Goal: Task Accomplishment & Management: Complete application form

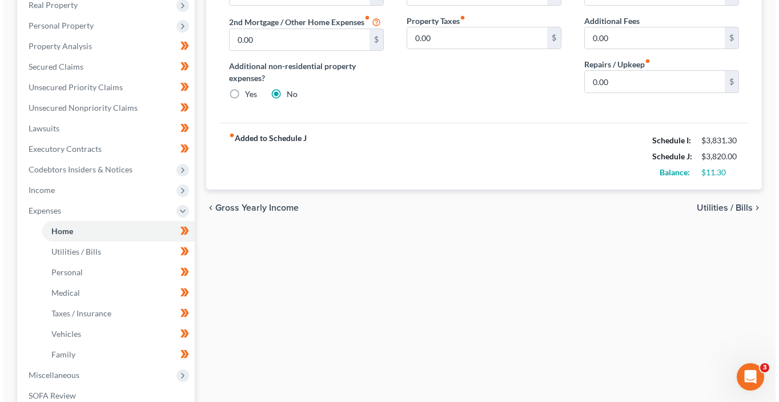
scroll to position [227, 0]
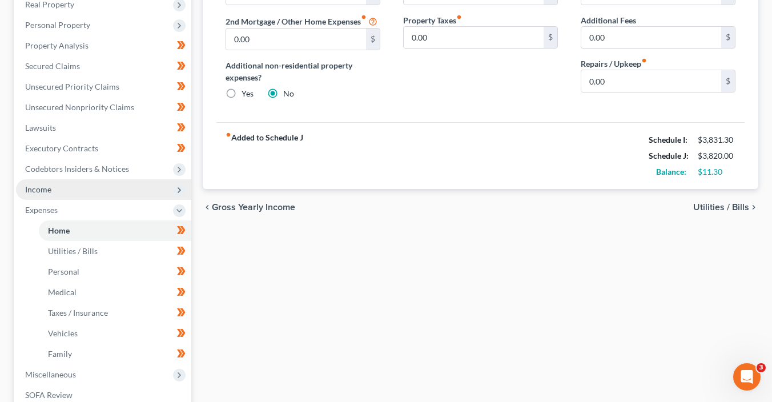
click at [54, 190] on span "Income" at bounding box center [103, 189] width 175 height 21
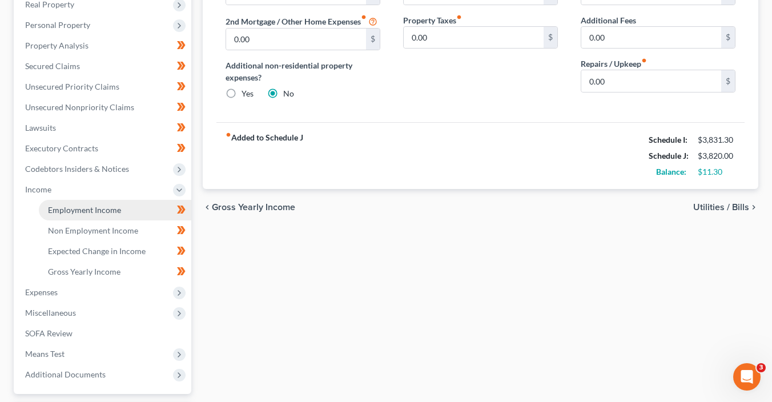
click at [73, 205] on span "Employment Income" at bounding box center [84, 210] width 73 height 10
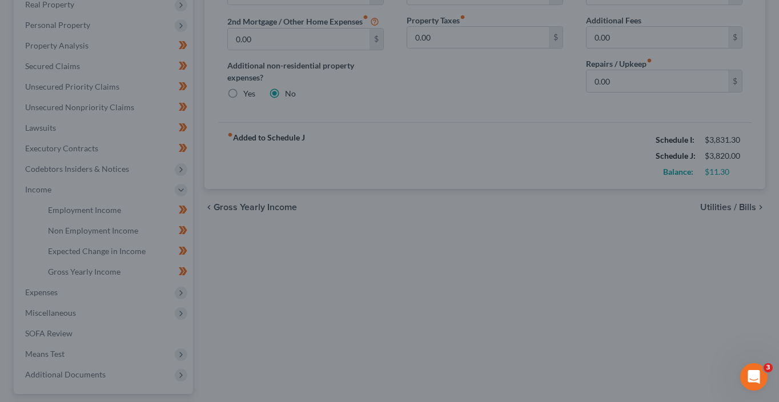
click at [425, 188] on div at bounding box center [389, 201] width 779 height 402
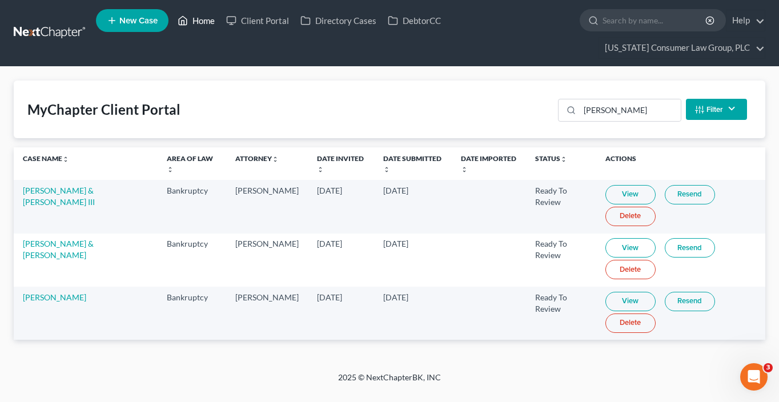
click at [211, 24] on link "Home" at bounding box center [196, 20] width 49 height 21
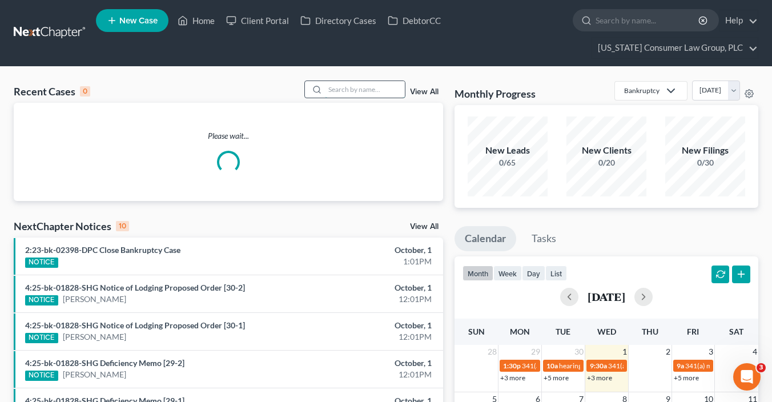
click at [346, 91] on input "search" at bounding box center [365, 89] width 80 height 17
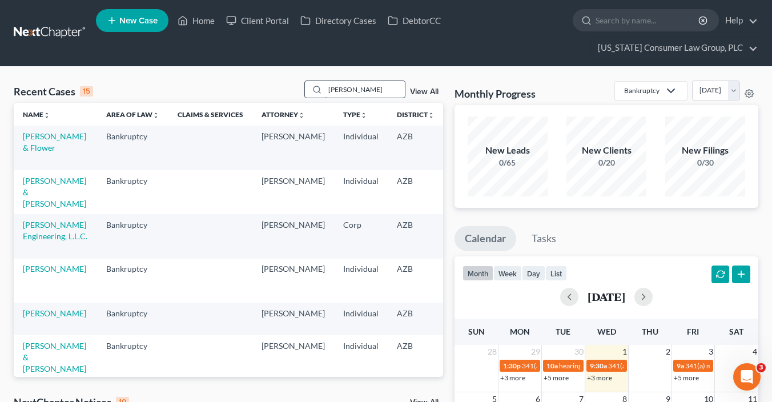
type input "jacobson"
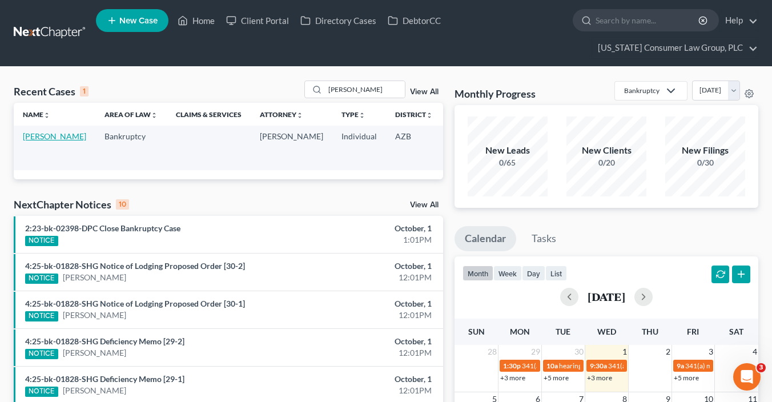
click at [40, 141] on link "Jacobson, Donald" at bounding box center [54, 136] width 63 height 10
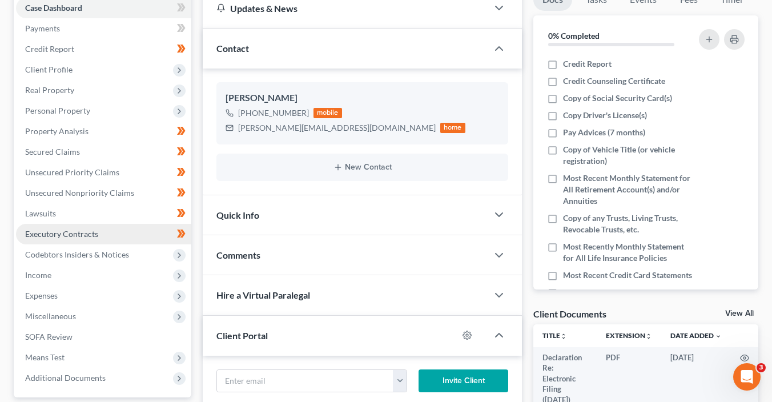
scroll to position [203, 0]
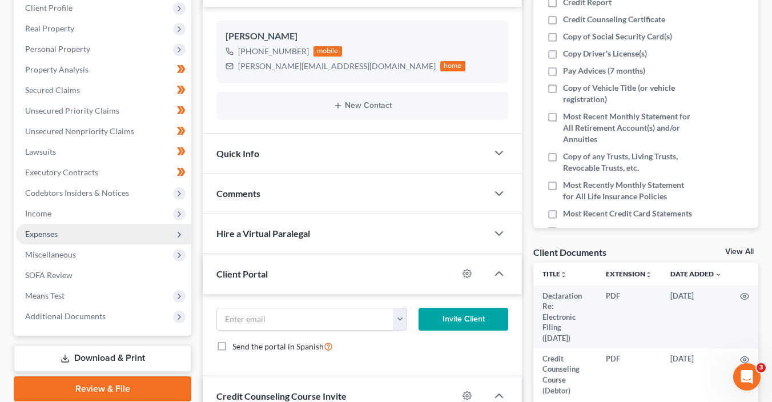
click at [84, 232] on span "Expenses" at bounding box center [103, 234] width 175 height 21
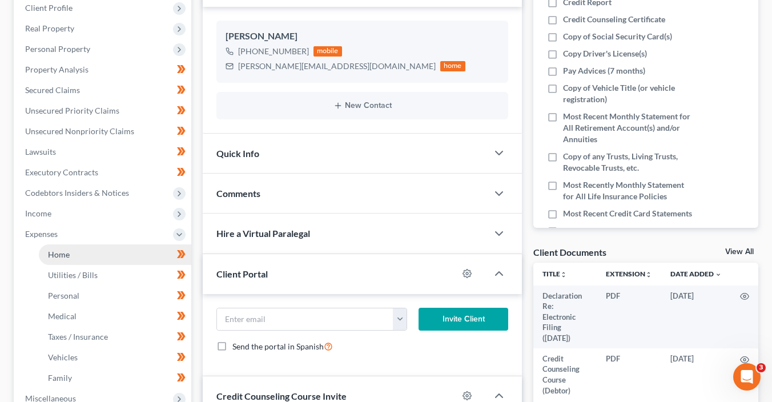
click at [111, 258] on link "Home" at bounding box center [115, 254] width 152 height 21
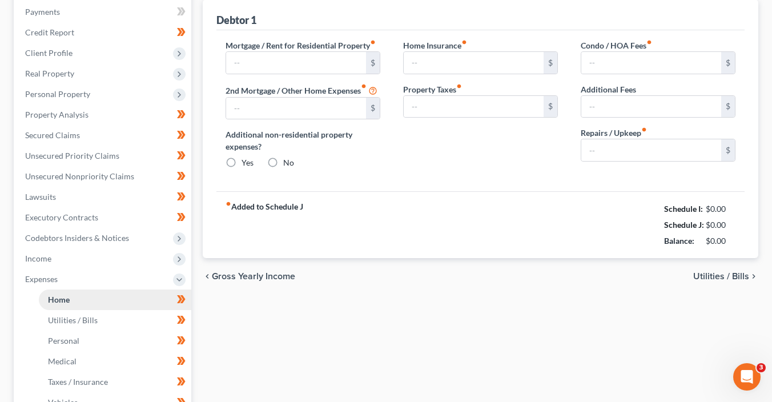
type input "1,350.00"
type input "0.00"
radio input "true"
type input "0.00"
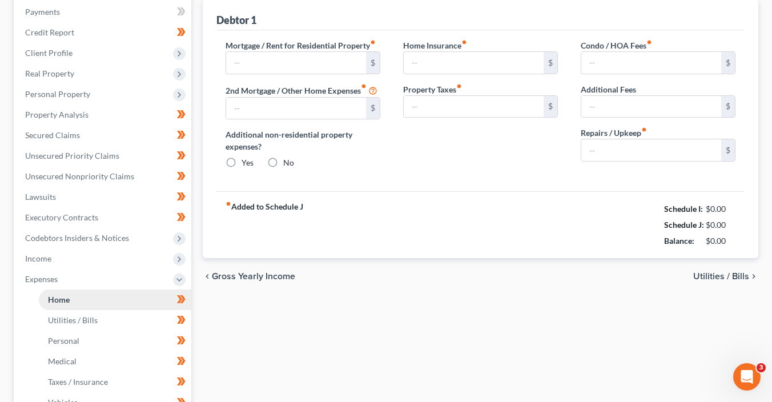
type input "0.00"
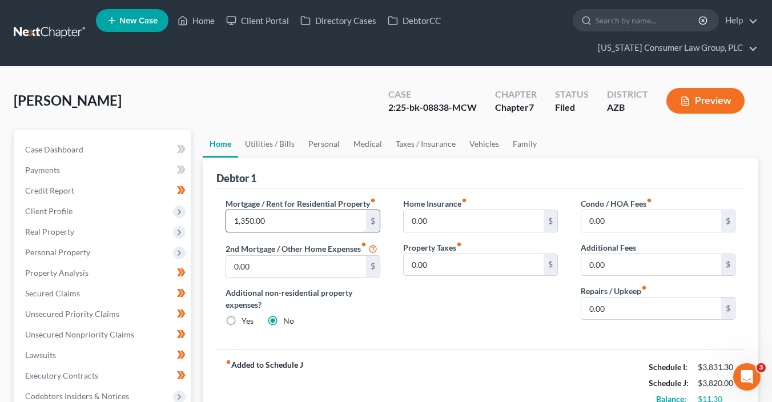
click at [289, 224] on input "1,350.00" at bounding box center [296, 221] width 140 height 22
click at [114, 154] on link "Case Dashboard" at bounding box center [103, 149] width 175 height 21
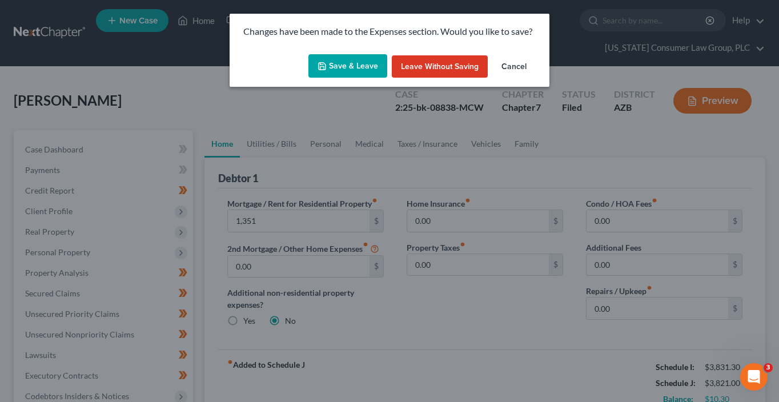
click at [337, 67] on button "Save & Leave" at bounding box center [347, 66] width 79 height 24
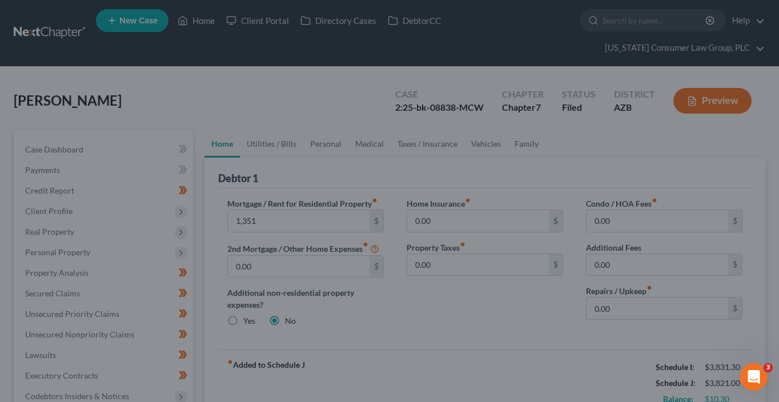
type input "1,351.00"
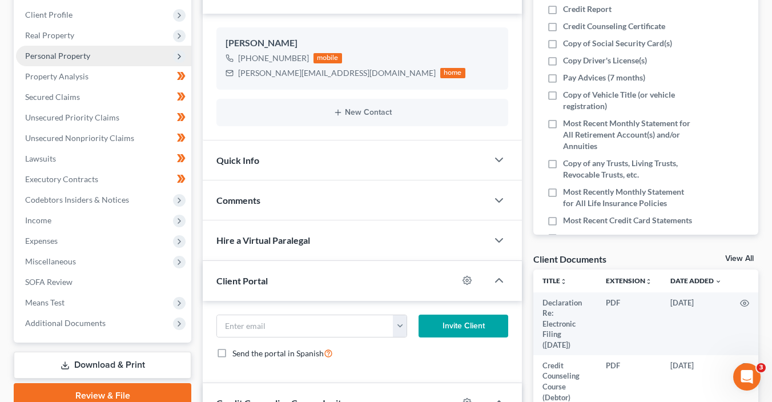
scroll to position [261, 0]
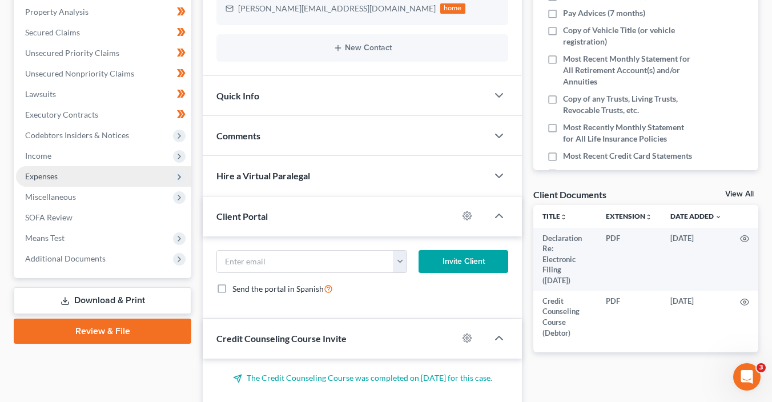
click at [51, 177] on span "Expenses" at bounding box center [41, 176] width 33 height 10
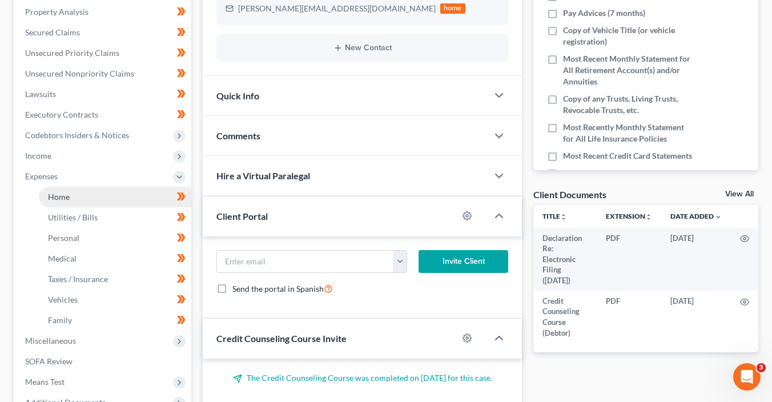
click at [57, 188] on link "Home" at bounding box center [115, 197] width 152 height 21
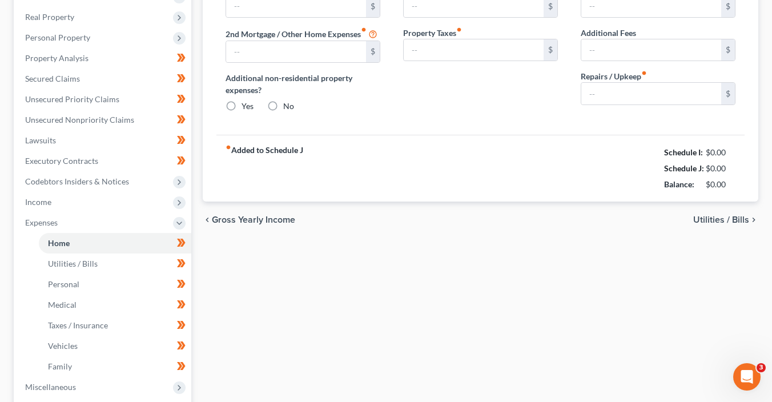
type input "1,351.00"
type input "0.00"
radio input "true"
type input "0.00"
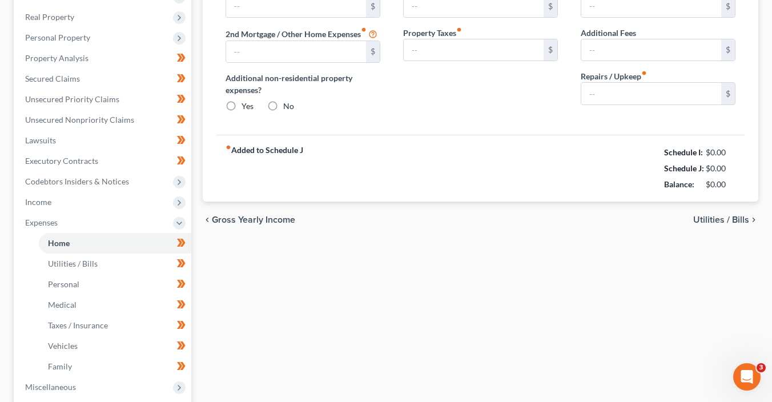
type input "0.00"
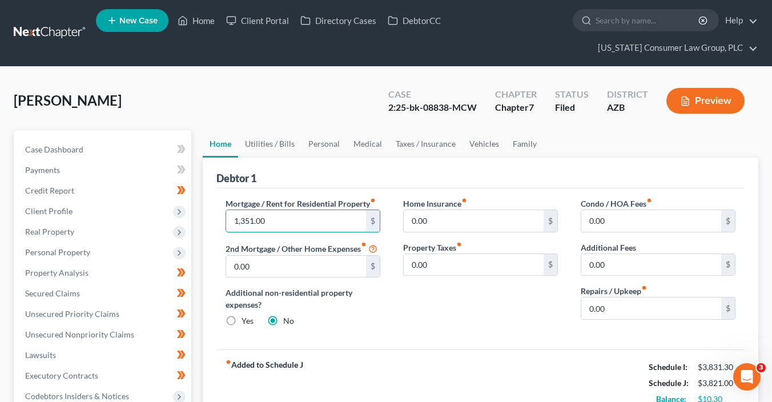
drag, startPoint x: 285, startPoint y: 223, endPoint x: 192, endPoint y: 219, distance: 93.2
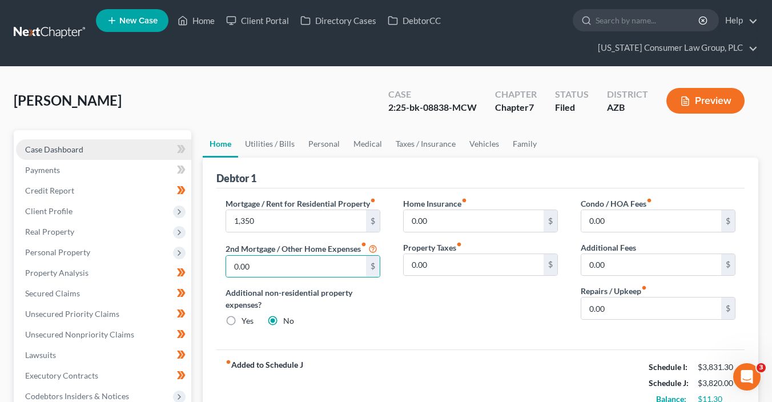
click at [121, 150] on link "Case Dashboard" at bounding box center [103, 149] width 175 height 21
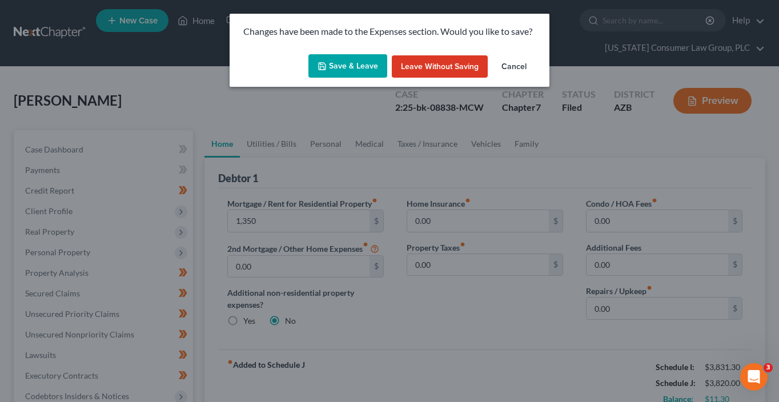
click at [376, 71] on button "Save & Leave" at bounding box center [347, 66] width 79 height 24
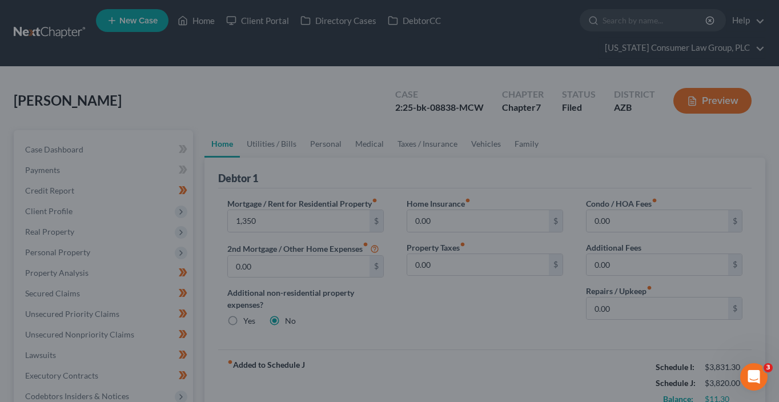
type input "1,350.00"
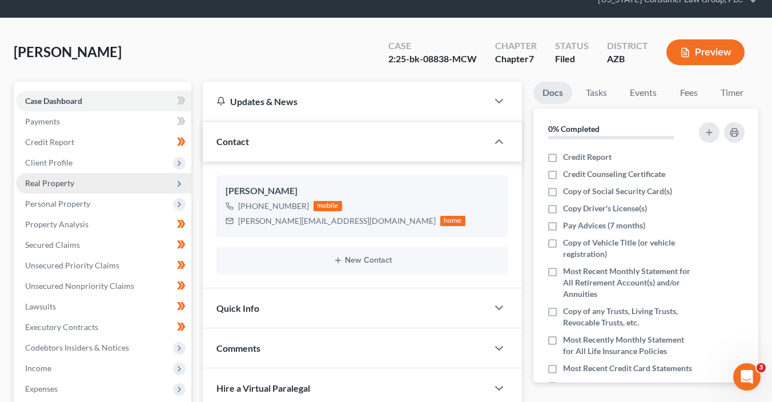
scroll to position [95, 0]
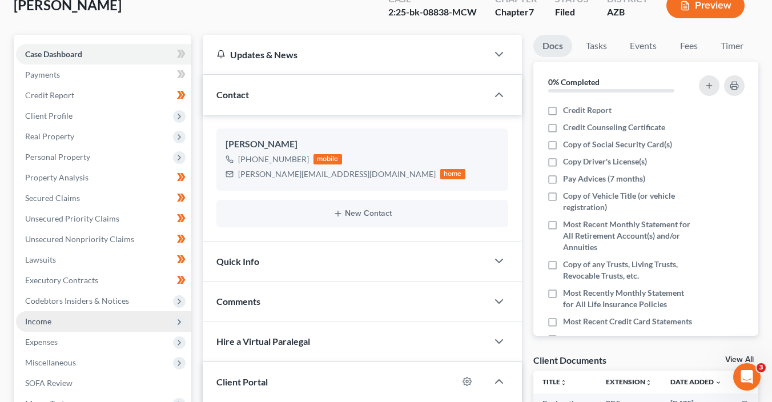
click at [75, 323] on span "Income" at bounding box center [103, 321] width 175 height 21
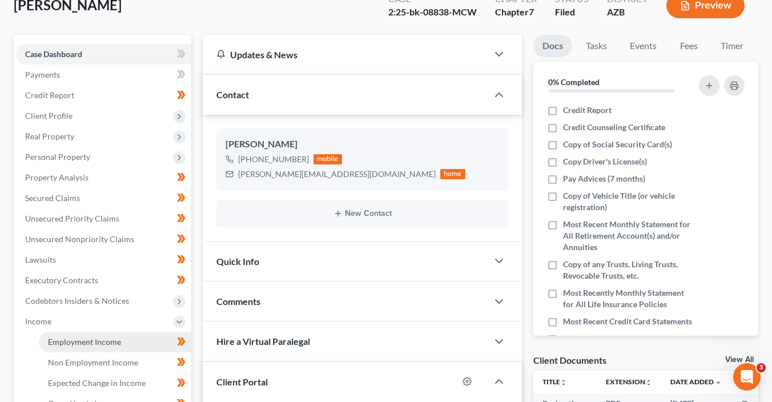
click at [109, 335] on link "Employment Income" at bounding box center [115, 342] width 152 height 21
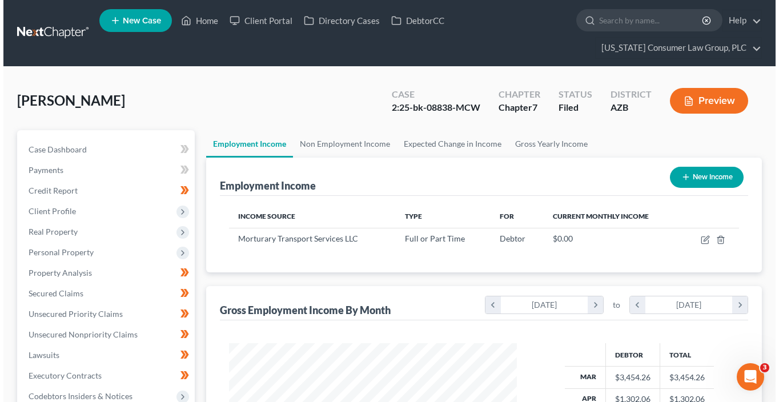
scroll to position [203, 311]
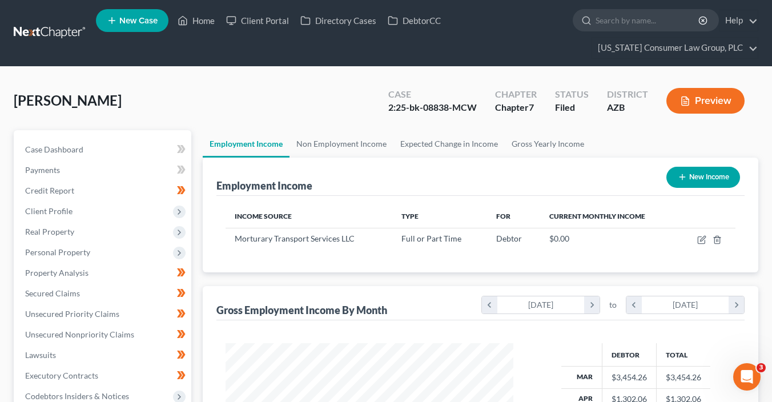
click at [718, 174] on button "New Income" at bounding box center [703, 177] width 74 height 21
select select "0"
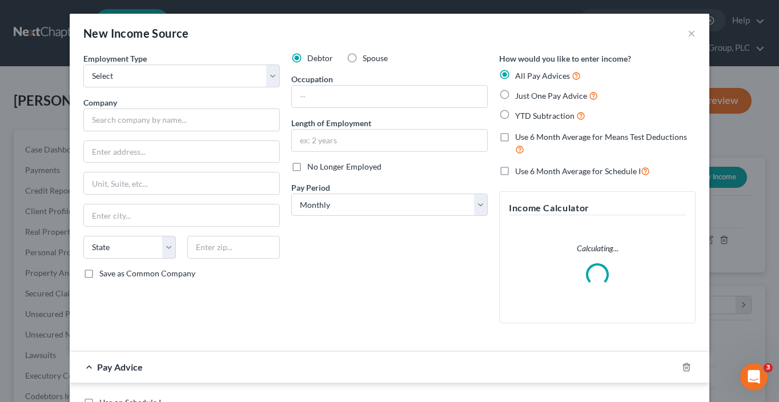
scroll to position [203, 313]
click at [232, 78] on select "Select Full or Part Time Employment Self Employment" at bounding box center [181, 76] width 196 height 23
select select "1"
click at [83, 65] on select "Select Full or Part Time Employment Self Employment" at bounding box center [181, 76] width 196 height 23
click at [213, 121] on input "text" at bounding box center [181, 119] width 196 height 23
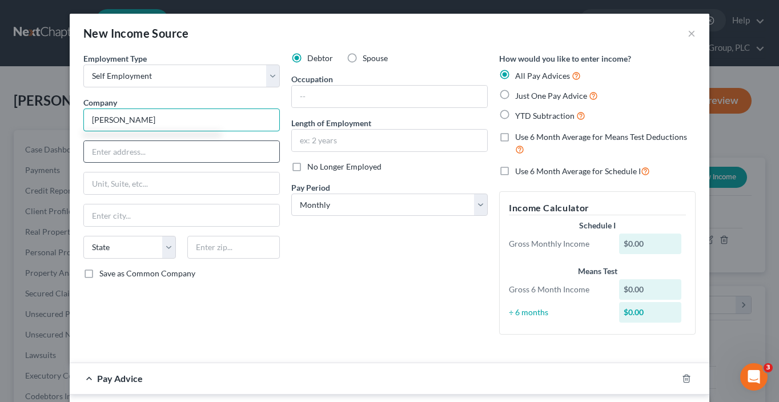
type input "Knight Eagle Consulting Services LLC"
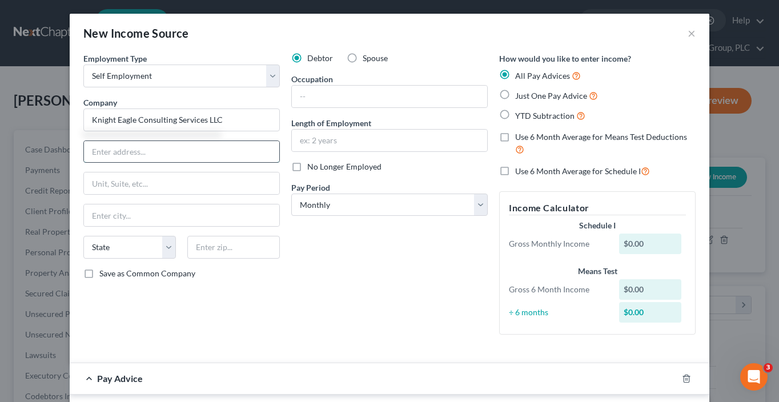
type input "9375 E. Shea Blvd."
type input "Scottsdale"
select select "3"
type input "85260"
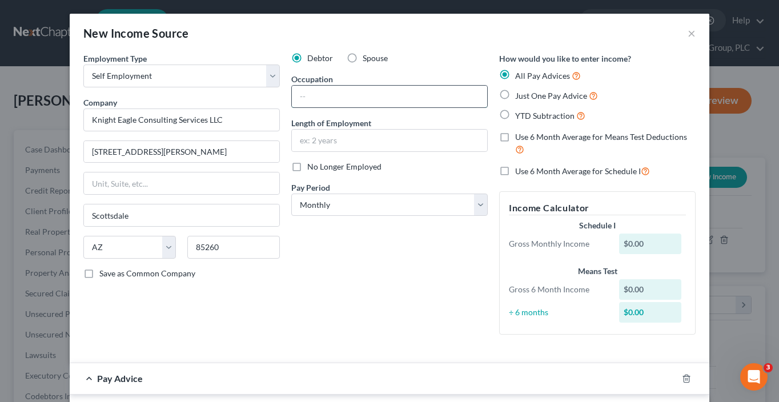
click at [366, 104] on input "text" at bounding box center [389, 97] width 195 height 22
type input "Owner"
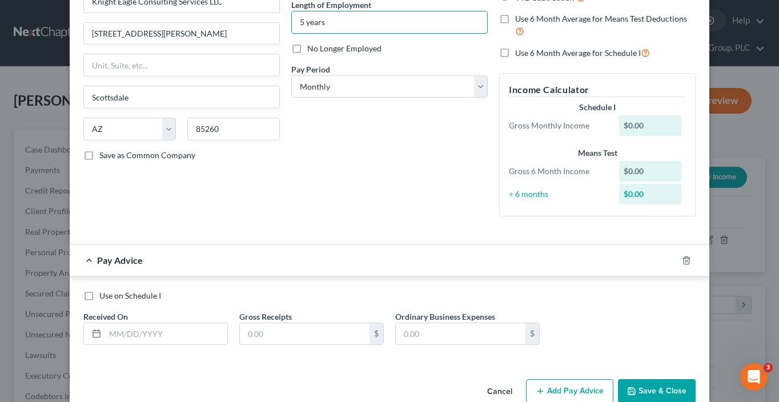
scroll to position [141, 0]
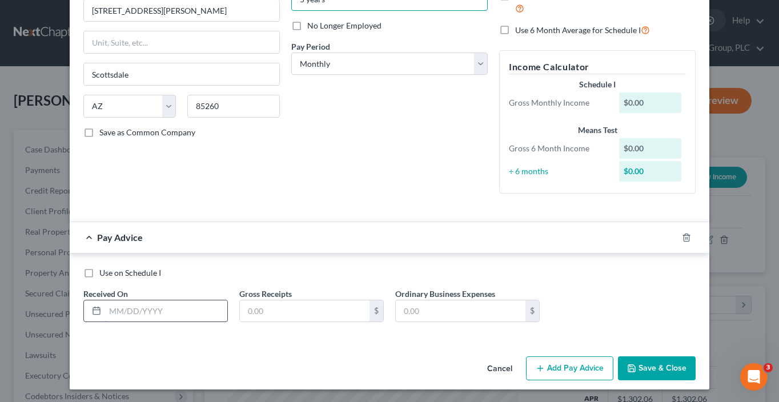
type input "5 years"
click at [165, 303] on input "text" at bounding box center [166, 311] width 122 height 22
click at [173, 310] on input "text" at bounding box center [166, 311] width 122 height 22
type input "03/31/25"
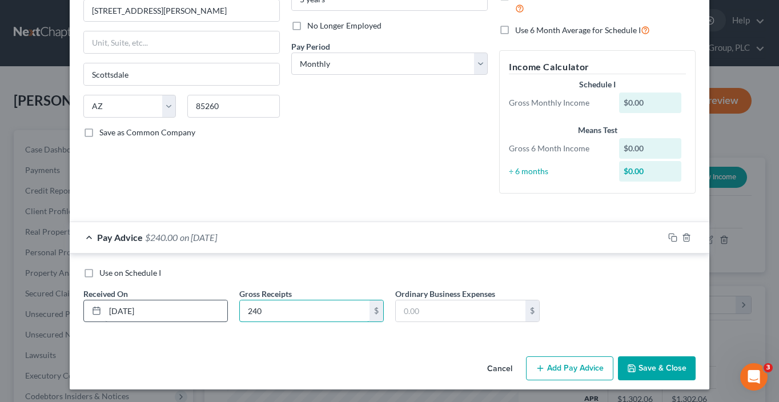
type input "240"
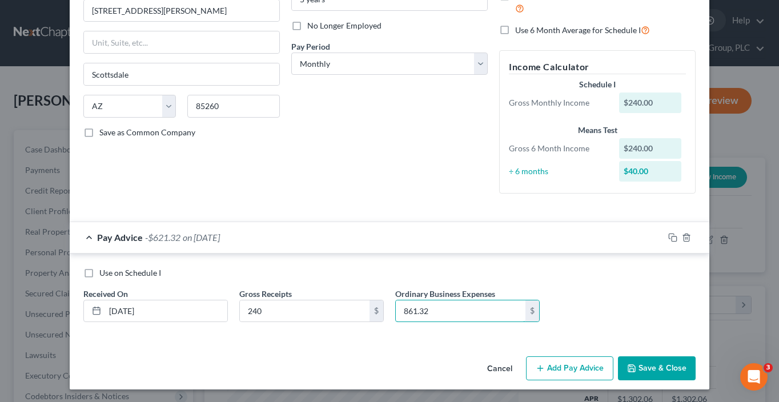
type input "861.32"
click at [592, 367] on button "Add Pay Advice" at bounding box center [569, 368] width 87 height 24
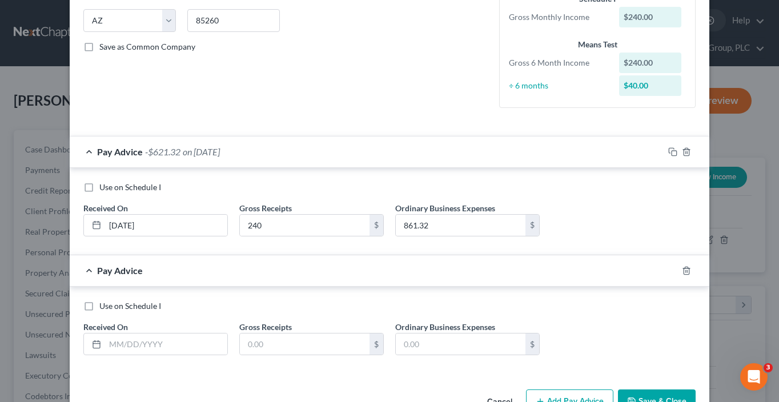
scroll to position [260, 0]
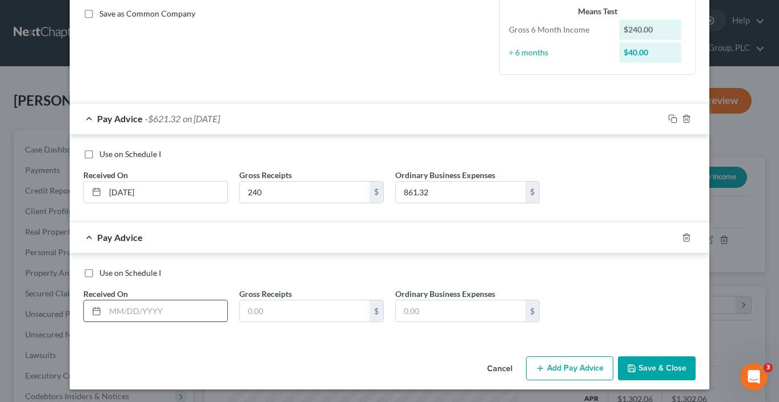
click at [182, 314] on input "text" at bounding box center [166, 311] width 122 height 22
type input "04/30/25"
type input "1,520"
click at [435, 314] on input "text" at bounding box center [461, 311] width 130 height 22
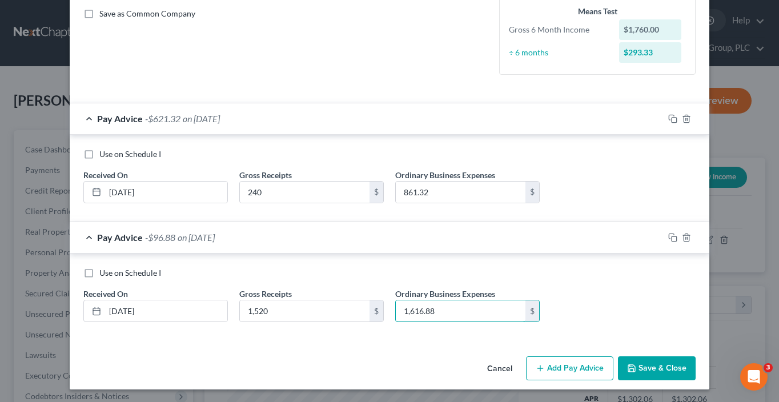
type input "1,616.88"
click at [567, 372] on button "Add Pay Advice" at bounding box center [569, 368] width 87 height 24
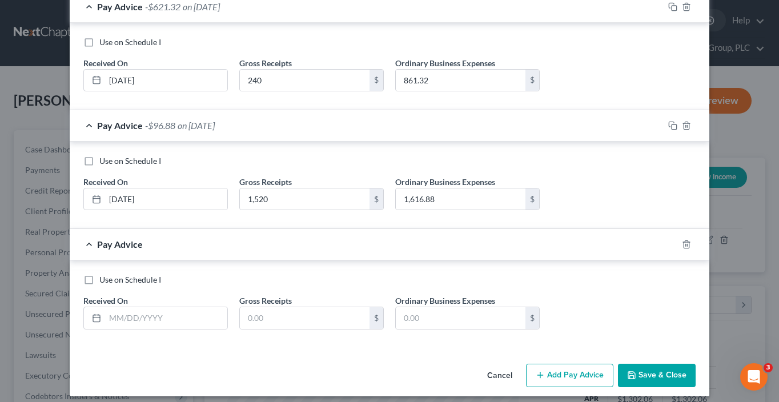
scroll to position [378, 0]
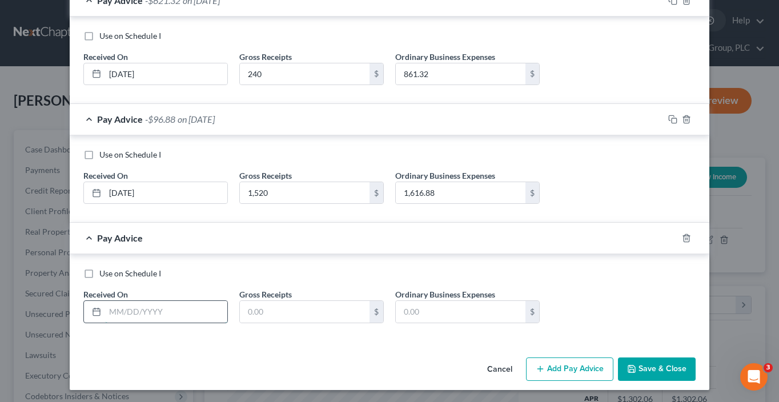
click at [151, 308] on input "text" at bounding box center [166, 312] width 122 height 22
type input "05/31/25"
click at [316, 303] on input "text" at bounding box center [305, 312] width 130 height 22
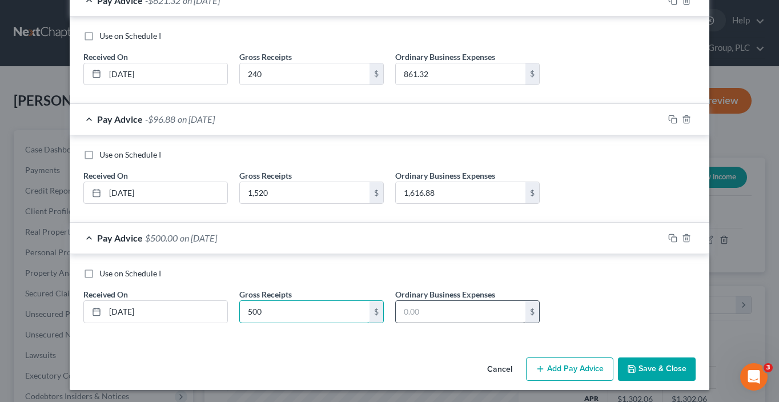
type input "500"
click at [445, 309] on input "text" at bounding box center [461, 312] width 130 height 22
type input "564.93"
click at [578, 373] on button "Add Pay Advice" at bounding box center [569, 369] width 87 height 24
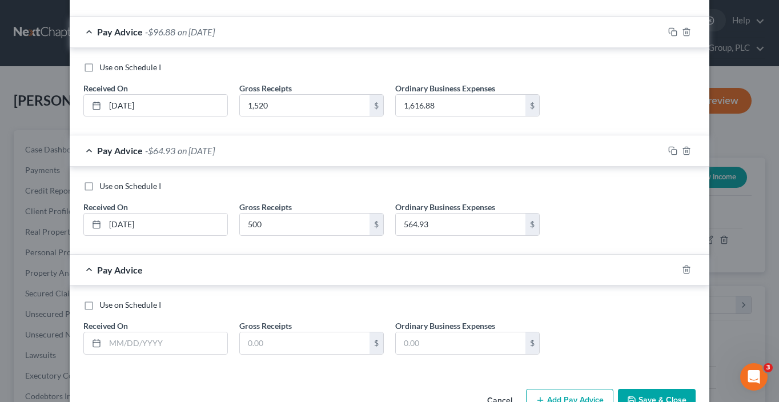
scroll to position [496, 0]
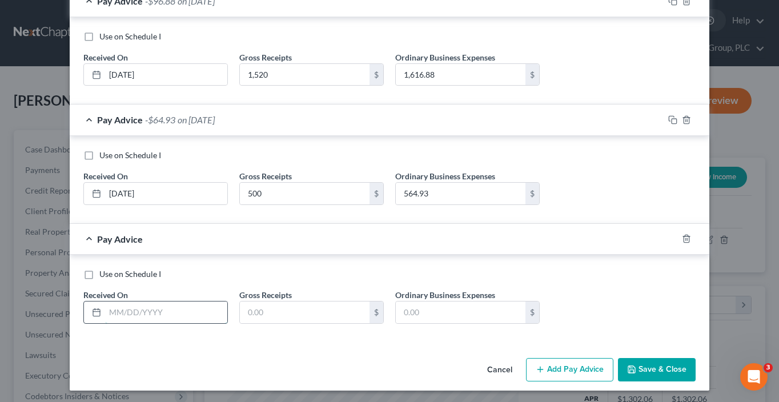
click at [128, 313] on input "text" at bounding box center [166, 312] width 122 height 22
type input "06/30/25"
type input "1,927"
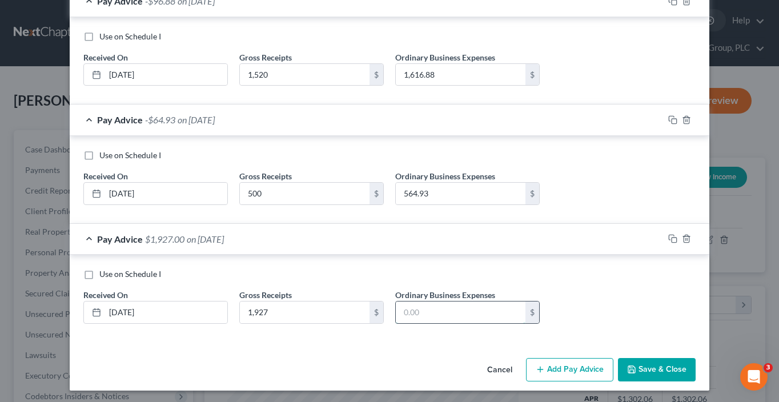
click at [484, 306] on input "text" at bounding box center [461, 312] width 130 height 22
type input "1,555.62"
click at [596, 368] on button "Add Pay Advice" at bounding box center [569, 370] width 87 height 24
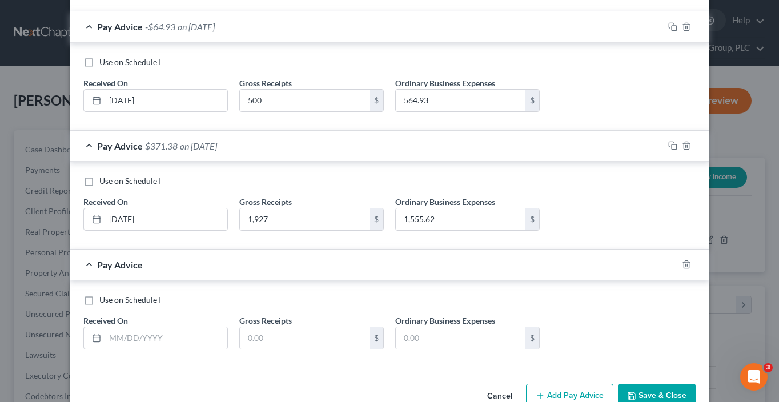
scroll to position [614, 0]
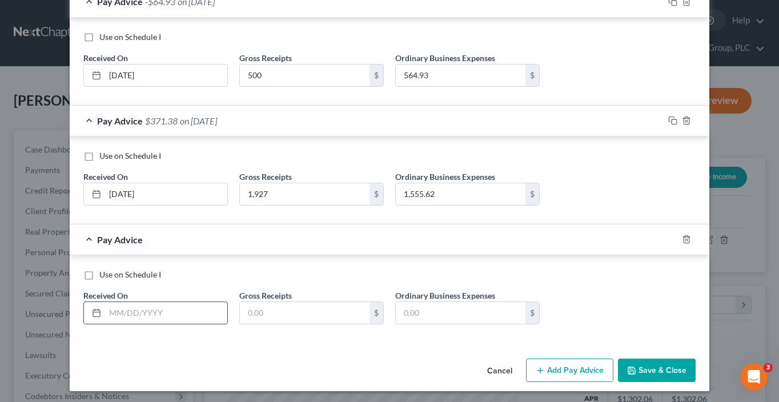
click at [194, 305] on input "text" at bounding box center [166, 313] width 122 height 22
type input "8"
type input "7/31/25"
type input "500"
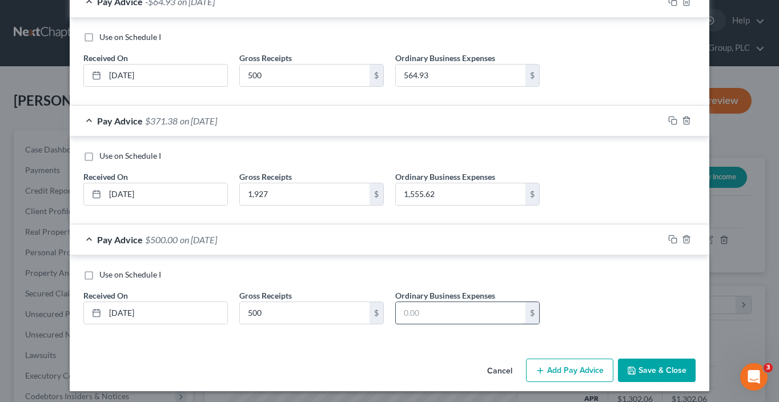
click at [460, 304] on input "text" at bounding box center [461, 313] width 130 height 22
type input "752.55"
click at [581, 372] on button "Add Pay Advice" at bounding box center [569, 371] width 87 height 24
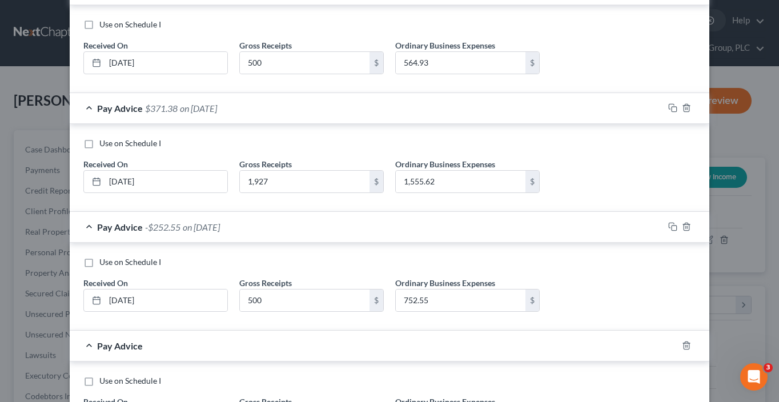
scroll to position [733, 0]
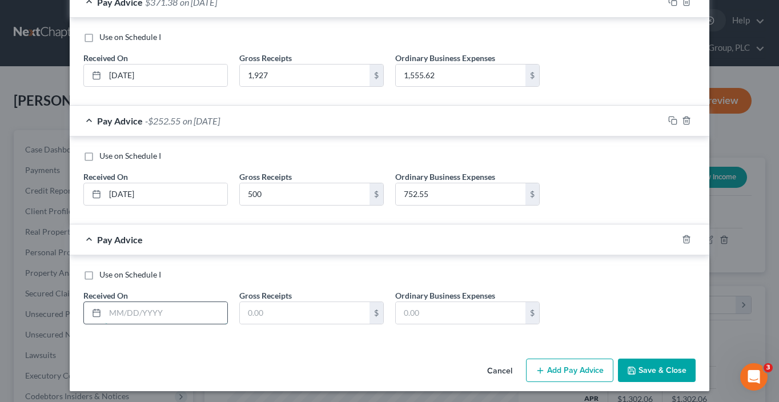
click at [186, 317] on input "text" at bounding box center [166, 313] width 122 height 22
type input "8/31/25"
click at [304, 312] on input "text" at bounding box center [305, 313] width 130 height 22
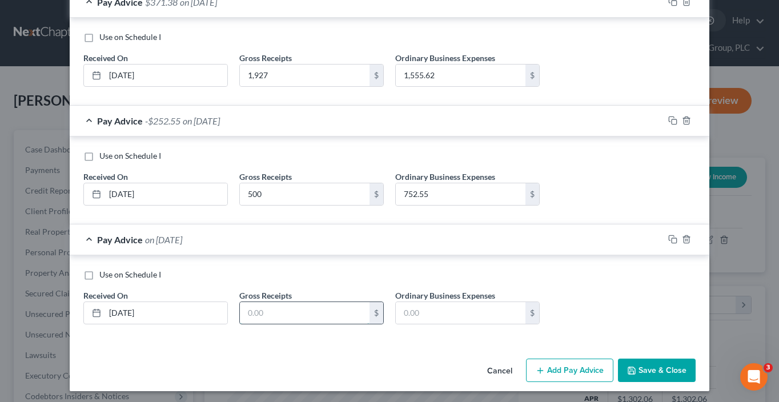
click at [304, 312] on input "text" at bounding box center [305, 313] width 130 height 22
type input "1,113.90"
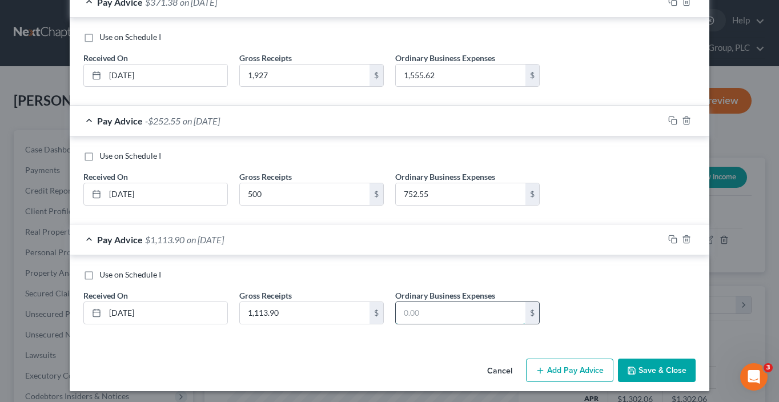
click at [438, 309] on input "text" at bounding box center [461, 313] width 130 height 22
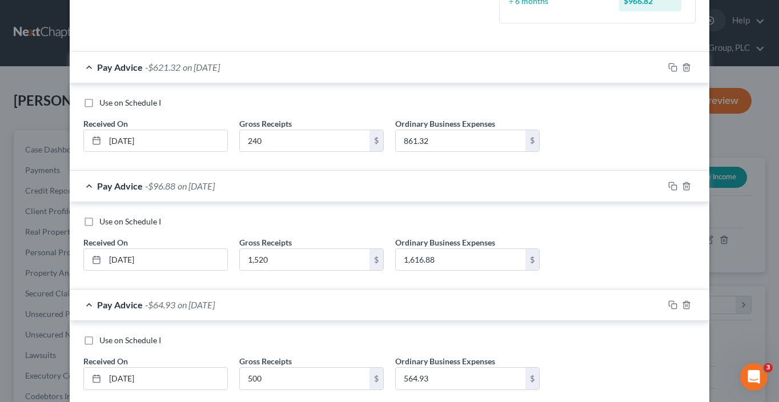
scroll to position [0, 0]
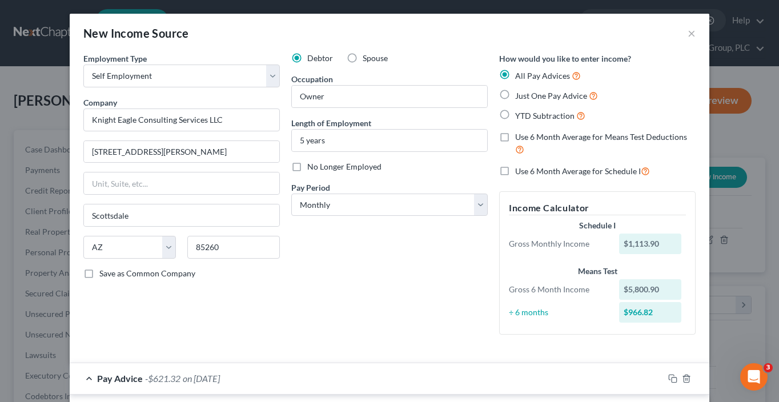
type input "603.55"
click at [518, 171] on span "Use 6 Month Average for Schedule I" at bounding box center [578, 171] width 126 height 10
click at [520, 171] on input "Use 6 Month Average for Schedule I" at bounding box center [523, 167] width 7 height 7
checkbox input "true"
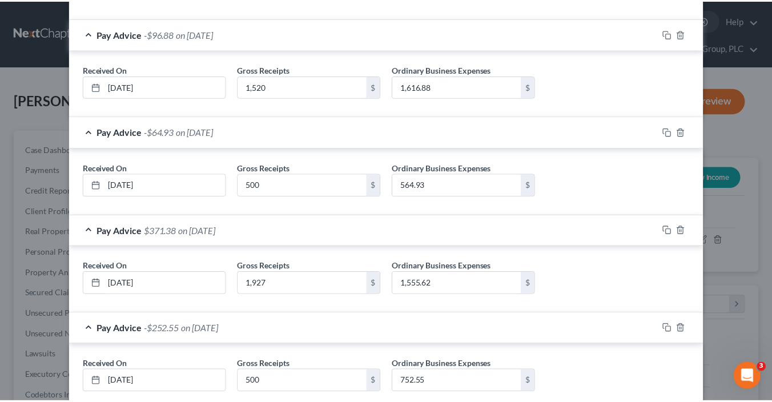
scroll to position [610, 0]
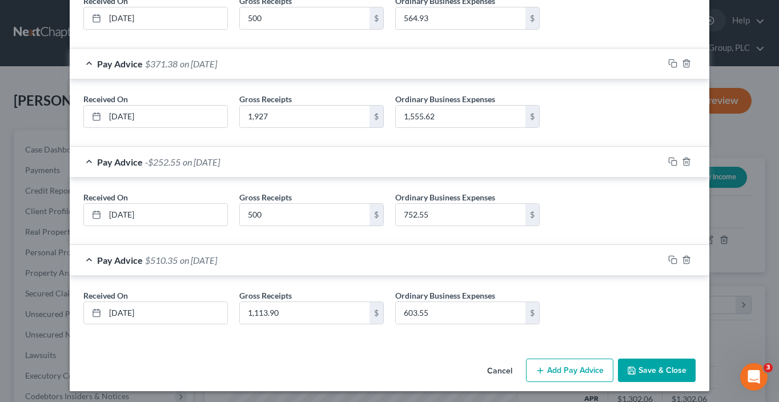
click at [645, 359] on button "Save & Close" at bounding box center [657, 371] width 78 height 24
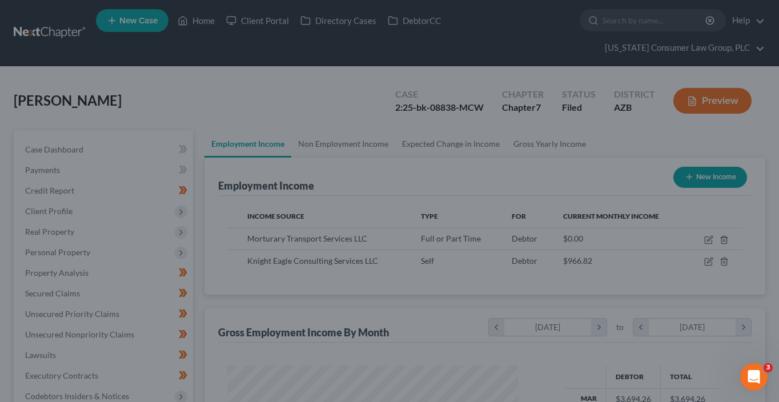
scroll to position [570800, 570693]
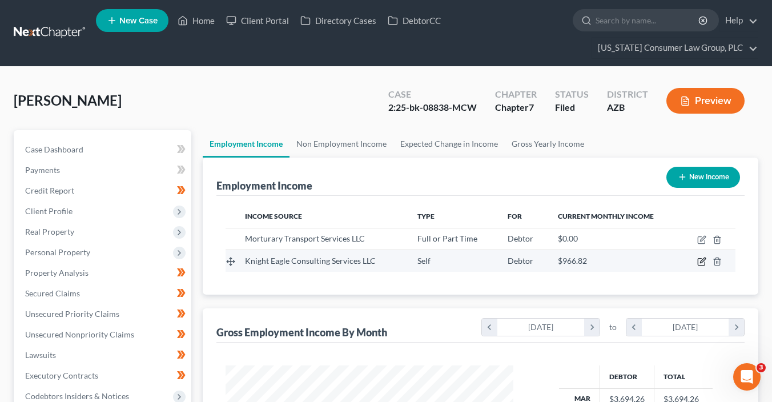
click at [703, 260] on icon "button" at bounding box center [702, 260] width 5 height 5
select select "1"
select select "3"
select select "0"
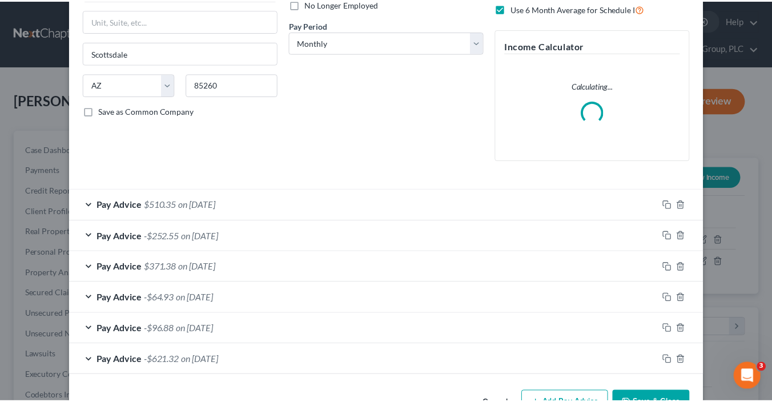
scroll to position [197, 0]
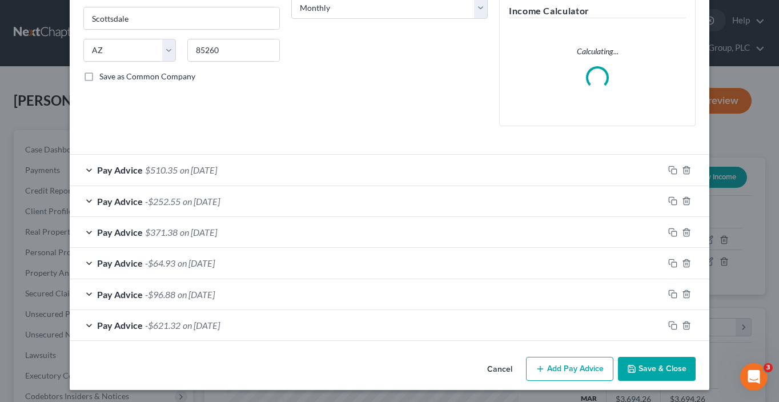
click at [674, 366] on button "Save & Close" at bounding box center [657, 369] width 78 height 24
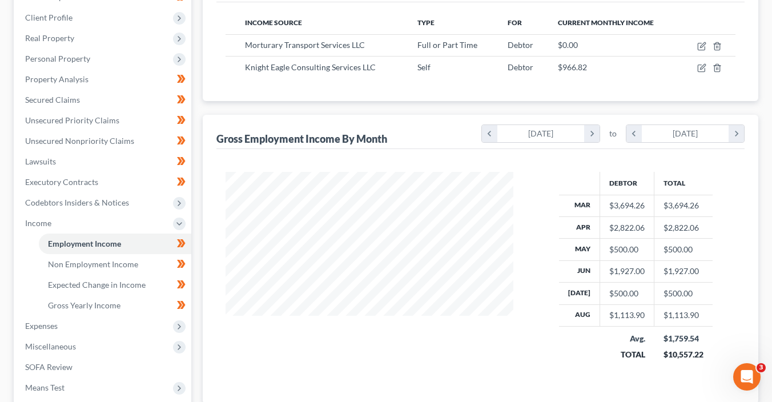
scroll to position [327, 0]
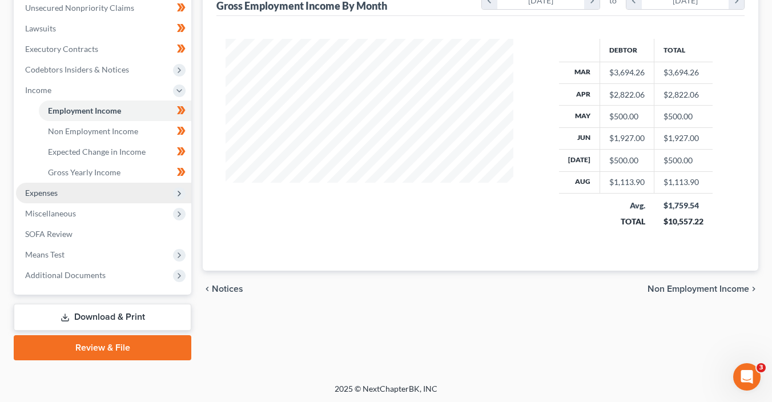
click at [75, 192] on span "Expenses" at bounding box center [103, 193] width 175 height 21
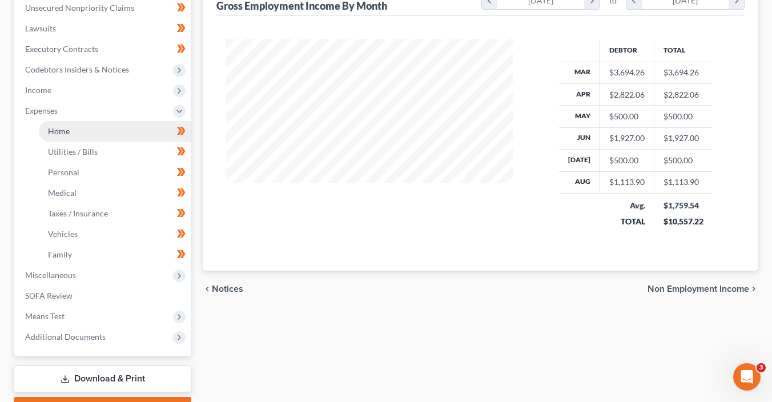
click at [75, 127] on link "Home" at bounding box center [115, 131] width 152 height 21
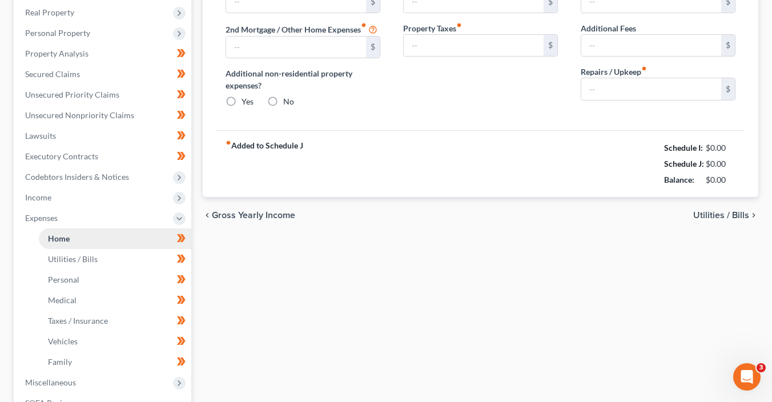
type input "1,350.00"
type input "0.00"
radio input "true"
type input "0.00"
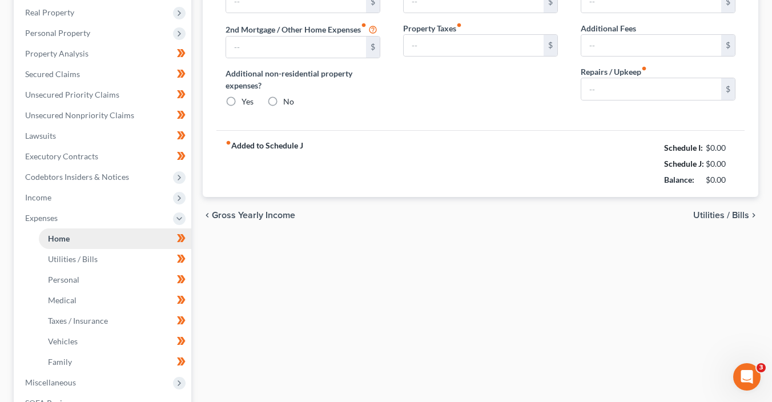
type input "0.00"
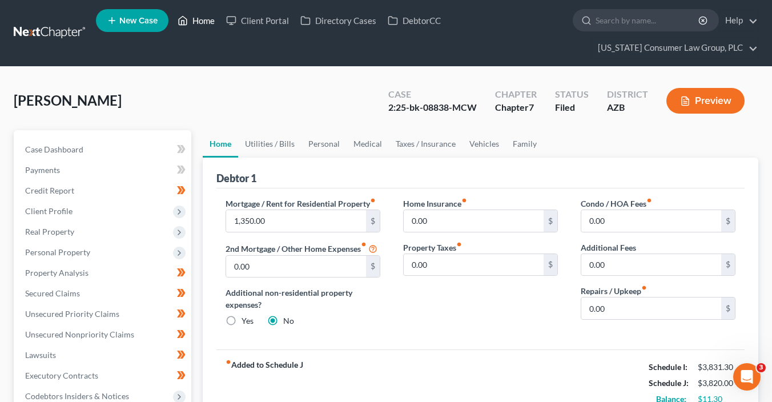
click at [194, 23] on link "Home" at bounding box center [196, 20] width 49 height 21
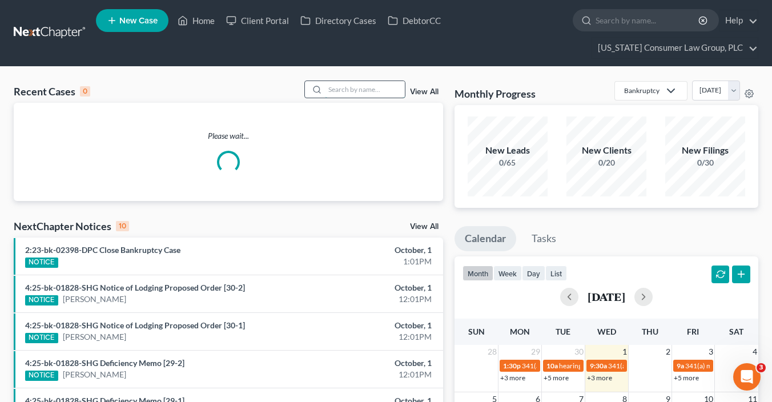
click at [332, 89] on input "search" at bounding box center [365, 89] width 80 height 17
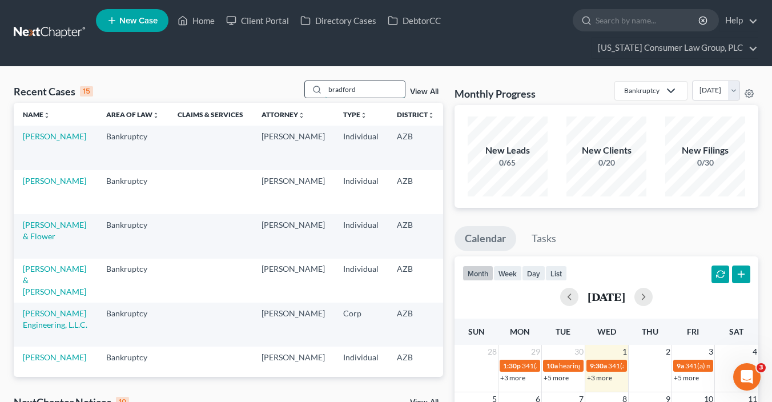
type input "bradford"
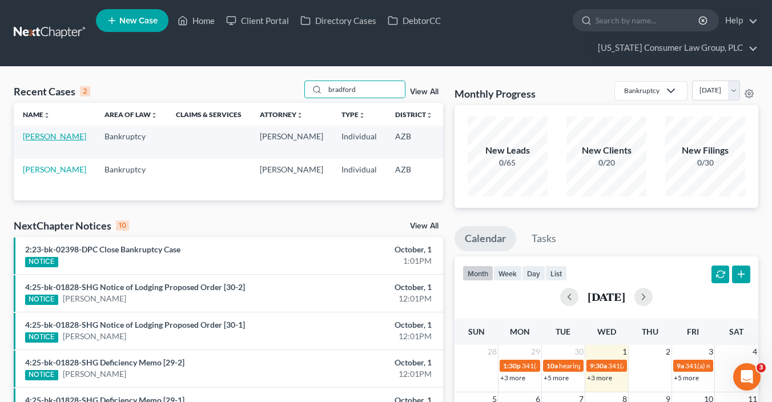
click at [39, 141] on link "Bradford, Judy" at bounding box center [54, 136] width 63 height 10
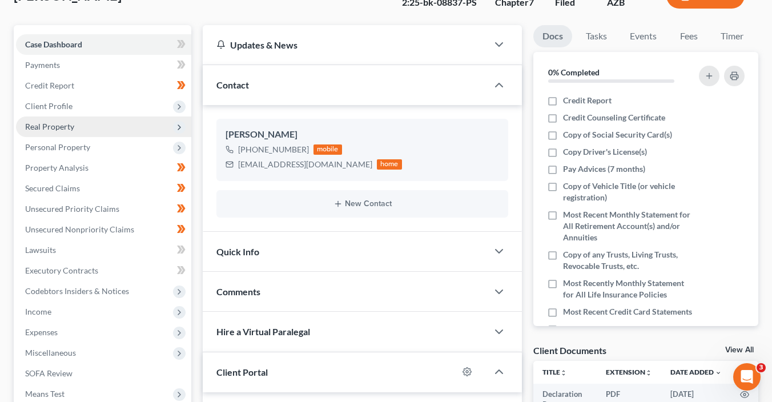
scroll to position [110, 0]
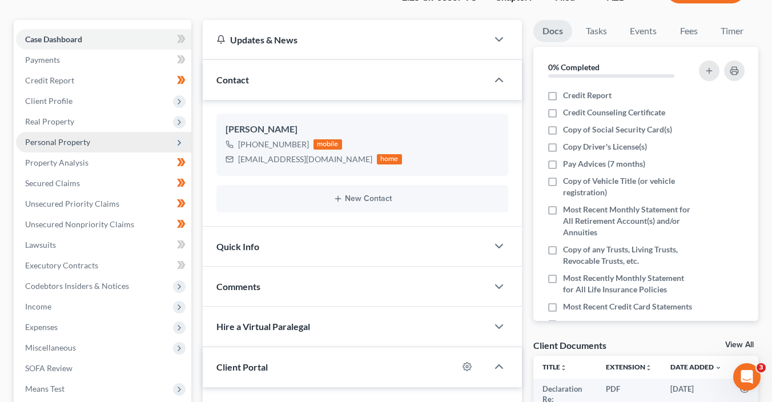
click at [73, 143] on span "Personal Property" at bounding box center [57, 142] width 65 height 10
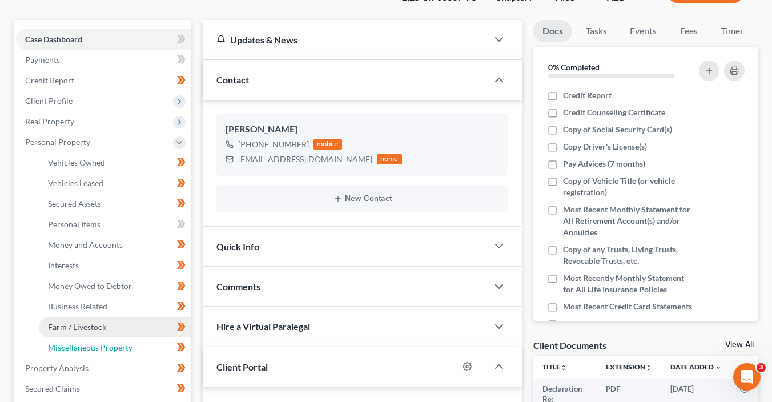
drag, startPoint x: 108, startPoint y: 343, endPoint x: 141, endPoint y: 328, distance: 36.0
click at [109, 343] on span "Miscellaneous Property" at bounding box center [90, 348] width 85 height 10
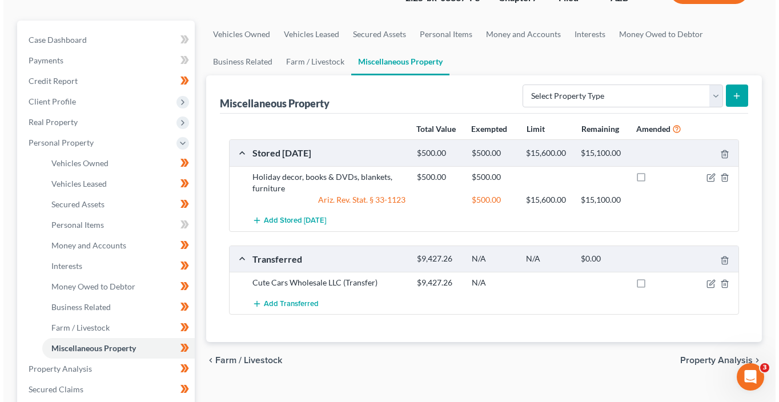
scroll to position [118, 0]
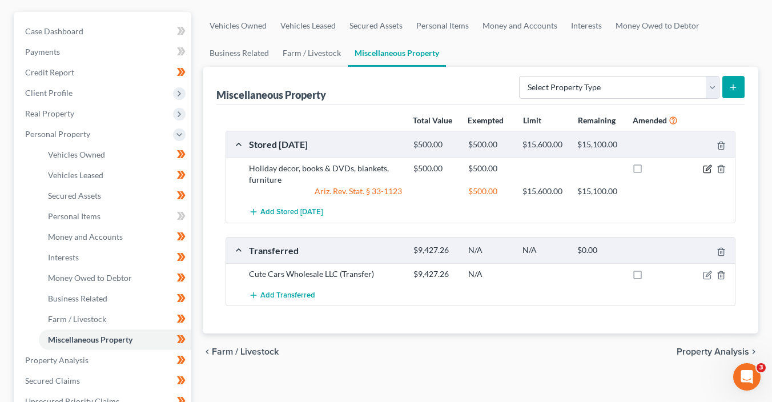
click at [705, 168] on icon "button" at bounding box center [707, 168] width 9 height 9
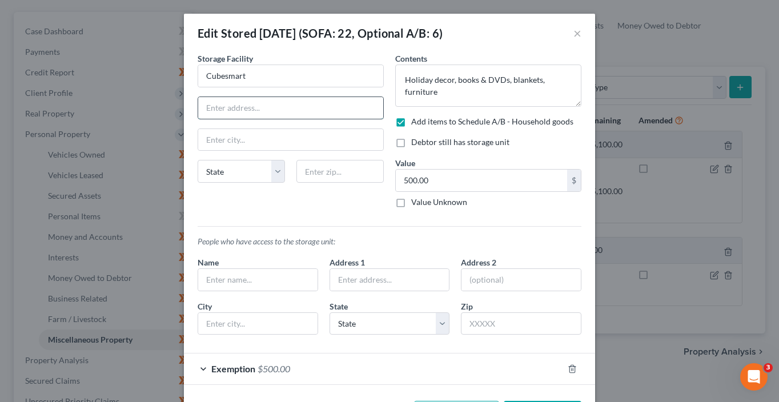
click at [292, 98] on input "text" at bounding box center [290, 108] width 185 height 22
type input "7110 E. Southern Ave."
click at [333, 172] on input "text" at bounding box center [339, 171] width 87 height 23
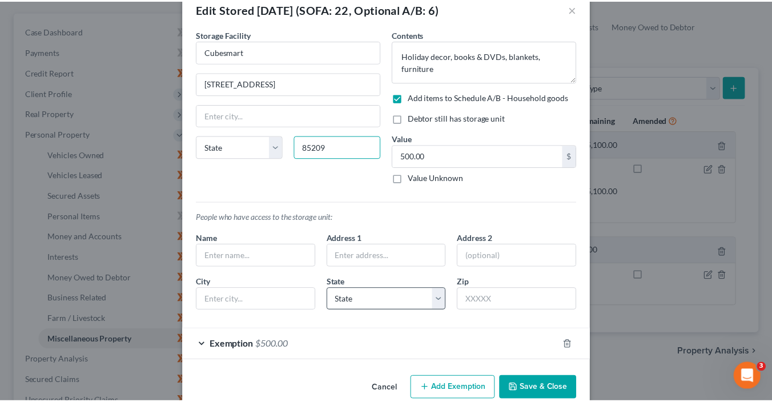
scroll to position [43, 0]
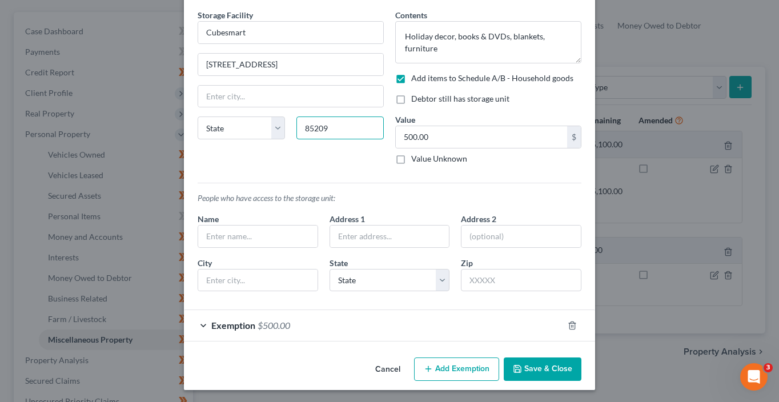
type input "85209"
drag, startPoint x: 547, startPoint y: 370, endPoint x: 542, endPoint y: 381, distance: 12.0
click at [548, 372] on button "Save & Close" at bounding box center [543, 369] width 78 height 24
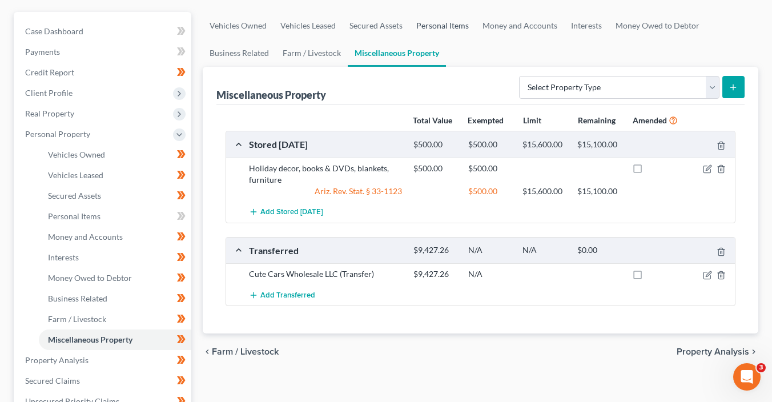
click at [449, 25] on link "Personal Items" at bounding box center [442, 25] width 66 height 27
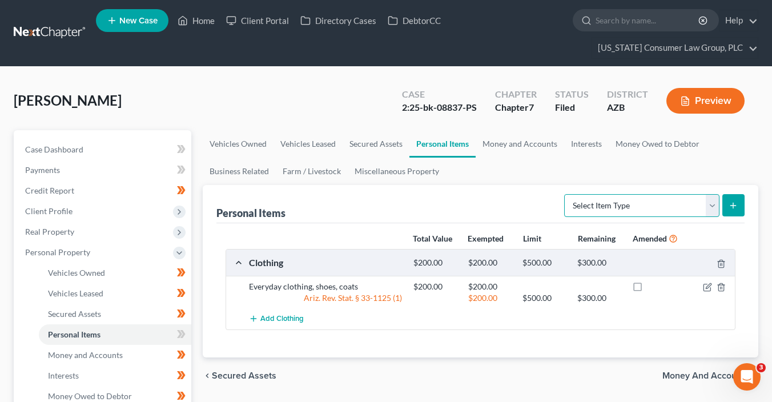
click at [629, 203] on select "Select Item Type Clothing (A/B: 11) Collectibles Of Value (A/B: 8) Electronics …" at bounding box center [641, 205] width 155 height 23
select select "electronics"
click at [566, 194] on select "Select Item Type Clothing (A/B: 11) Collectibles Of Value (A/B: 8) Electronics …" at bounding box center [641, 205] width 155 height 23
click at [731, 206] on icon "submit" at bounding box center [733, 205] width 9 height 9
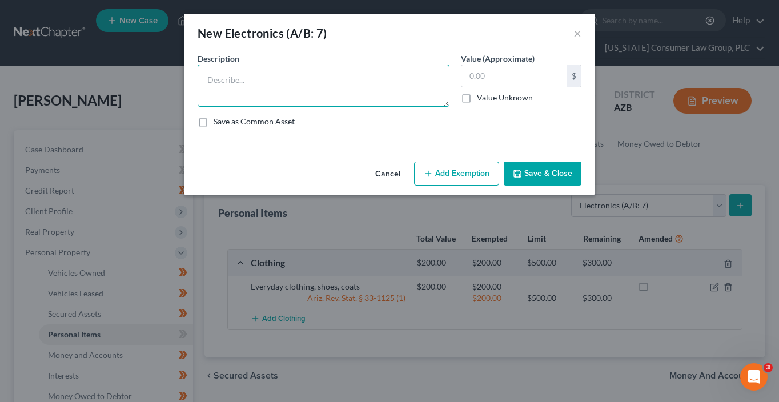
click at [349, 94] on textarea at bounding box center [324, 86] width 252 height 42
type textarea "L"
type textarea "2 laptops, 1 computer, 2 tablets, printer, cell phones"
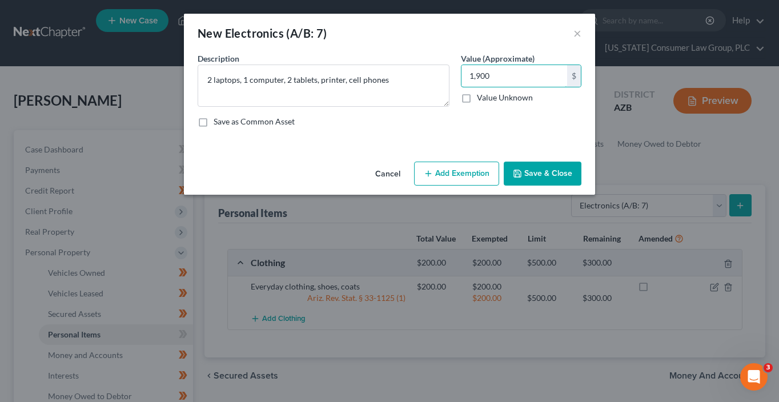
type input "1,900"
click at [456, 175] on button "Add Exemption" at bounding box center [456, 174] width 85 height 24
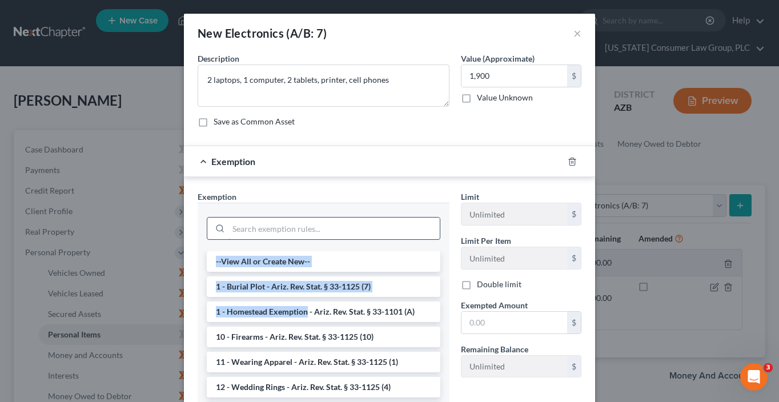
drag, startPoint x: 304, startPoint y: 313, endPoint x: 312, endPoint y: 223, distance: 90.6
click at [316, 237] on div "--View All or Create New-- 1 - Burial Plot - Ariz. Rev. Stat. § 33-1125 (7) 1 -…" at bounding box center [324, 318] width 252 height 231
click at [312, 223] on input "search" at bounding box center [333, 229] width 211 height 22
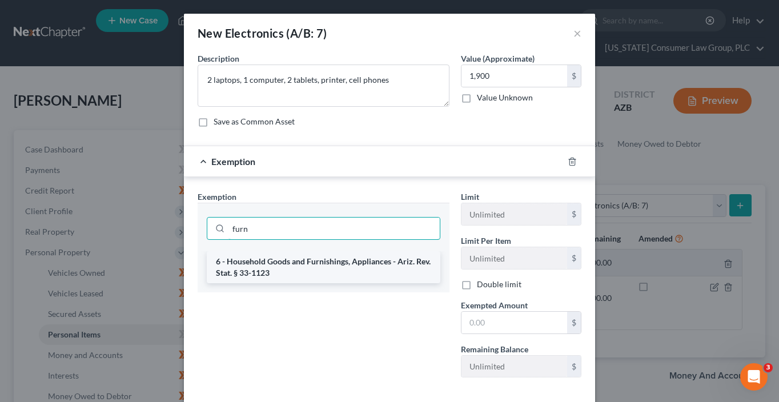
type input "furn"
click at [333, 266] on li "6 - Household Goods and Furnishings, Appliances - Ariz. Rev. Stat. § 33-1123" at bounding box center [324, 267] width 234 height 32
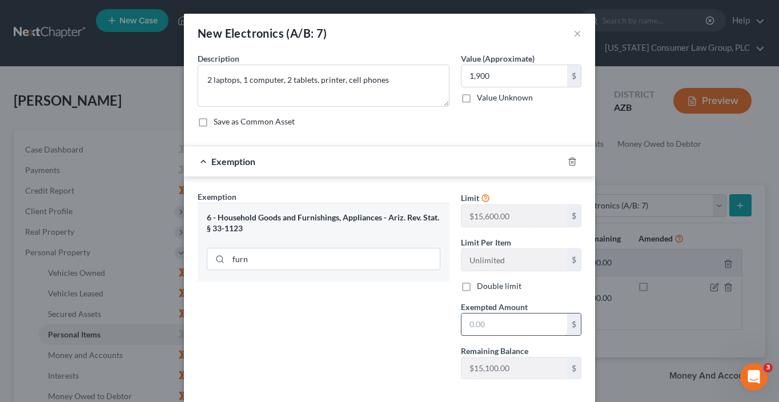
click at [492, 324] on input "text" at bounding box center [514, 324] width 106 height 22
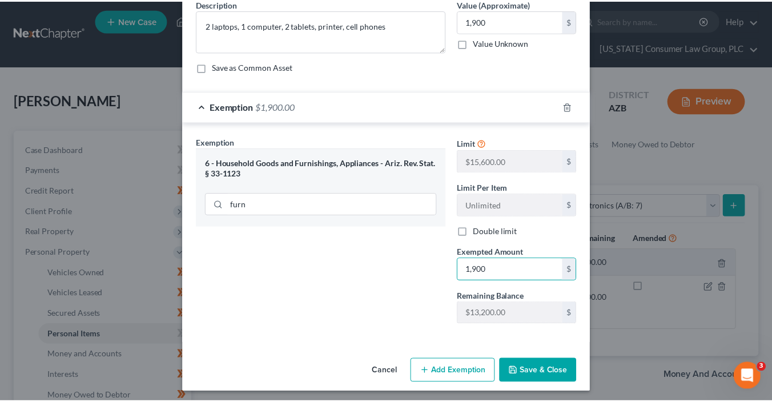
scroll to position [57, 0]
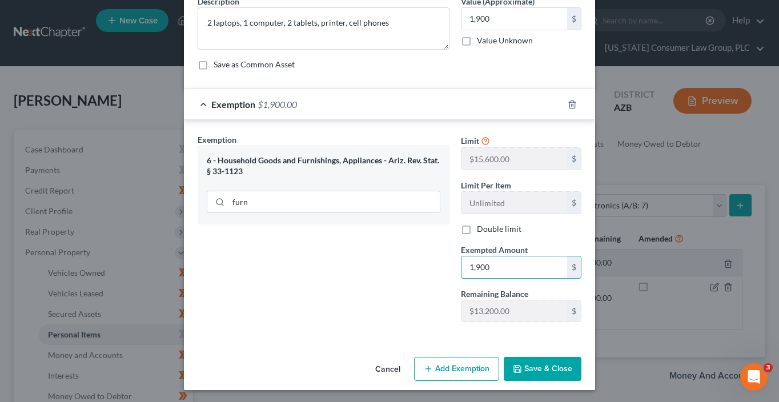
type input "1,900"
click at [521, 371] on button "Save & Close" at bounding box center [543, 369] width 78 height 24
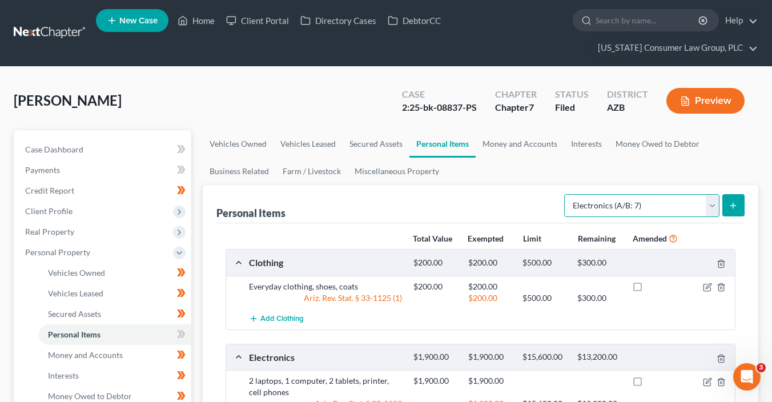
click at [605, 208] on select "Select Item Type Clothing (A/B: 11) Collectibles Of Value (A/B: 8) Electronics …" at bounding box center [641, 205] width 155 height 23
select select "household_goods"
click at [566, 194] on select "Select Item Type Clothing (A/B: 11) Collectibles Of Value (A/B: 8) Electronics …" at bounding box center [641, 205] width 155 height 23
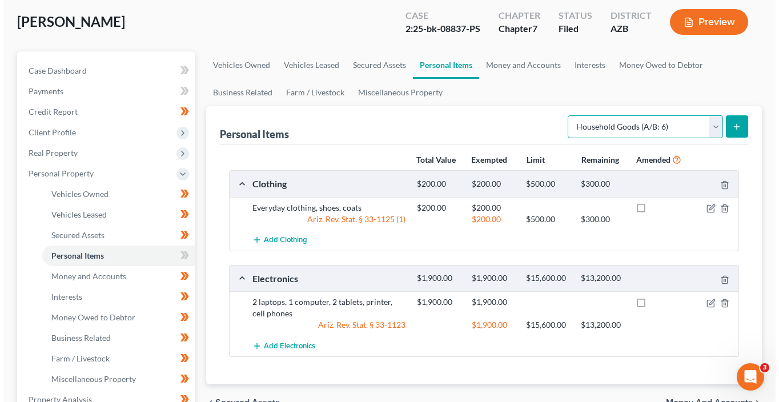
scroll to position [121, 0]
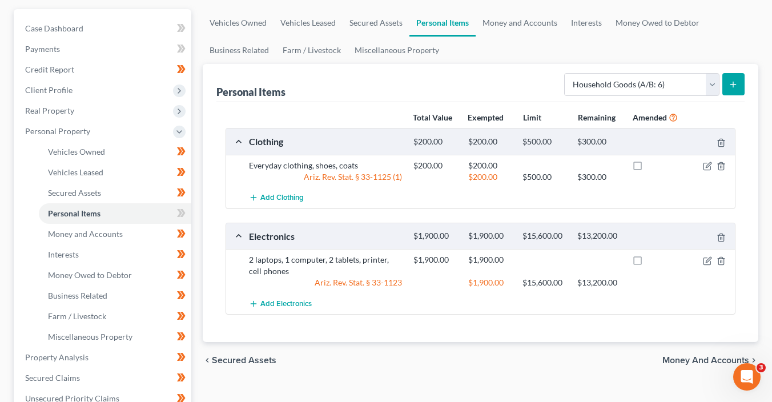
click at [733, 85] on line "submit" at bounding box center [733, 85] width 5 height 0
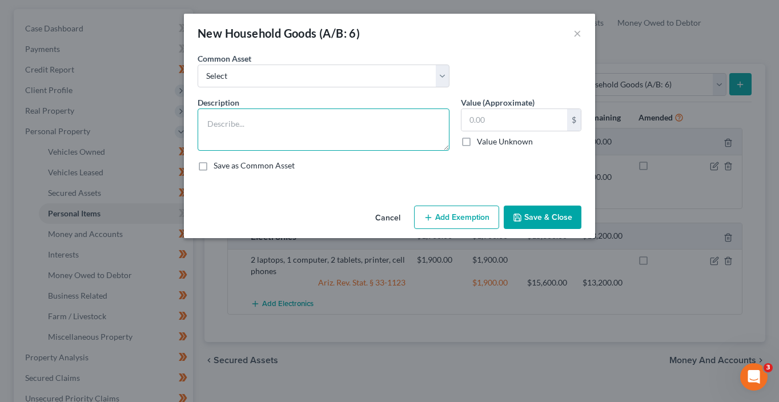
click at [263, 121] on textarea at bounding box center [324, 129] width 252 height 42
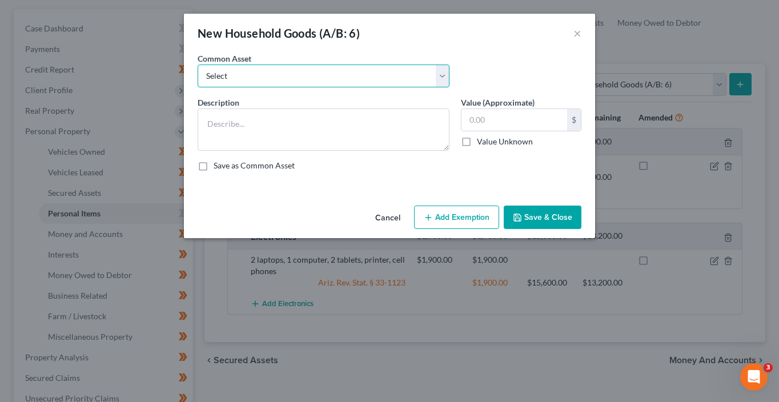
click at [282, 73] on select "Select Furniture, linens, kitchen supplies, miscellaneous household goods" at bounding box center [324, 76] width 252 height 23
select select "0"
click at [198, 65] on select "Select Furniture, linens, kitchen supplies, miscellaneous household goods" at bounding box center [324, 76] width 252 height 23
type textarea "Furniture, linens, kitchen supplies, miscellaneous household goods"
type input "1,000.00"
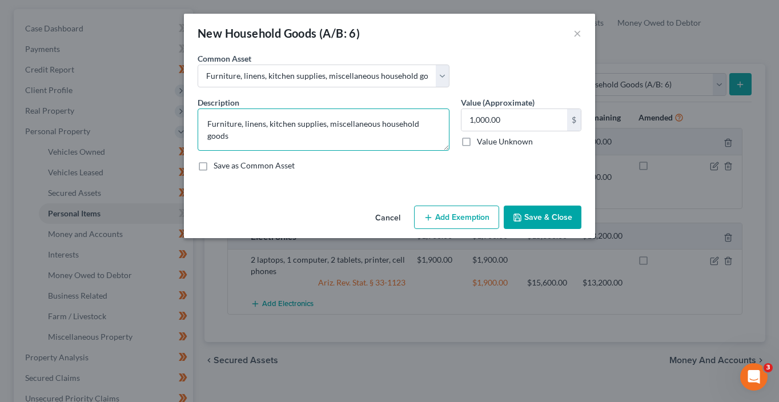
click at [206, 125] on textarea "Furniture, linens, kitchen supplies, miscellaneous household goods" at bounding box center [324, 129] width 252 height 42
type textarea "1 bedroom set, 1 bed, china cabinet, kitchen set, living room set, 2 desks, smo…"
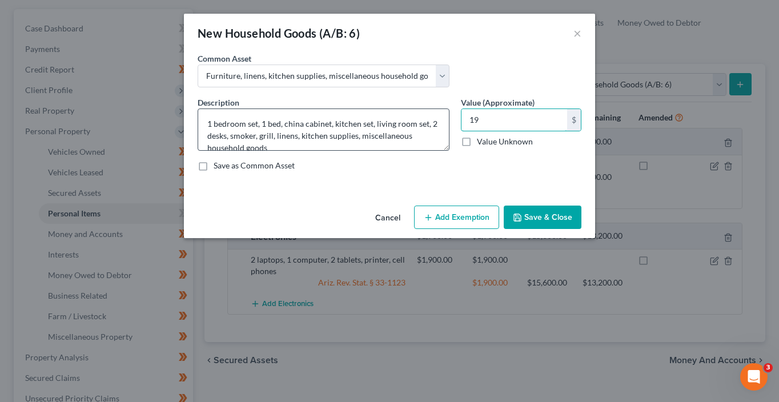
type input "1"
type input "1,200"
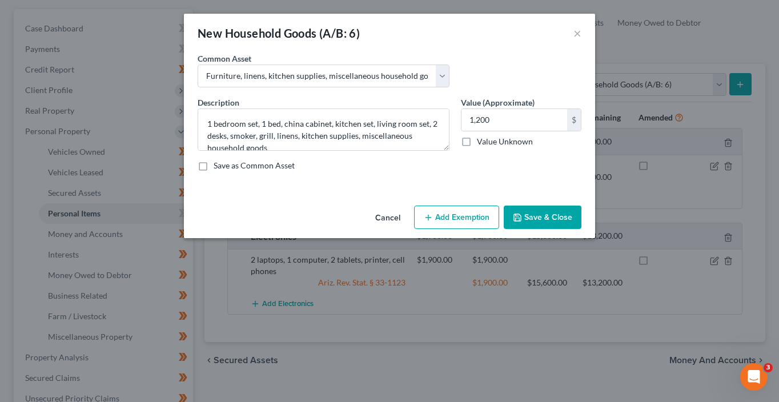
click at [470, 218] on button "Add Exemption" at bounding box center [456, 218] width 85 height 24
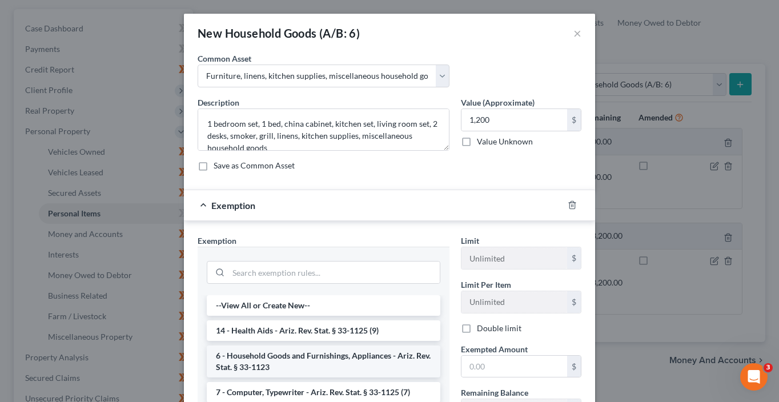
click at [302, 356] on li "6 - Household Goods and Furnishings, Appliances - Ariz. Rev. Stat. § 33-1123" at bounding box center [324, 361] width 234 height 32
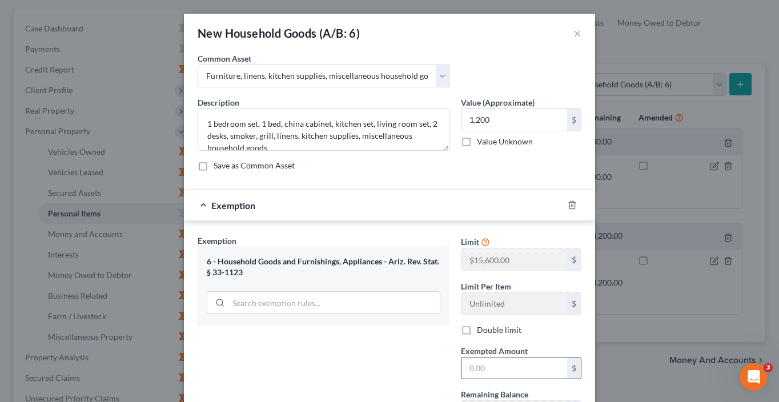
click at [501, 376] on input "text" at bounding box center [514, 368] width 106 height 22
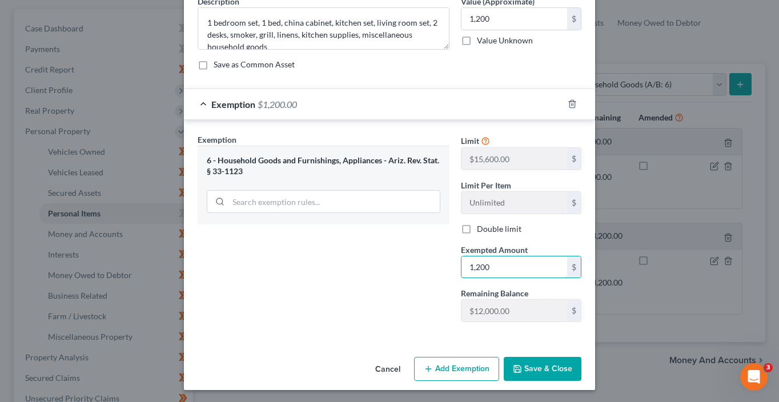
type input "1,200"
click at [524, 365] on button "Save & Close" at bounding box center [543, 369] width 78 height 24
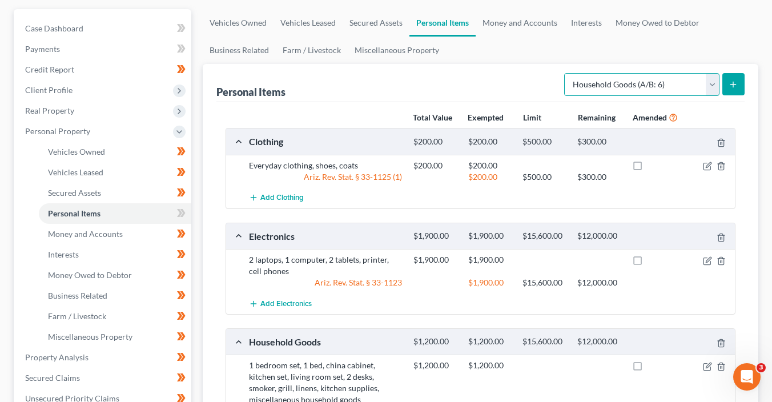
click at [642, 83] on select "Select Item Type Clothing (A/B: 11) Collectibles Of Value (A/B: 8) Electronics …" at bounding box center [641, 84] width 155 height 23
select select "jewelry"
click at [566, 73] on select "Select Item Type Clothing (A/B: 11) Collectibles Of Value (A/B: 8) Electronics …" at bounding box center [641, 84] width 155 height 23
click at [731, 85] on icon "submit" at bounding box center [733, 84] width 9 height 9
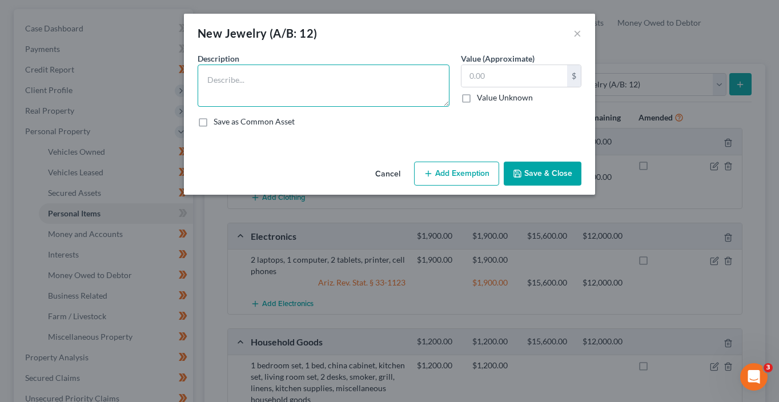
click at [403, 93] on textarea at bounding box center [324, 86] width 252 height 42
type textarea "1 wedding set, necklaces, braclets, earrings, misc. costume jewelry, watch"
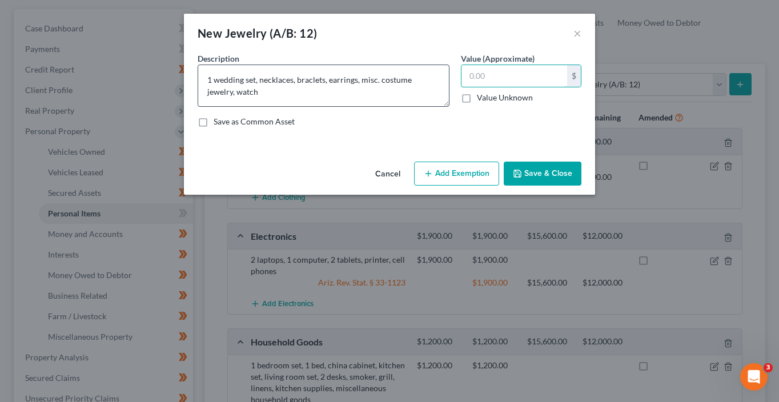
type input "1"
click at [443, 89] on textarea "1 wedding set, necklaces, braclets, earrings, misc. costume jewelry, watch" at bounding box center [324, 86] width 252 height 42
click at [436, 86] on textarea "1 wedding set, necklaces, braclets, earrings, misc. costume jewelry, watch" at bounding box center [324, 86] width 252 height 42
type textarea "1 wedding set, necklaces, braclets, earrings, misc. costume jewelry"
click at [493, 75] on input "text" at bounding box center [514, 76] width 106 height 22
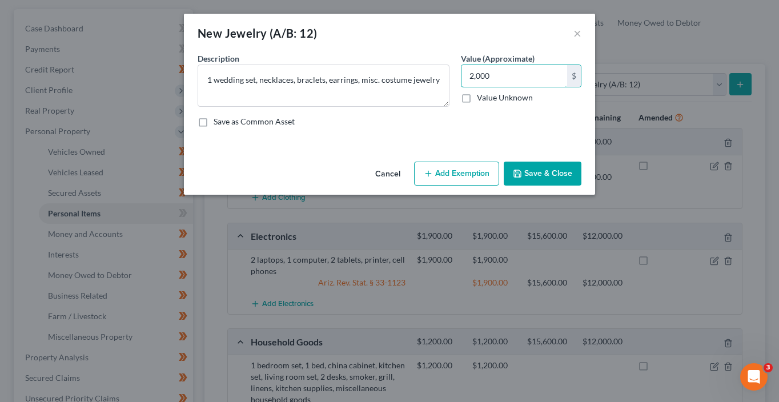
type input "2,000"
click at [482, 169] on button "Add Exemption" at bounding box center [456, 174] width 85 height 24
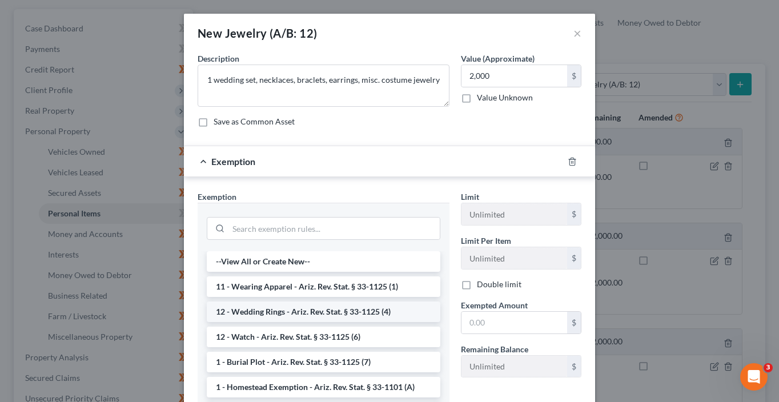
click at [381, 302] on li "12 - Wedding Rings - Ariz. Rev. Stat. § 33-1125 (4)" at bounding box center [324, 311] width 234 height 21
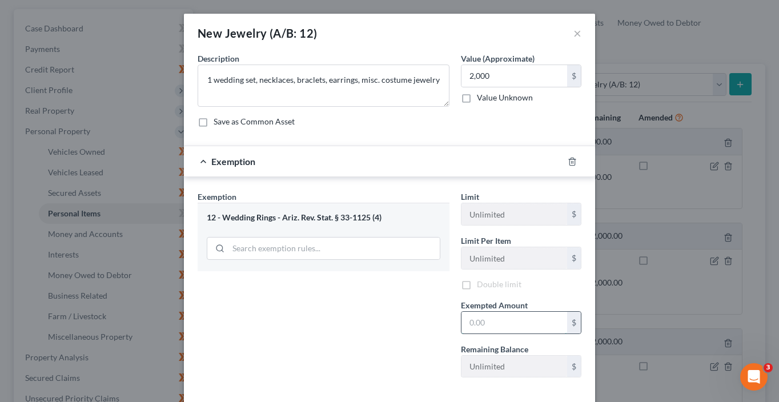
click at [489, 327] on input "text" at bounding box center [514, 323] width 106 height 22
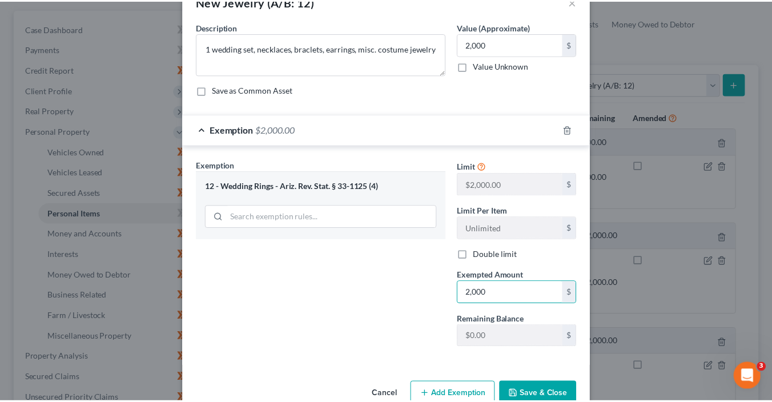
scroll to position [57, 0]
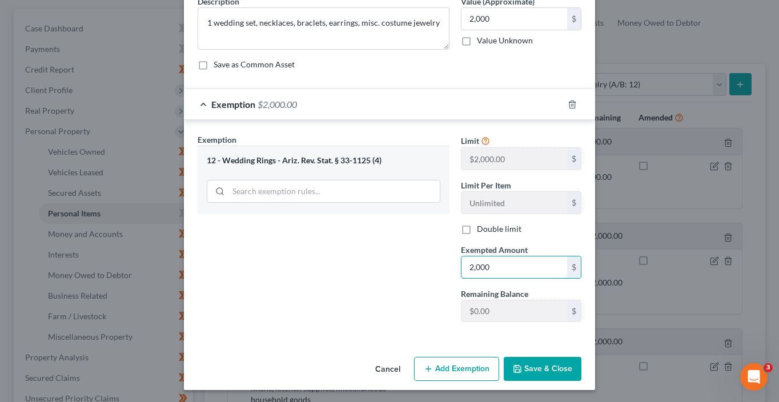
type input "2,000"
click at [546, 372] on button "Save & Close" at bounding box center [543, 369] width 78 height 24
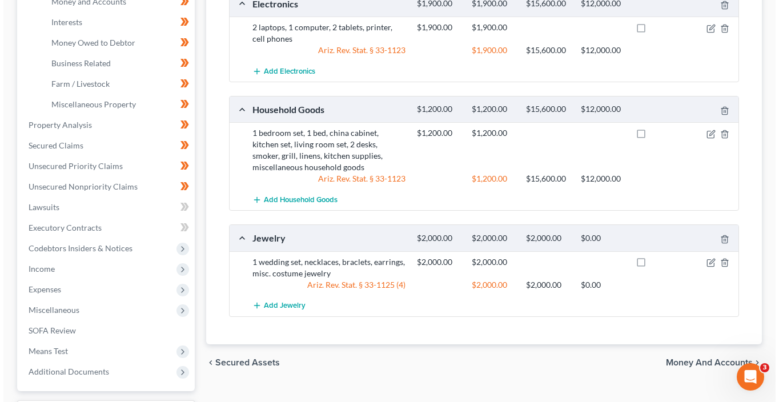
scroll to position [354, 0]
click at [276, 306] on span "Add Jewelry" at bounding box center [281, 305] width 42 height 9
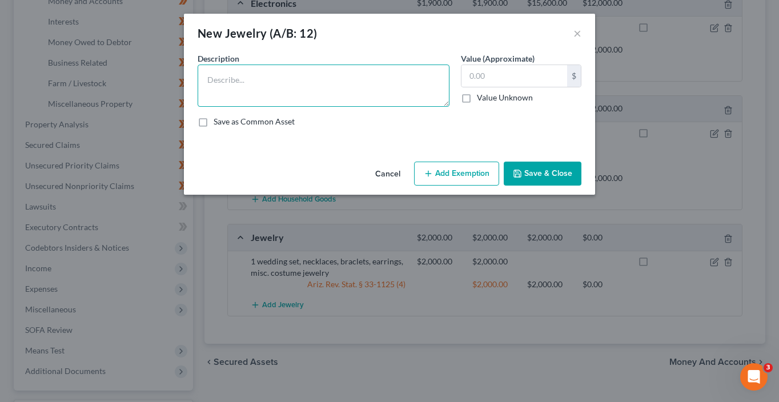
click at [275, 87] on textarea at bounding box center [324, 86] width 252 height 42
type textarea "Watch"
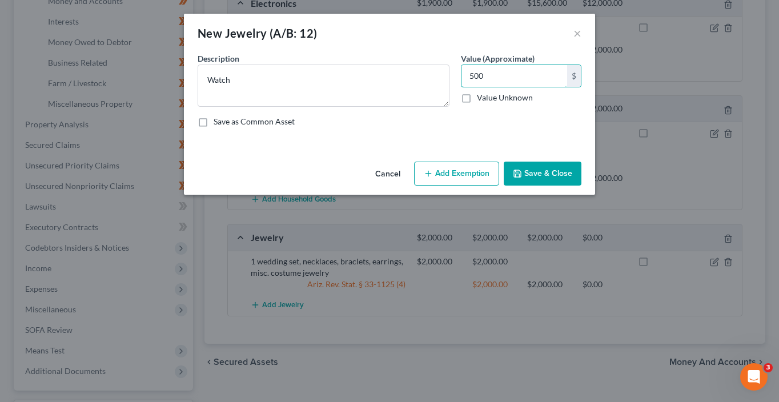
type input "500"
click at [473, 174] on button "Add Exemption" at bounding box center [456, 174] width 85 height 24
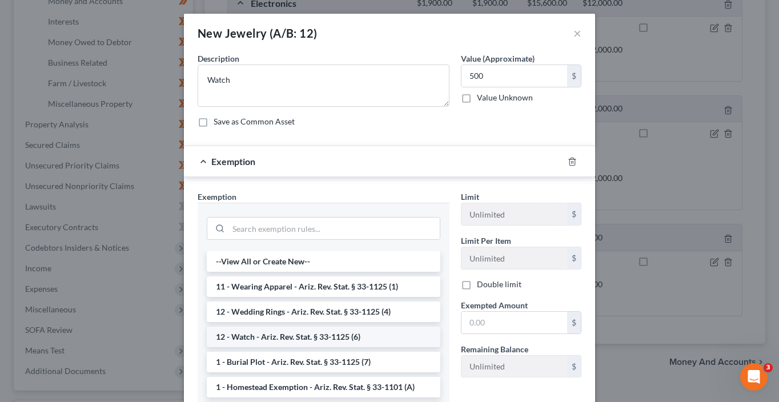
click at [324, 339] on li "12 - Watch - Ariz. Rev. Stat. § 33-1125 (6)" at bounding box center [324, 337] width 234 height 21
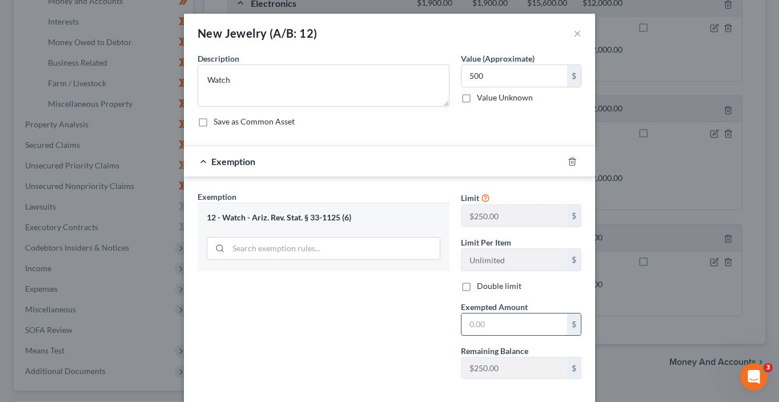
click at [490, 329] on input "text" at bounding box center [514, 324] width 106 height 22
type input "250"
click at [510, 82] on input "500" at bounding box center [514, 76] width 106 height 22
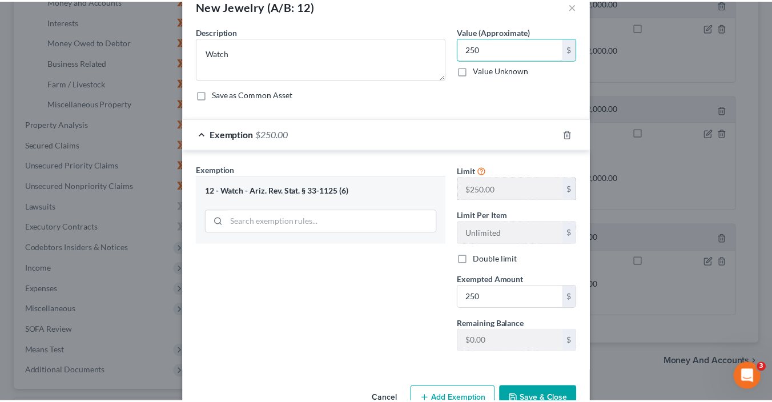
scroll to position [57, 0]
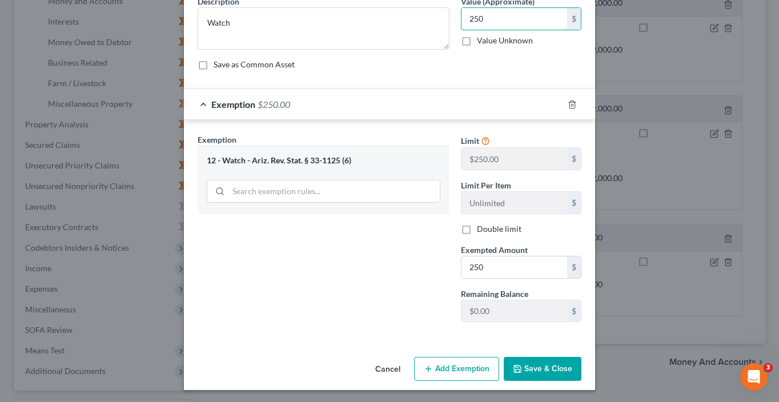
type input "250"
drag, startPoint x: 545, startPoint y: 368, endPoint x: 553, endPoint y: 344, distance: 25.3
click at [545, 368] on button "Save & Close" at bounding box center [543, 369] width 78 height 24
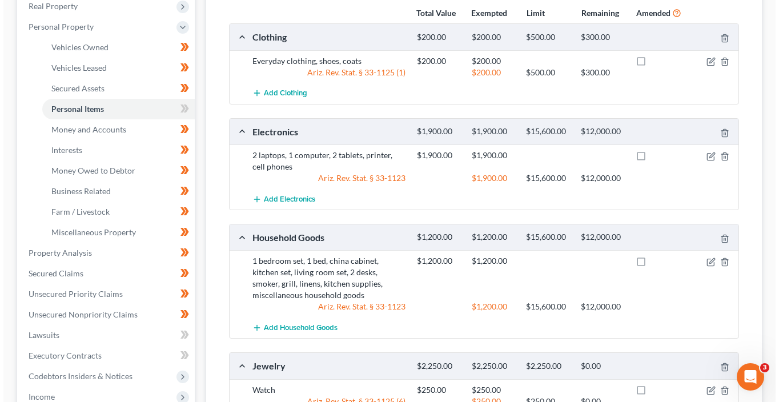
scroll to position [167, 0]
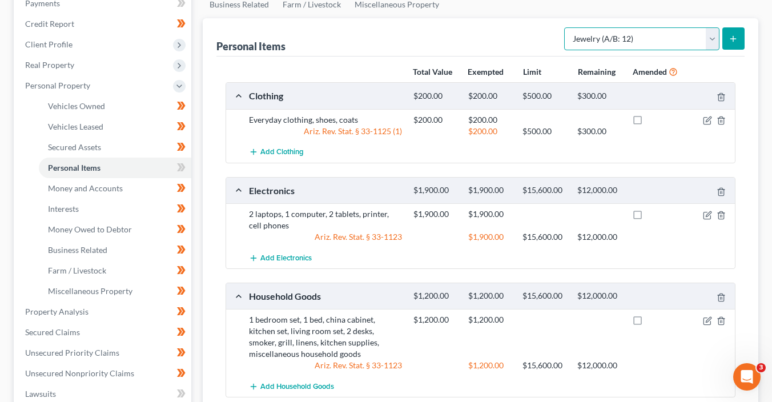
click at [622, 42] on select "Select Item Type Clothing (A/B: 11) Collectibles Of Value (A/B: 8) Electronics …" at bounding box center [641, 38] width 155 height 23
select select "pets"
click at [566, 27] on select "Select Item Type Clothing (A/B: 11) Collectibles Of Value (A/B: 8) Electronics …" at bounding box center [641, 38] width 155 height 23
click at [730, 45] on button "submit" at bounding box center [733, 38] width 22 height 22
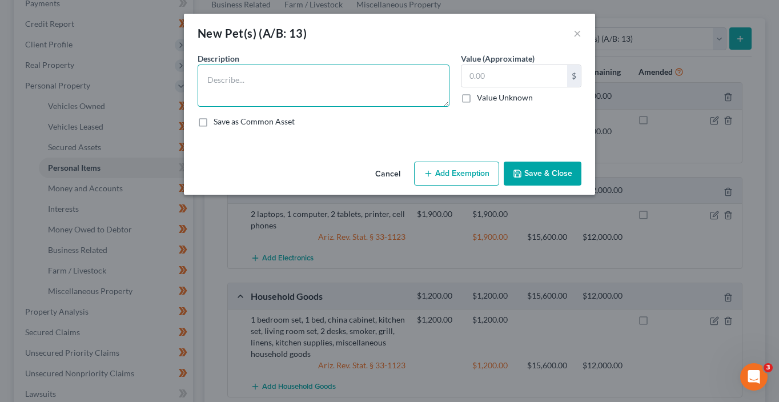
click at [300, 82] on textarea at bounding box center [324, 86] width 252 height 42
type textarea "1 dog"
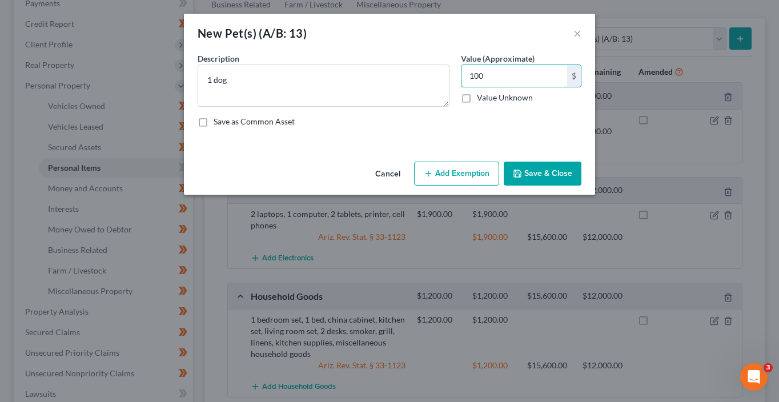
type input "100"
click at [453, 177] on button "Add Exemption" at bounding box center [456, 174] width 85 height 24
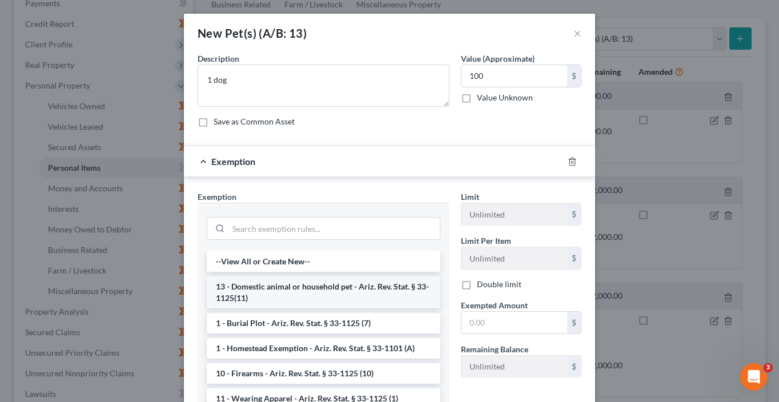
click at [272, 298] on li "13 - Domestic animal or household pet - Ariz. Rev. Stat. § 33-1125(11)" at bounding box center [324, 292] width 234 height 32
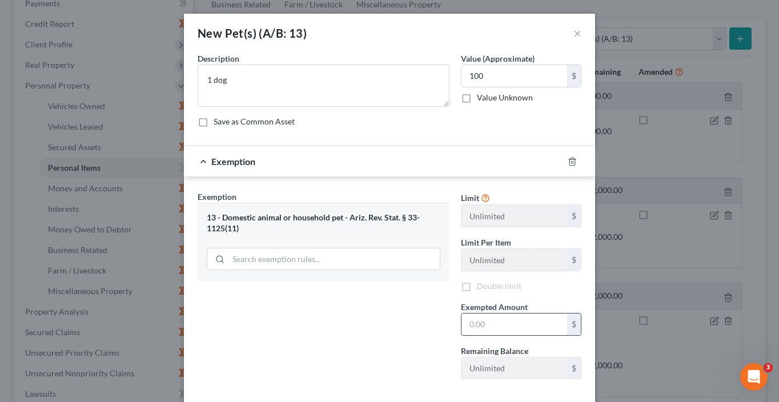
click at [475, 327] on input "text" at bounding box center [514, 324] width 106 height 22
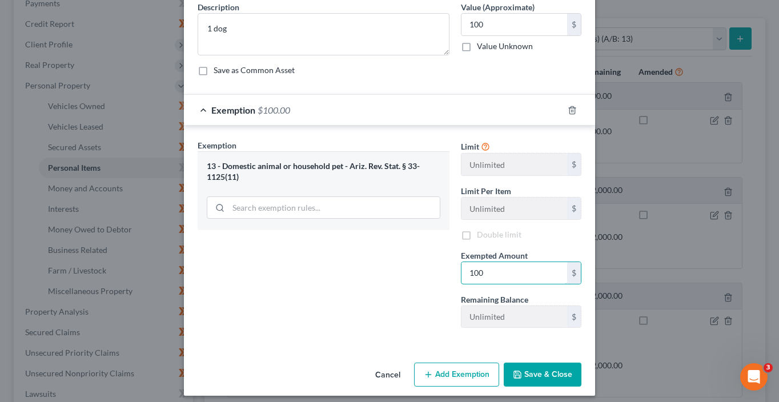
scroll to position [57, 0]
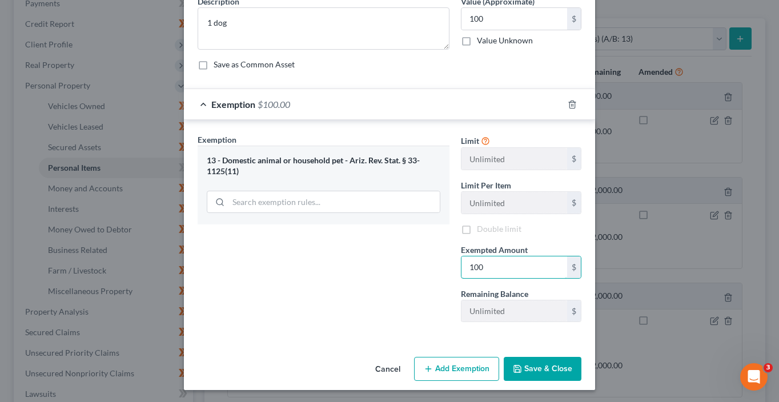
type input "100"
click at [527, 370] on button "Save & Close" at bounding box center [543, 369] width 78 height 24
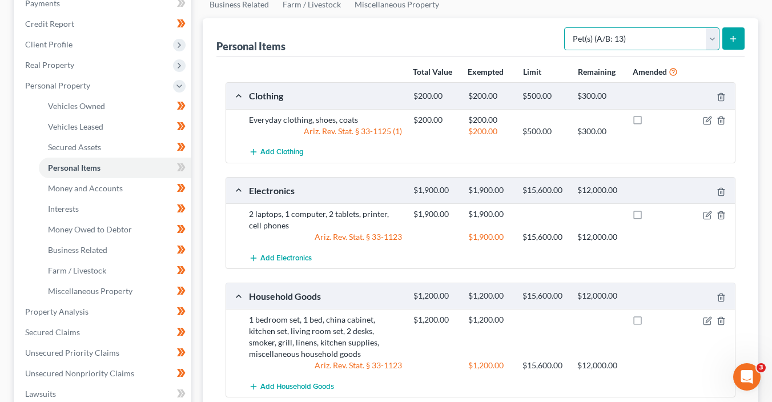
click at [625, 37] on select "Select Item Type Clothing (A/B: 11) Collectibles Of Value (A/B: 8) Electronics …" at bounding box center [641, 38] width 155 height 23
select select "firearms"
click at [566, 27] on select "Select Item Type Clothing (A/B: 11) Collectibles Of Value (A/B: 8) Electronics …" at bounding box center [641, 38] width 155 height 23
click at [733, 36] on line "submit" at bounding box center [733, 38] width 0 height 5
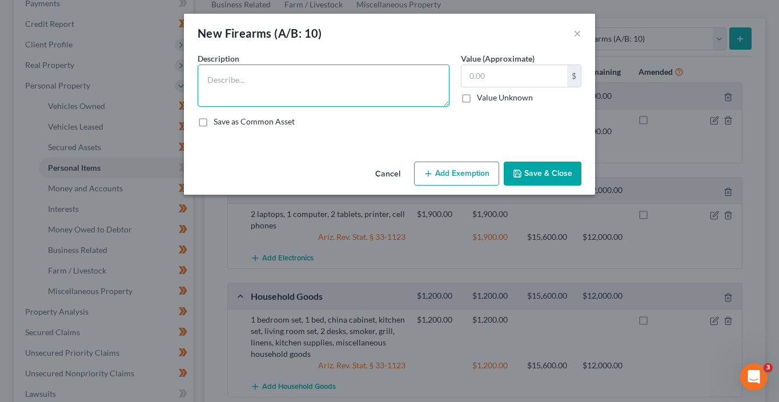
click at [309, 94] on textarea at bounding box center [324, 86] width 252 height 42
type textarea "2 guns"
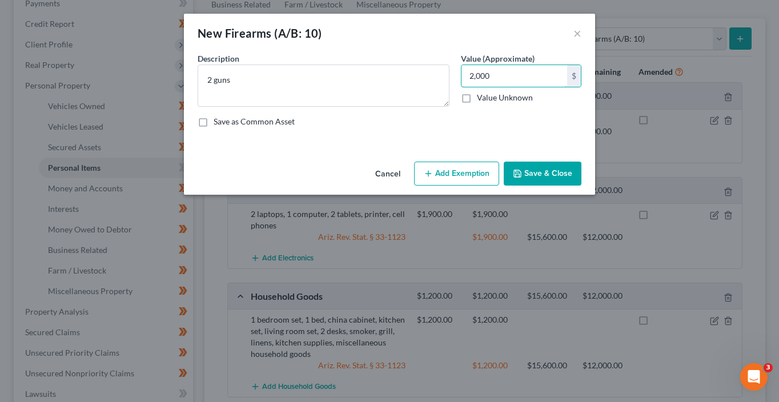
type input "2,000"
click at [448, 168] on button "Add Exemption" at bounding box center [456, 174] width 85 height 24
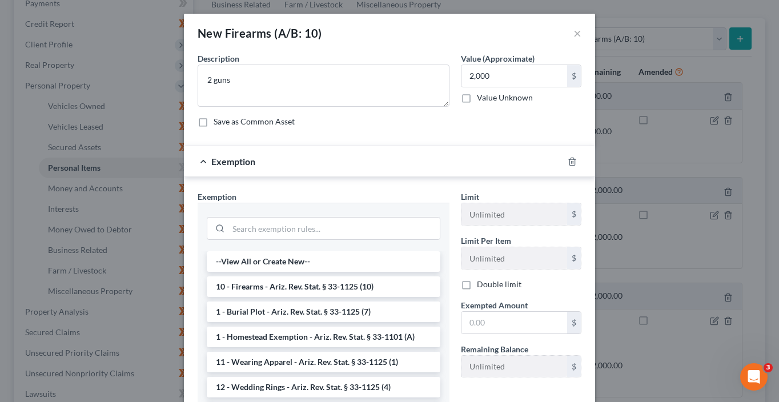
drag, startPoint x: 307, startPoint y: 284, endPoint x: 455, endPoint y: 321, distance: 152.6
click at [308, 284] on li "10 - Firearms - Ariz. Rev. Stat. § 33-1125 (10)" at bounding box center [324, 286] width 234 height 21
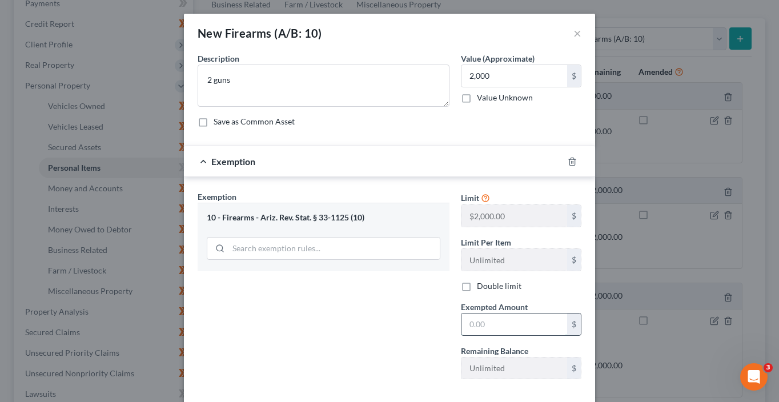
click at [531, 329] on input "text" at bounding box center [514, 324] width 106 height 22
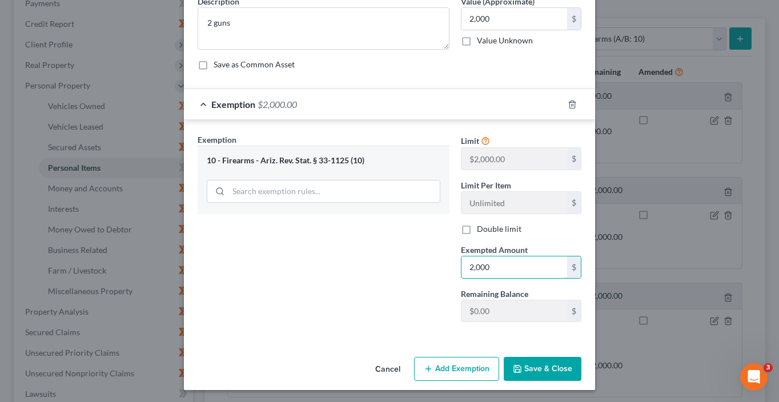
type input "2,000"
click at [551, 367] on button "Save & Close" at bounding box center [543, 369] width 78 height 24
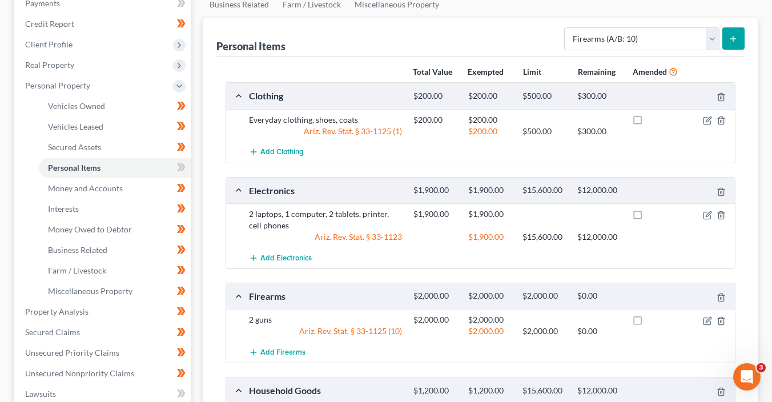
scroll to position [0, 0]
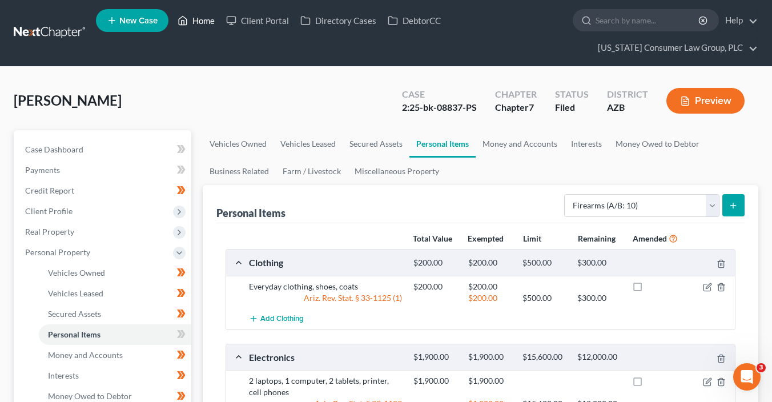
click at [205, 22] on link "Home" at bounding box center [196, 20] width 49 height 21
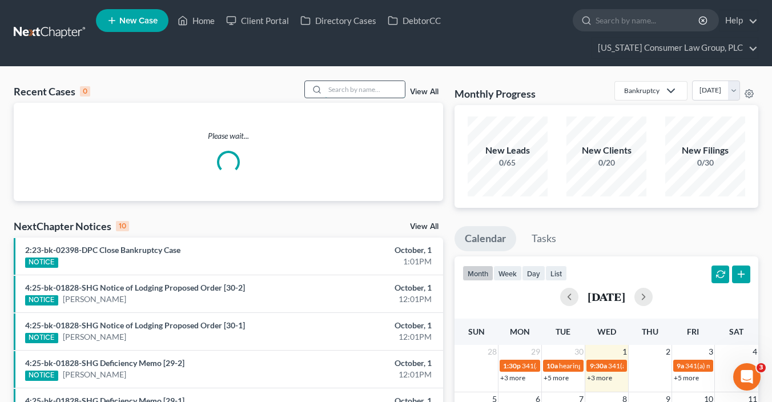
click at [374, 89] on input "search" at bounding box center [365, 89] width 80 height 17
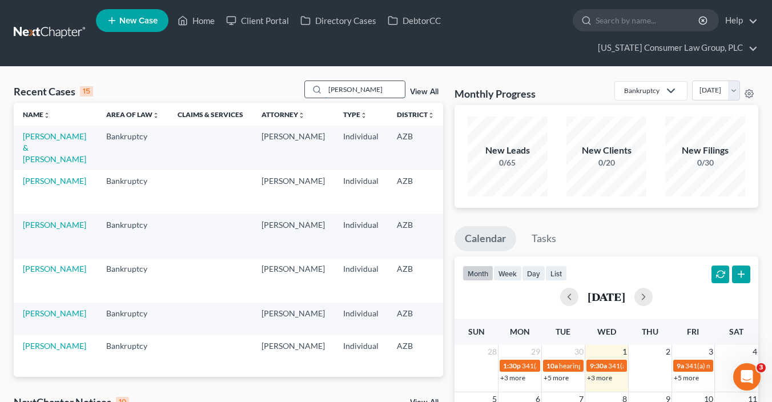
type input "wentzel"
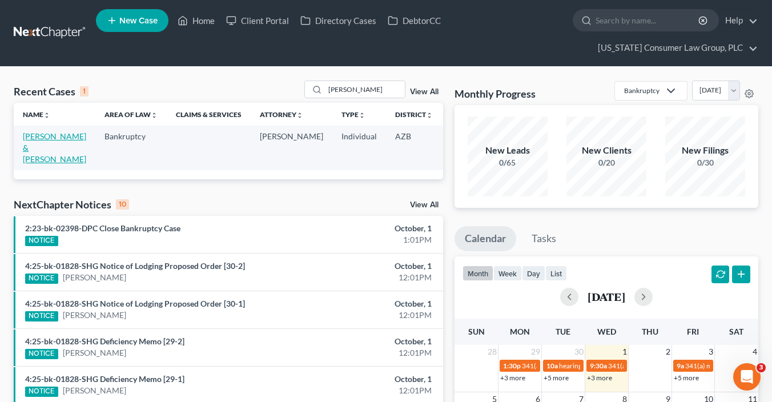
click at [48, 134] on link "Wentzel, Greg & Lisa" at bounding box center [54, 147] width 63 height 33
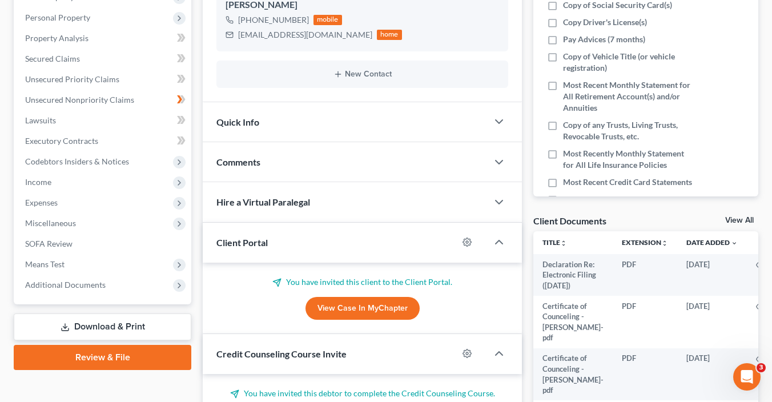
scroll to position [246, 0]
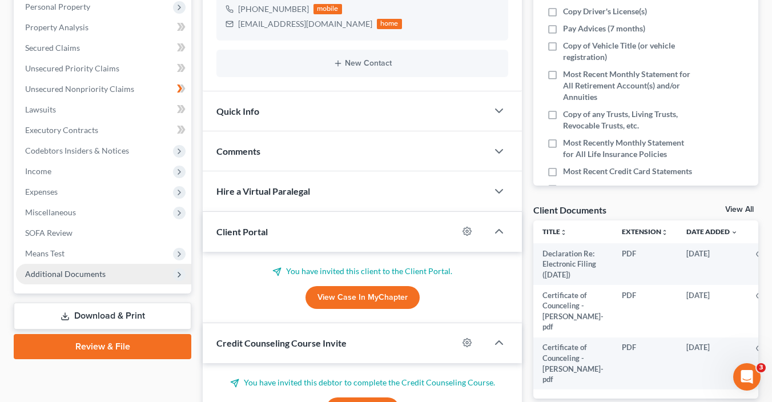
click at [96, 274] on span "Additional Documents" at bounding box center [65, 274] width 81 height 10
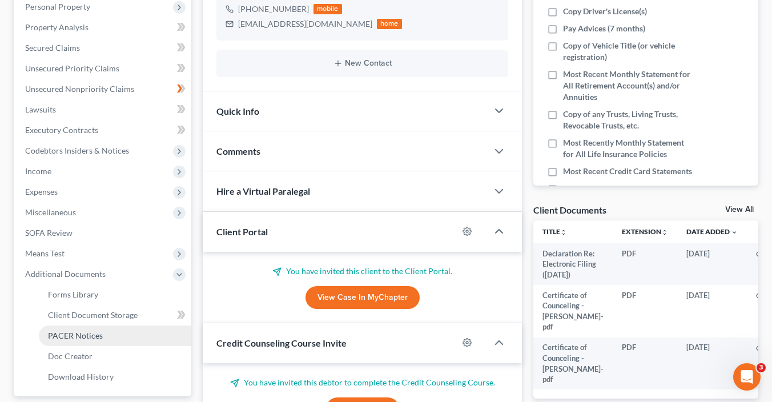
click at [125, 336] on link "PACER Notices" at bounding box center [115, 335] width 152 height 21
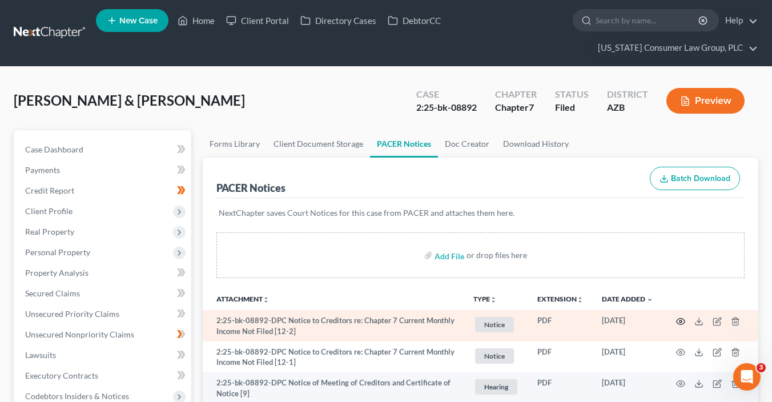
click at [679, 321] on circle "button" at bounding box center [680, 321] width 2 height 2
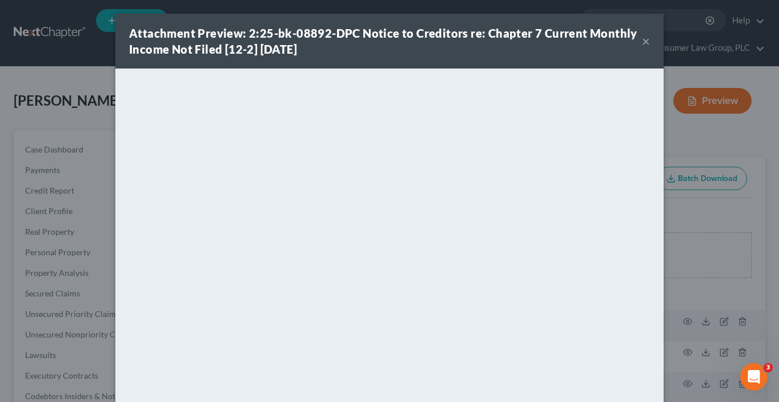
click at [642, 46] on button "×" at bounding box center [646, 41] width 8 height 14
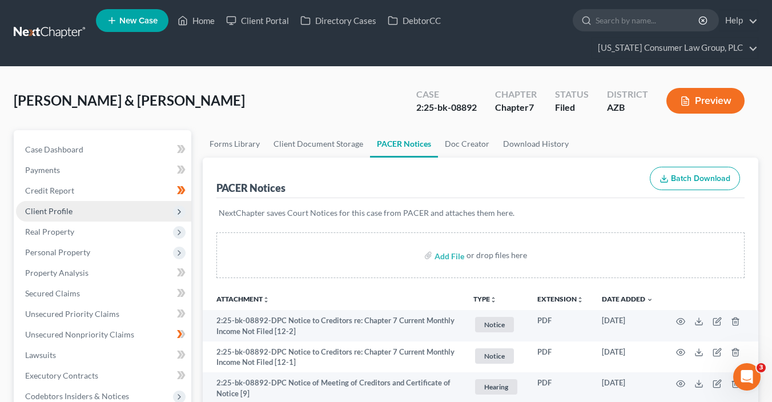
drag, startPoint x: 88, startPoint y: 206, endPoint x: 97, endPoint y: 207, distance: 9.2
click at [88, 207] on span "Client Profile" at bounding box center [103, 211] width 175 height 21
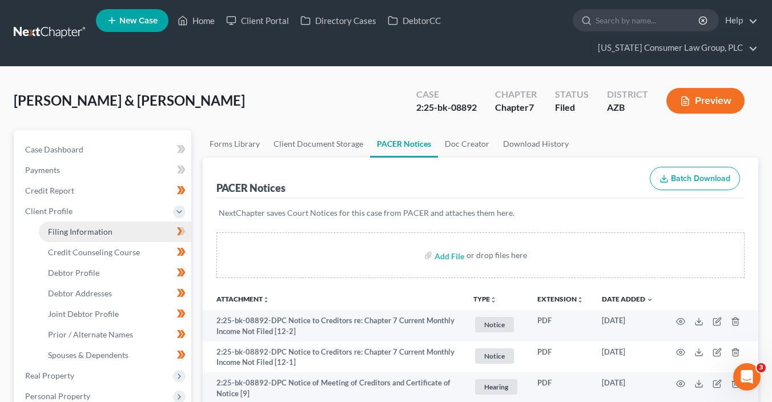
click at [146, 227] on link "Filing Information" at bounding box center [115, 232] width 152 height 21
select select "1"
select select "0"
select select "3"
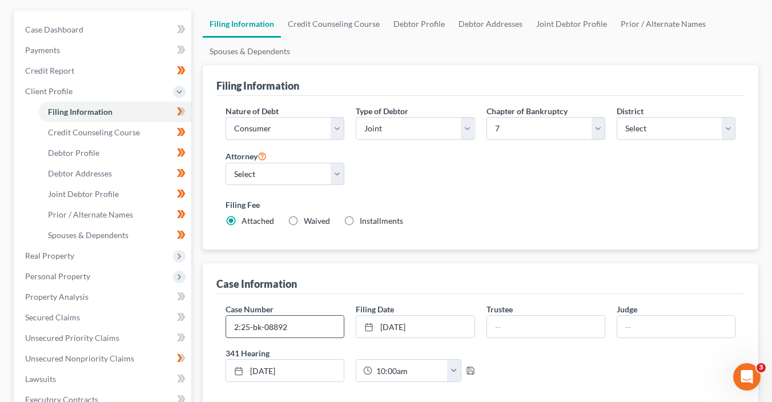
scroll to position [121, 0]
click at [314, 331] on input "2:25-bk-08892" at bounding box center [285, 326] width 118 height 22
type input "2:25-bk-08892-DPC"
type input "Goernitz"
type input "Collins"
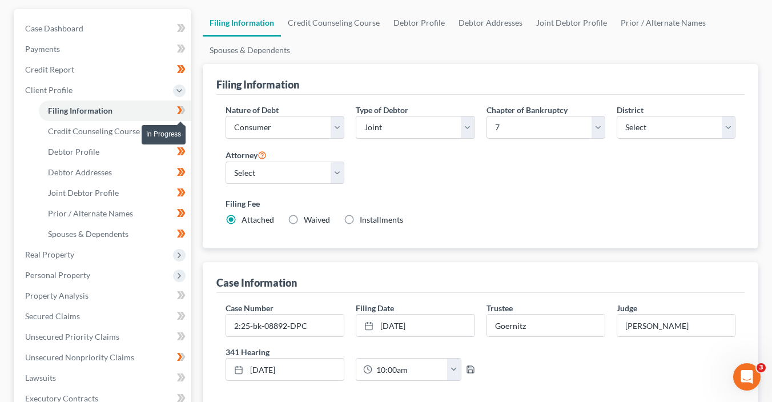
click at [186, 112] on span at bounding box center [181, 111] width 20 height 17
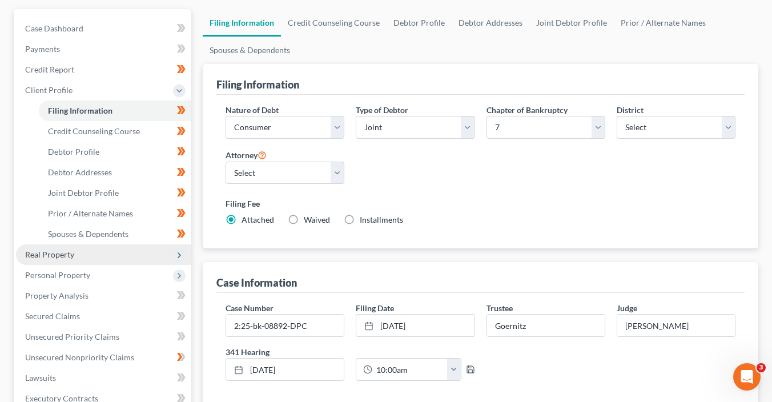
click at [120, 255] on span "Real Property" at bounding box center [103, 254] width 175 height 21
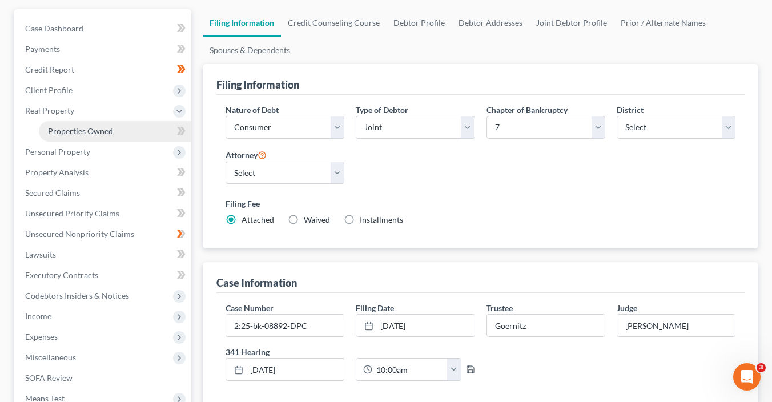
click at [128, 125] on link "Properties Owned" at bounding box center [115, 131] width 152 height 21
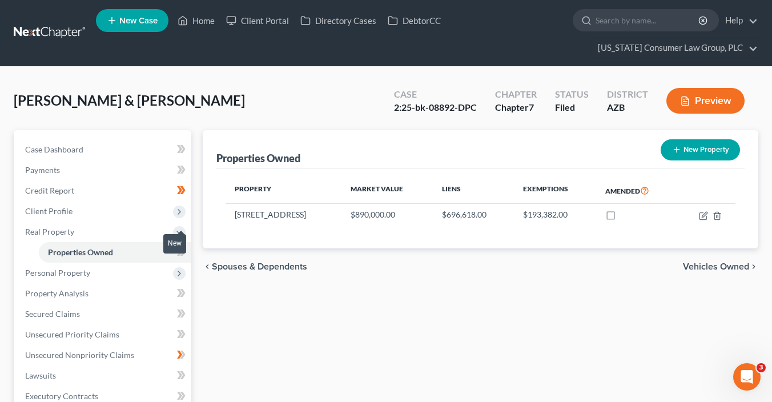
click at [186, 255] on span at bounding box center [181, 253] width 20 height 17
click at [131, 268] on span "Personal Property" at bounding box center [103, 273] width 175 height 21
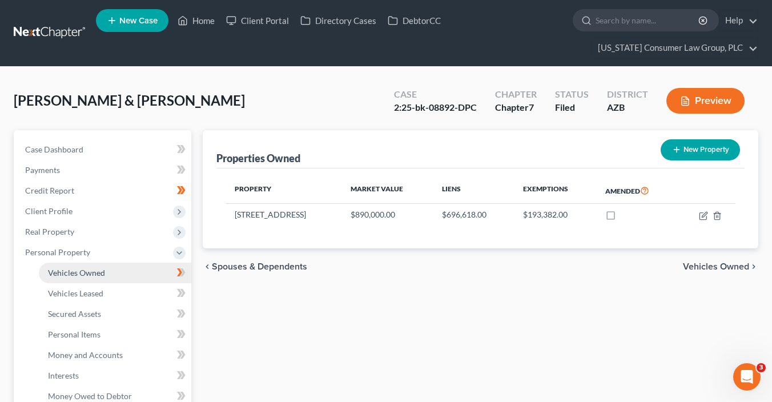
click at [147, 271] on link "Vehicles Owned" at bounding box center [115, 273] width 152 height 21
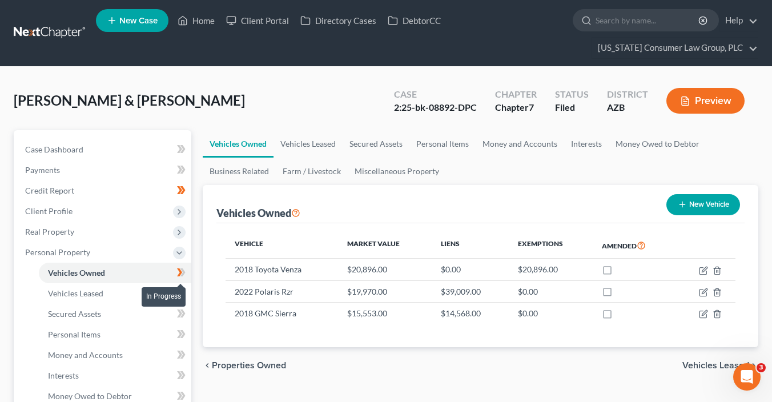
click at [189, 274] on span at bounding box center [181, 274] width 20 height 17
click at [138, 295] on link "Vehicles Leased" at bounding box center [115, 293] width 152 height 21
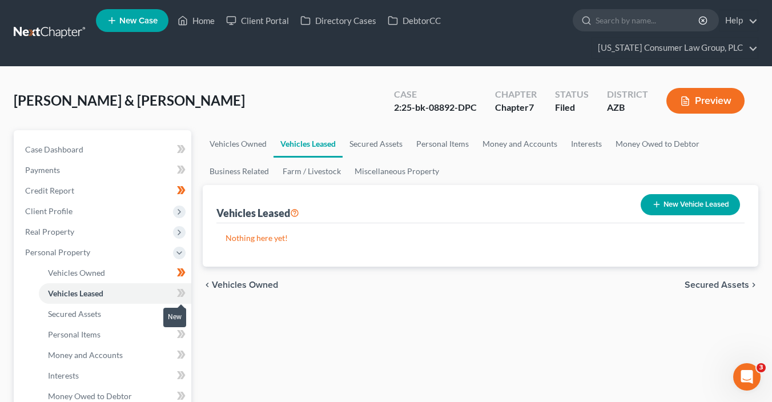
click at [186, 291] on span at bounding box center [181, 294] width 20 height 17
click at [139, 316] on link "Secured Assets" at bounding box center [115, 314] width 152 height 21
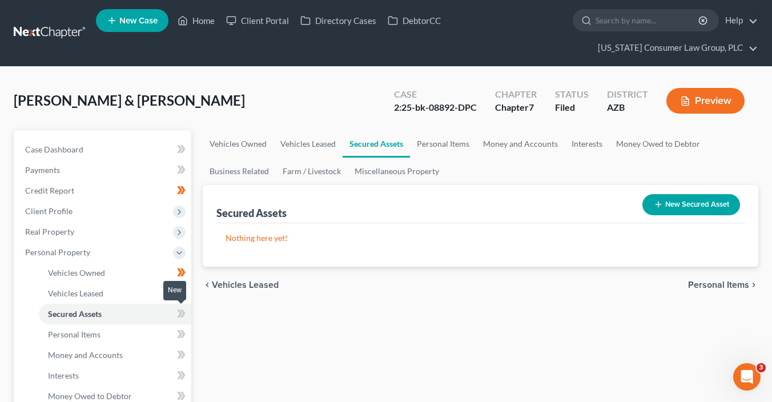
click at [190, 312] on span at bounding box center [181, 315] width 20 height 17
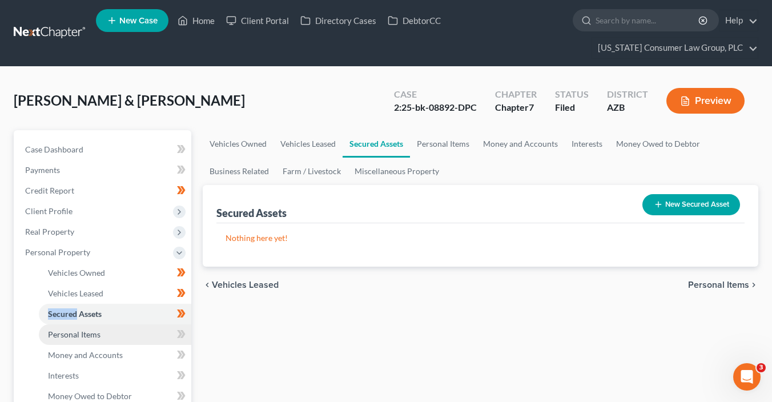
click at [146, 331] on link "Personal Items" at bounding box center [115, 334] width 152 height 21
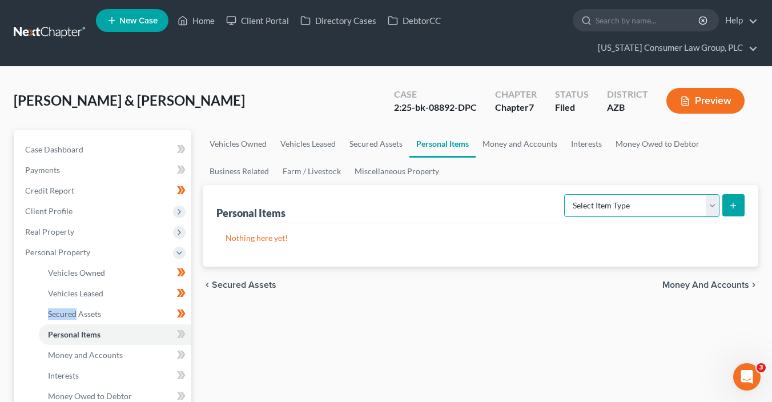
click at [640, 203] on select "Select Item Type Clothing (A/B: 11) Collectibles Of Value (A/B: 8) Electronics …" at bounding box center [641, 205] width 155 height 23
select select "clothing"
click at [566, 194] on select "Select Item Type Clothing (A/B: 11) Collectibles Of Value (A/B: 8) Electronics …" at bounding box center [641, 205] width 155 height 23
click at [732, 207] on icon "submit" at bounding box center [733, 205] width 9 height 9
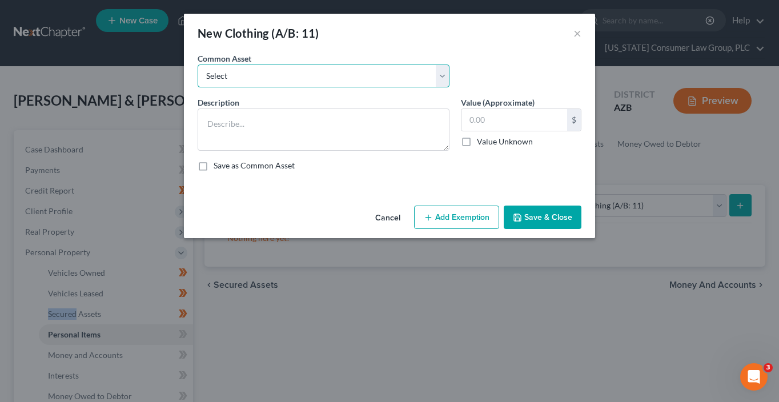
click at [312, 79] on select "Select Everyday clothing, shoes, coats" at bounding box center [324, 76] width 252 height 23
select select "0"
click at [198, 65] on select "Select Everyday clothing, shoes, coats" at bounding box center [324, 76] width 252 height 23
type textarea "Everyday clothing, shoes, coats"
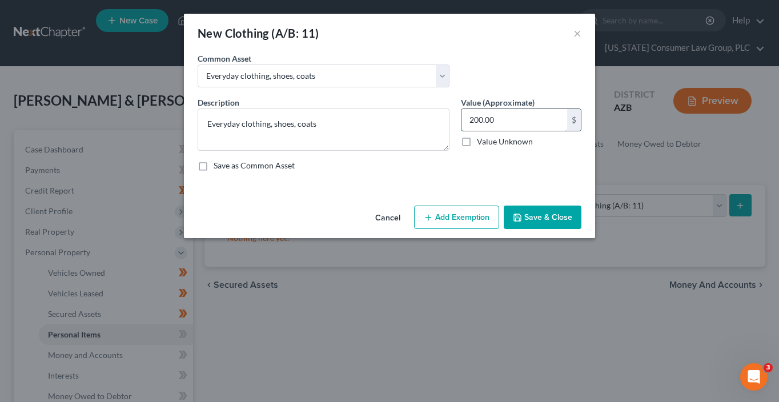
click at [508, 126] on input "200.00" at bounding box center [514, 120] width 106 height 22
type input "500"
click at [463, 218] on button "Add Exemption" at bounding box center [456, 218] width 85 height 24
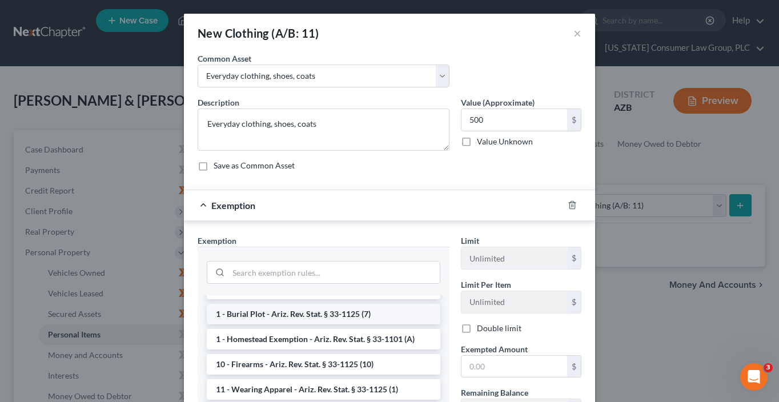
scroll to position [53, 0]
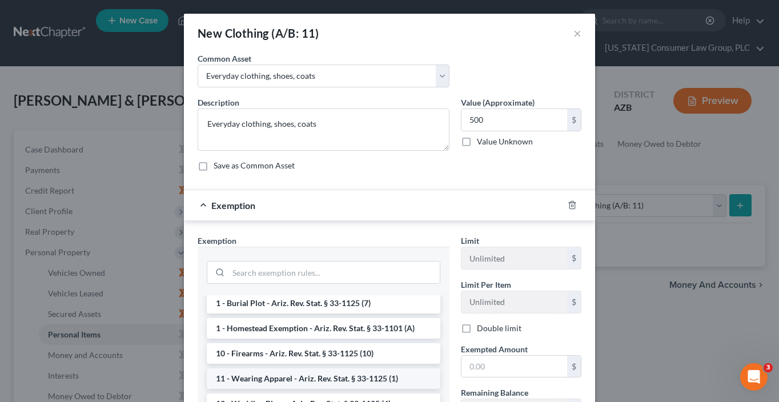
click at [360, 375] on li "11 - Wearing Apparel - Ariz. Rev. Stat. § 33-1125 (1)" at bounding box center [324, 378] width 234 height 21
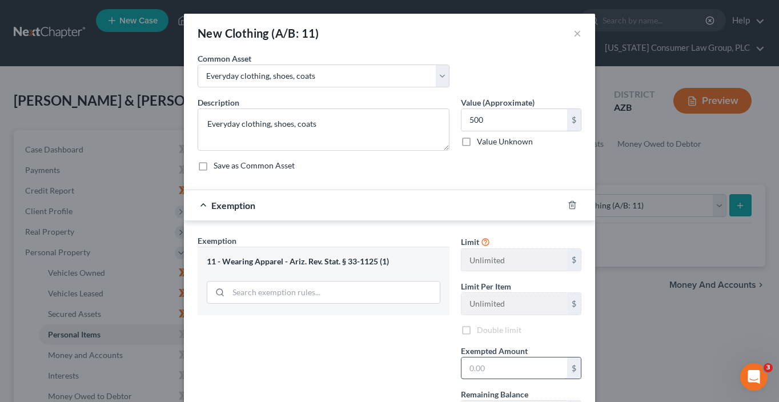
click at [496, 363] on input "text" at bounding box center [514, 368] width 106 height 22
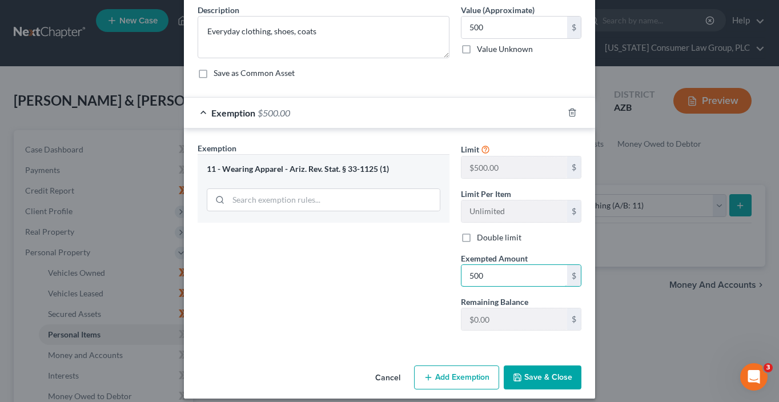
scroll to position [101, 0]
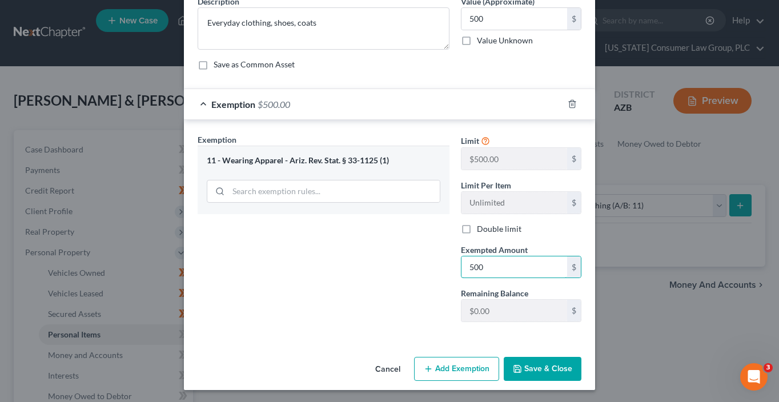
type input "500"
click at [560, 362] on button "Save & Close" at bounding box center [543, 369] width 78 height 24
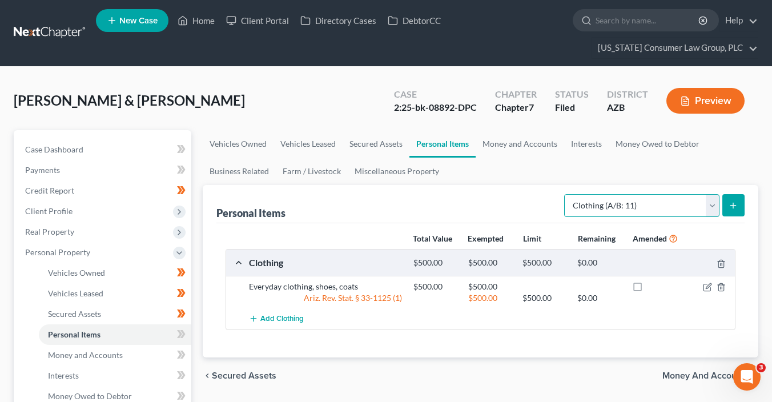
click at [654, 202] on select "Select Item Type Clothing (A/B: 11) Collectibles Of Value (A/B: 8) Electronics …" at bounding box center [641, 205] width 155 height 23
select select "jewelry"
click at [566, 194] on select "Select Item Type Clothing (A/B: 11) Collectibles Of Value (A/B: 8) Electronics …" at bounding box center [641, 205] width 155 height 23
click at [740, 203] on button "submit" at bounding box center [733, 205] width 22 height 22
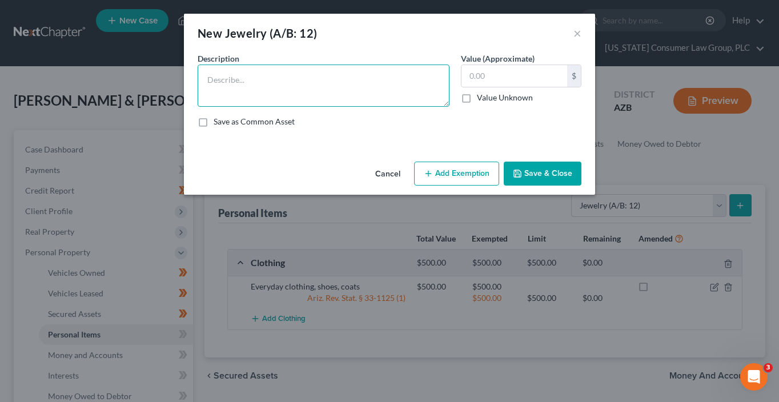
click at [322, 82] on textarea at bounding box center [324, 86] width 252 height 42
type textarea "Wedding Rings"
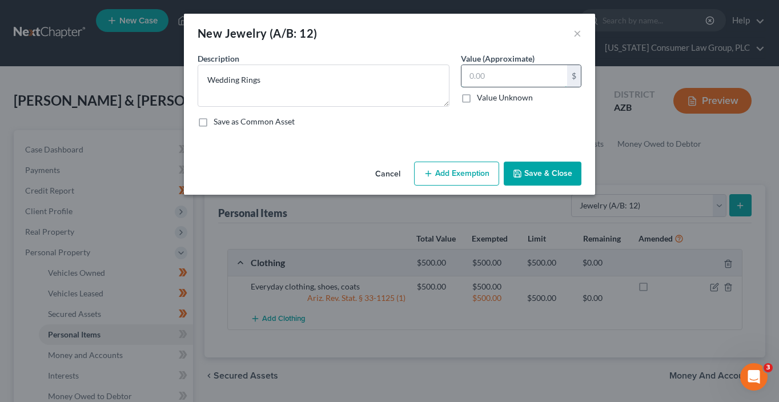
click at [475, 77] on input "text" at bounding box center [514, 76] width 106 height 22
type input "1,800"
click at [454, 169] on button "Add Exemption" at bounding box center [456, 174] width 85 height 24
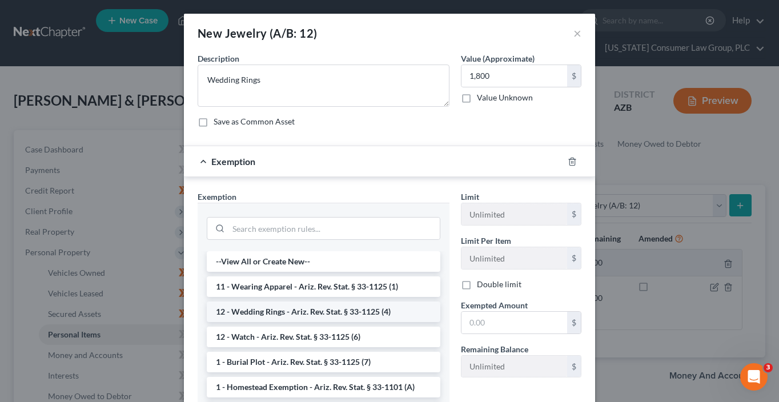
click at [320, 312] on li "12 - Wedding Rings - Ariz. Rev. Stat. § 33-1125 (4)" at bounding box center [324, 311] width 234 height 21
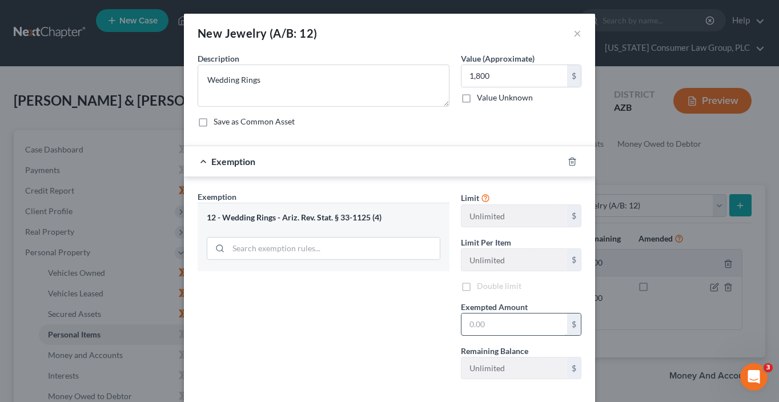
click at [479, 323] on input "text" at bounding box center [514, 324] width 106 height 22
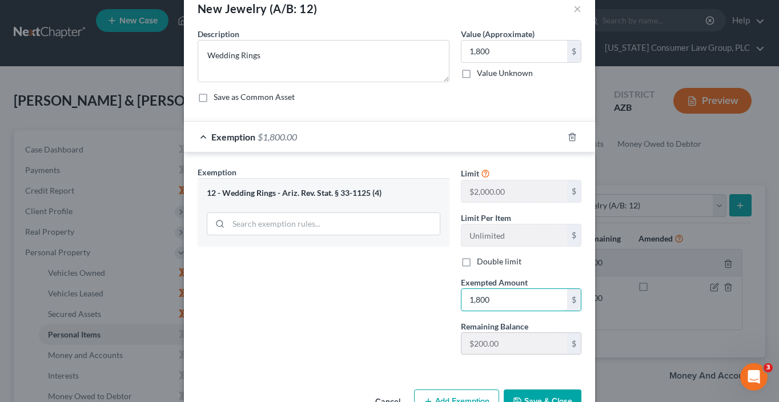
scroll to position [57, 0]
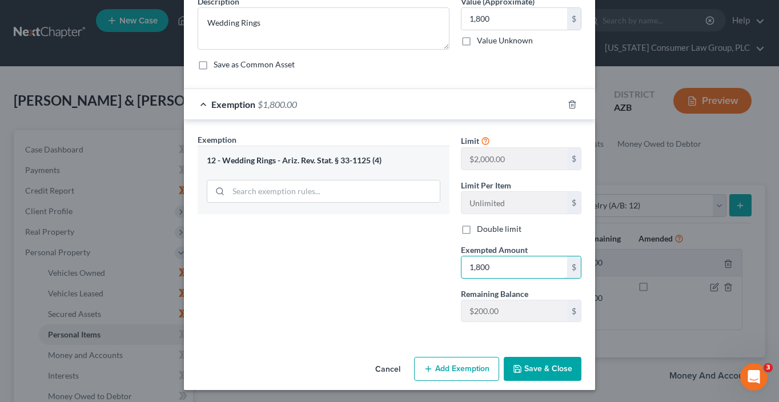
type input "1,800"
click at [548, 357] on button "Save & Close" at bounding box center [543, 369] width 78 height 24
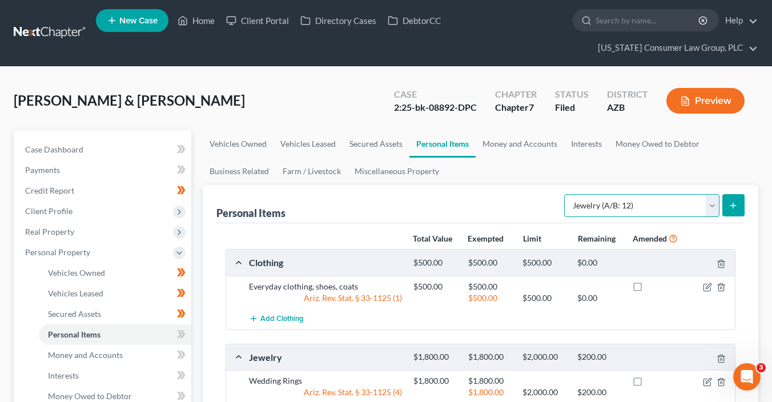
click at [634, 203] on select "Select Item Type Clothing (A/B: 11) Collectibles Of Value (A/B: 8) Electronics …" at bounding box center [641, 205] width 155 height 23
select select "electronics"
click at [566, 194] on select "Select Item Type Clothing (A/B: 11) Collectibles Of Value (A/B: 8) Electronics …" at bounding box center [641, 205] width 155 height 23
click at [738, 212] on button "submit" at bounding box center [733, 205] width 22 height 22
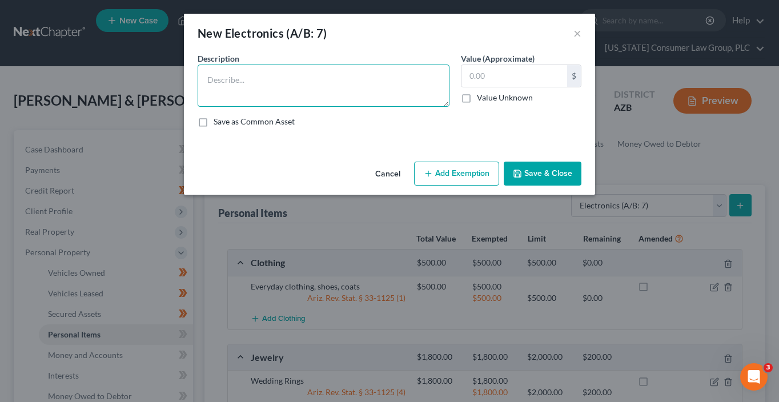
click at [403, 83] on textarea at bounding box center [324, 86] width 252 height 42
paste textarea "Two 70 Inch T Vs, 1 Blue Ray Player, 1 Laptop, Refrigerator X2 One Is From 1998…"
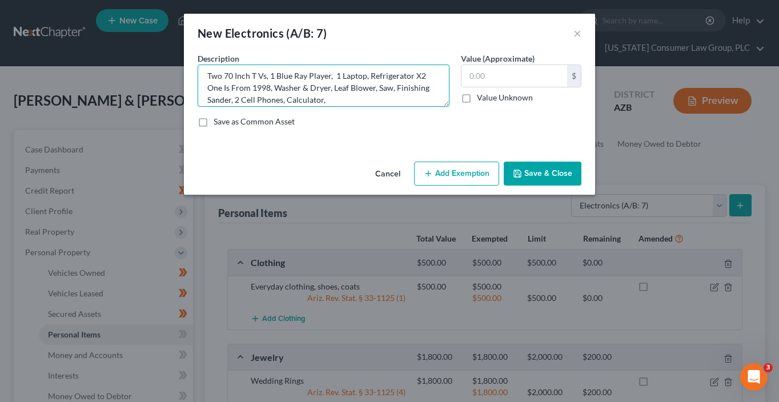
scroll to position [6, 0]
type textarea "Two 70 Inch T Vs, 1 Blue Ray Player, 1 Laptop, Refrigerator X2 One Is From 1998…"
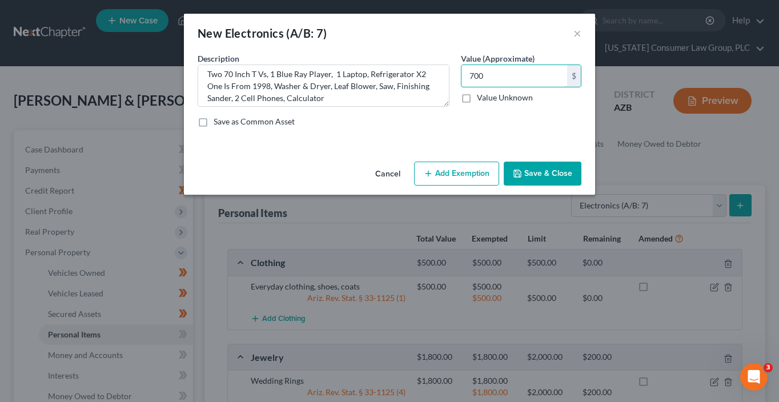
type input "700"
click at [472, 174] on button "Add Exemption" at bounding box center [456, 174] width 85 height 24
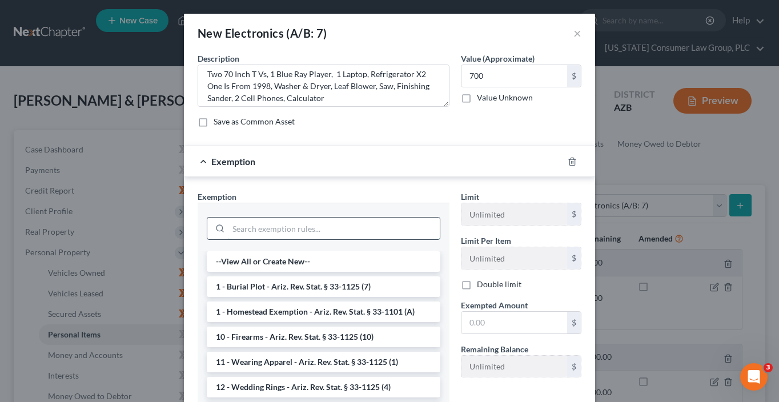
click at [347, 231] on input "search" at bounding box center [333, 229] width 211 height 22
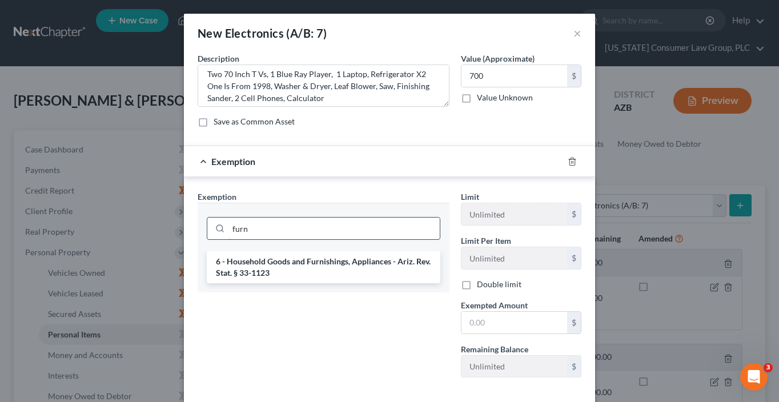
type input "furn"
click at [409, 256] on li "6 - Household Goods and Furnishings, Appliances - Ariz. Rev. Stat. § 33-1123" at bounding box center [324, 267] width 234 height 32
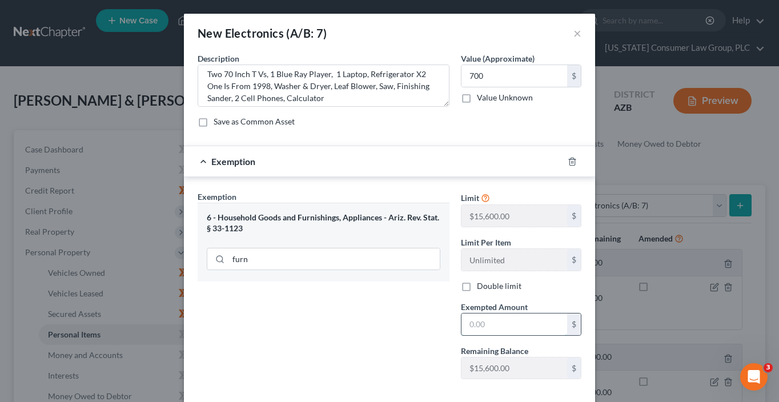
click at [493, 328] on input "text" at bounding box center [514, 324] width 106 height 22
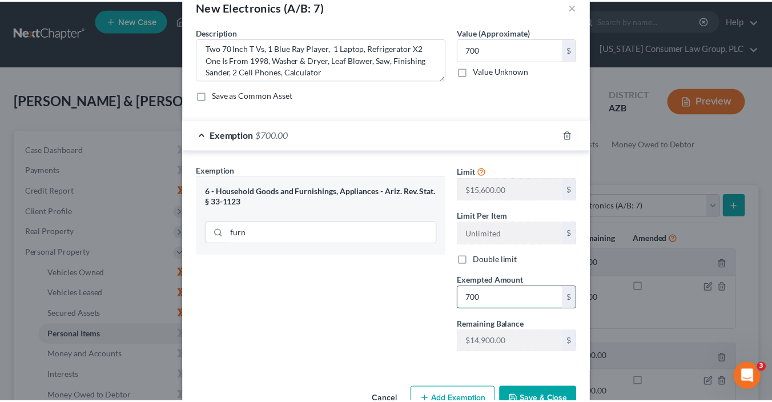
scroll to position [57, 0]
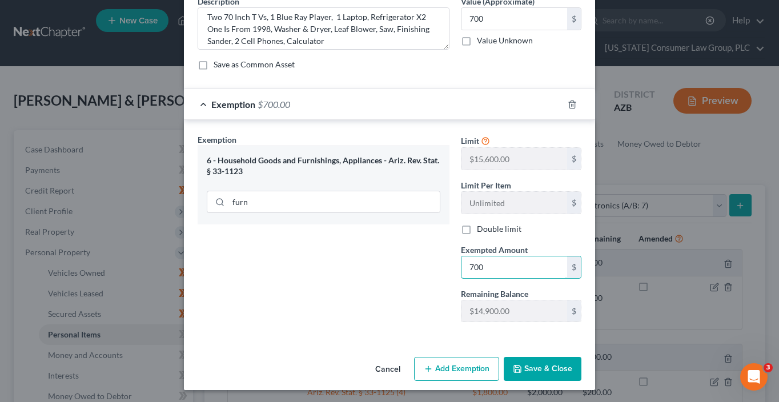
type input "700"
drag, startPoint x: 541, startPoint y: 371, endPoint x: 540, endPoint y: 356, distance: 14.9
click at [541, 371] on button "Save & Close" at bounding box center [543, 369] width 78 height 24
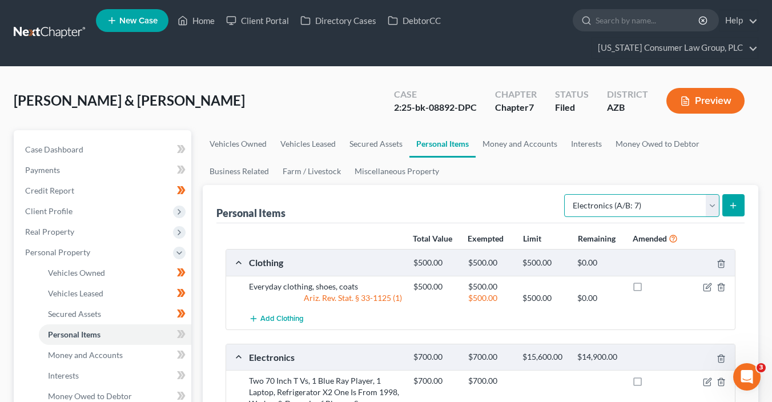
click at [666, 202] on select "Select Item Type Clothing (A/B: 11) Collectibles Of Value (A/B: 8) Electronics …" at bounding box center [641, 205] width 155 height 23
click at [668, 198] on select "Select Item Type Clothing (A/B: 11) Collectibles Of Value (A/B: 8) Electronics …" at bounding box center [641, 205] width 155 height 23
select select "collectibles_of_value"
click at [566, 194] on select "Select Item Type Clothing (A/B: 11) Collectibles Of Value (A/B: 8) Electronics …" at bounding box center [641, 205] width 155 height 23
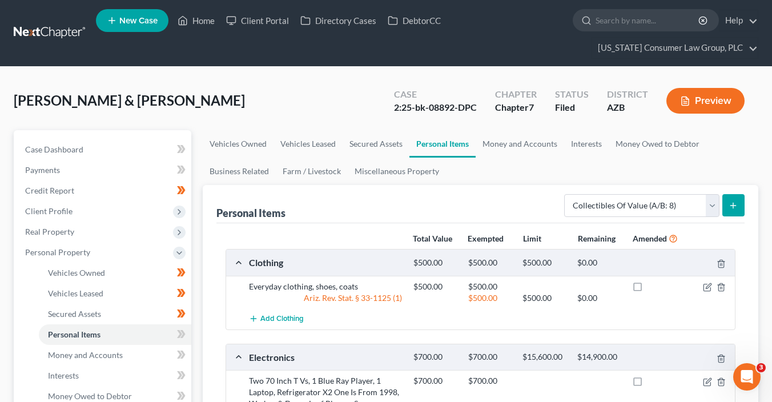
click at [739, 206] on button "submit" at bounding box center [733, 205] width 22 height 22
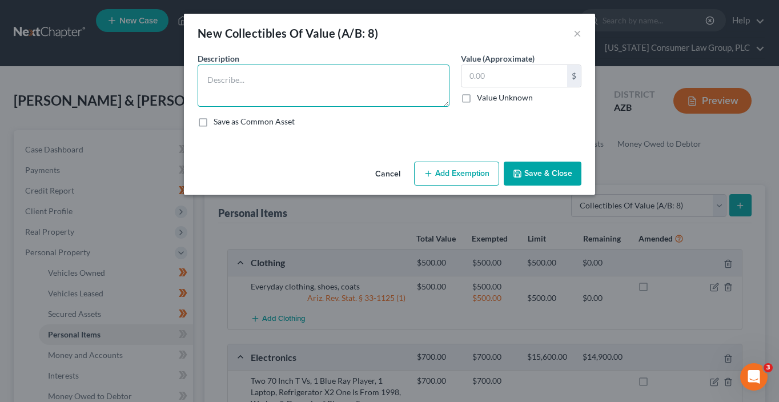
click at [387, 77] on textarea at bounding box center [324, 86] width 252 height 42
paste textarea "ASU - Frank Kush autograghed helmet, 1 Lary Bird autograghed basketball card, P…"
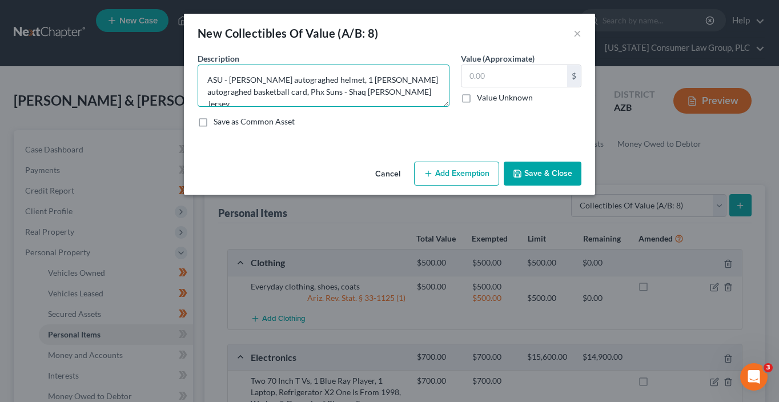
type textarea "ASU - Frank Kush autograghed helmet, 1 Lary Bird autograghed basketball card, P…"
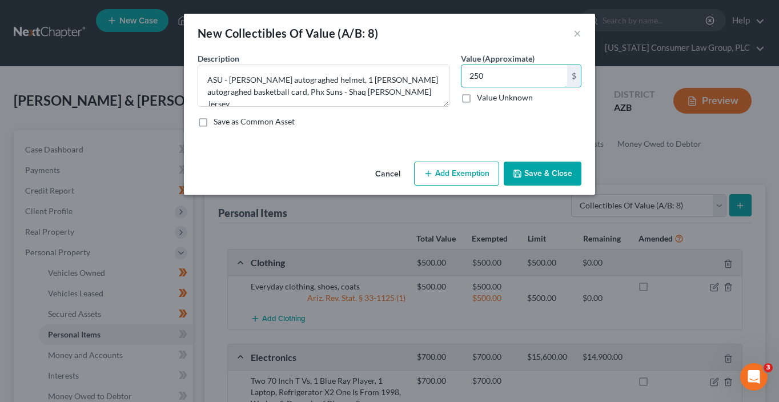
type input "250"
click at [558, 173] on button "Save & Close" at bounding box center [543, 174] width 78 height 24
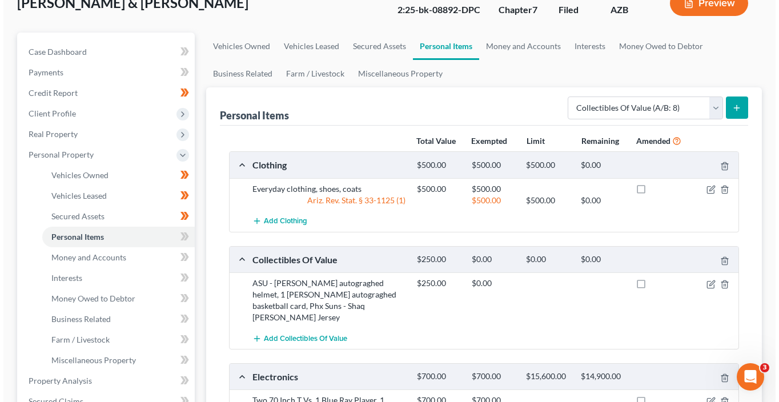
scroll to position [107, 0]
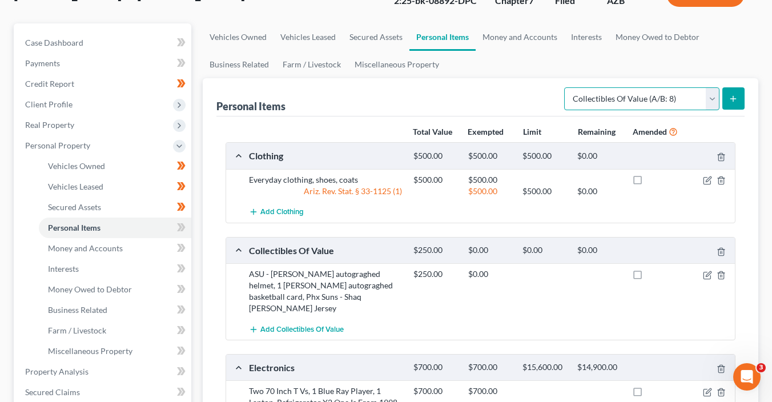
click at [633, 99] on select "Select Item Type Clothing (A/B: 11) Collectibles Of Value (A/B: 8) Electronics …" at bounding box center [641, 98] width 155 height 23
select select "pets"
click at [566, 87] on select "Select Item Type Clothing (A/B: 11) Collectibles Of Value (A/B: 8) Electronics …" at bounding box center [641, 98] width 155 height 23
click at [728, 103] on button "submit" at bounding box center [733, 98] width 22 height 22
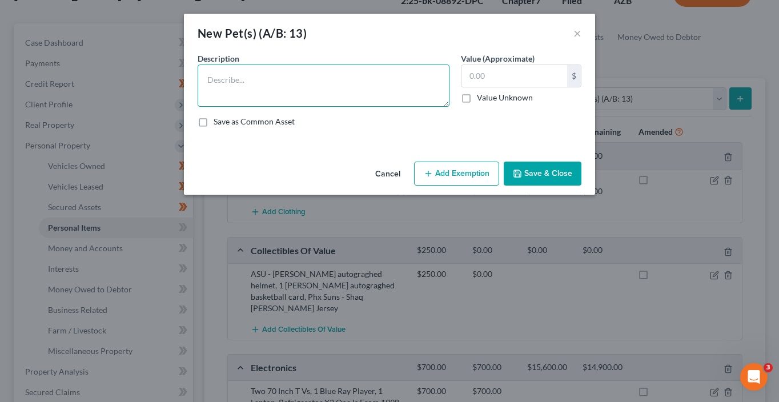
click at [319, 79] on textarea at bounding box center [324, 86] width 252 height 42
type textarea "2 turtles"
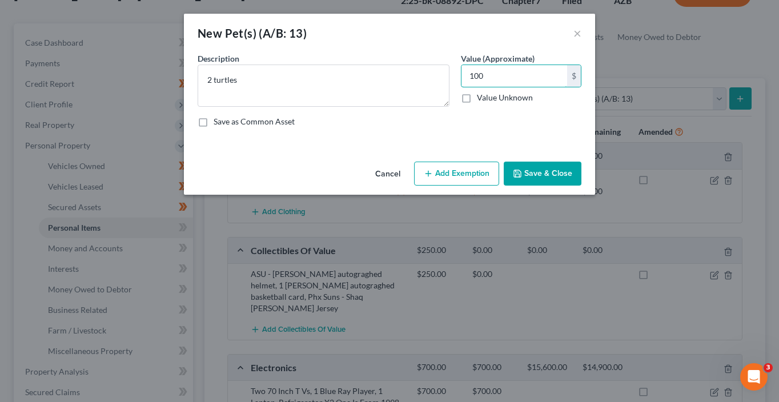
type input "100"
click at [460, 180] on button "Add Exemption" at bounding box center [456, 174] width 85 height 24
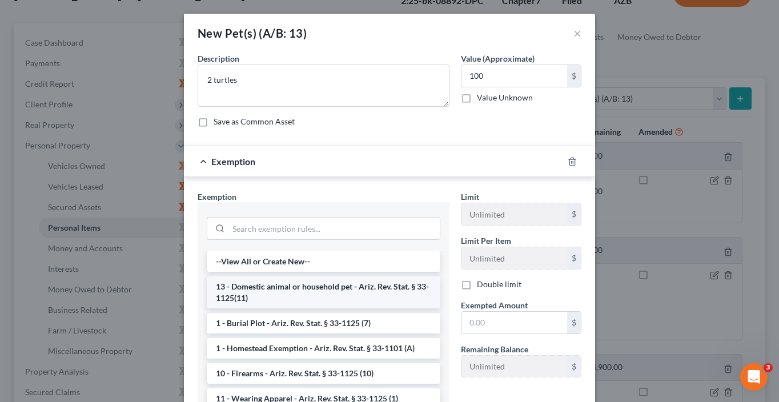
click at [343, 292] on li "13 - Domestic animal or household pet - Ariz. Rev. Stat. § 33-1125(11)" at bounding box center [324, 292] width 234 height 32
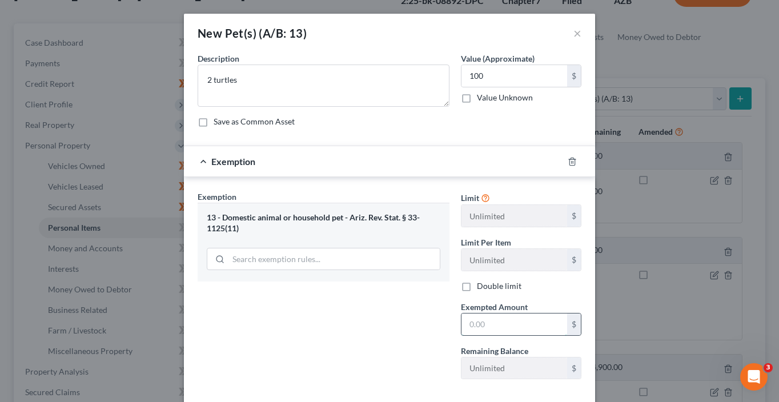
click at [480, 328] on input "text" at bounding box center [514, 324] width 106 height 22
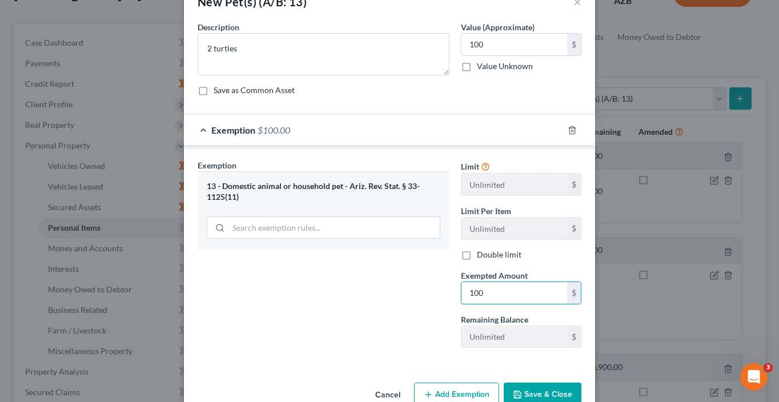
scroll to position [57, 0]
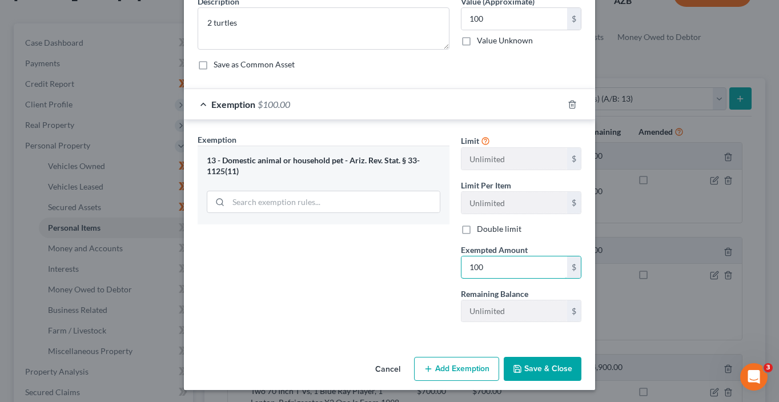
type input "100"
click at [544, 365] on button "Save & Close" at bounding box center [543, 369] width 78 height 24
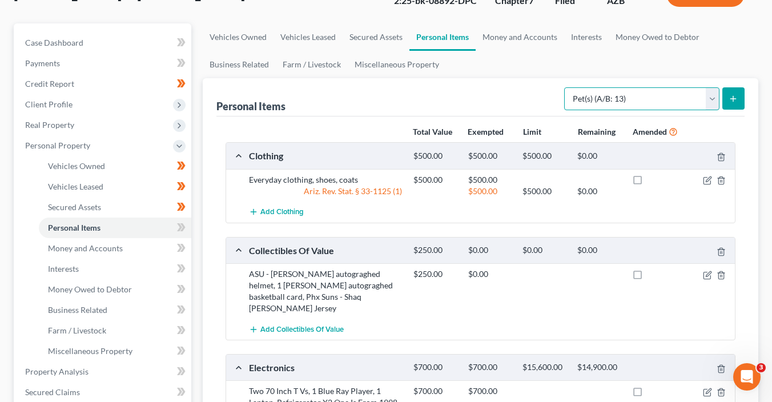
click at [654, 105] on select "Select Item Type Clothing (A/B: 11) Collectibles Of Value (A/B: 8) Electronics …" at bounding box center [641, 98] width 155 height 23
select select "household_goods"
click at [566, 87] on select "Select Item Type Clothing (A/B: 11) Collectibles Of Value (A/B: 8) Electronics …" at bounding box center [641, 98] width 155 height 23
click at [733, 91] on button "submit" at bounding box center [733, 98] width 22 height 22
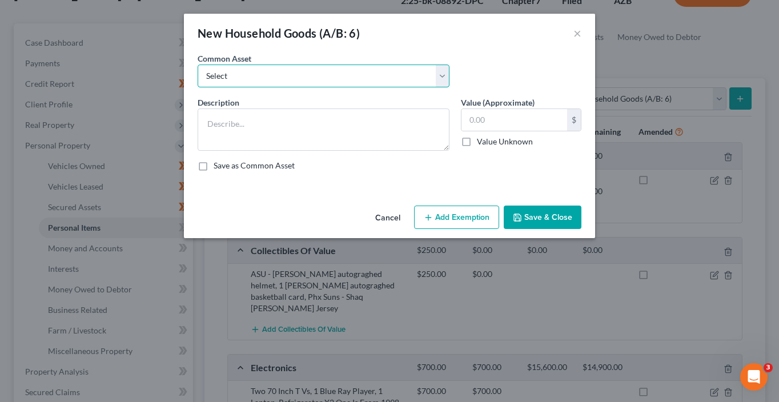
click at [335, 70] on select "Select Furniture, linens, kitchen supplies, miscellaneous household goods" at bounding box center [324, 76] width 252 height 23
select select "0"
click at [198, 65] on select "Select Furniture, linens, kitchen supplies, miscellaneous household goods" at bounding box center [324, 76] width 252 height 23
type textarea "Furniture, linens, kitchen supplies, miscellaneous household goods"
type input "1,000.00"
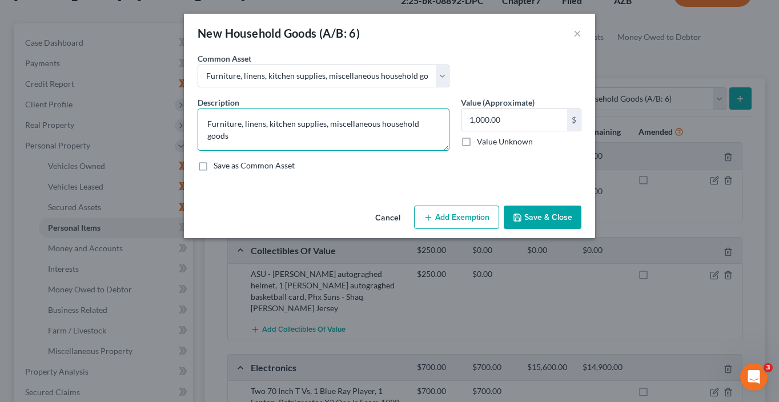
drag, startPoint x: 240, startPoint y: 125, endPoint x: 175, endPoint y: 114, distance: 66.0
click at [175, 114] on div "New Household Goods (A/B: 6) × An exemption set must first be selected from the…" at bounding box center [389, 201] width 779 height 402
paste textarea "4 Sofas, 4 Chairs 4 tables - end tables x2, coffee tables x2, Bar table with 3 …"
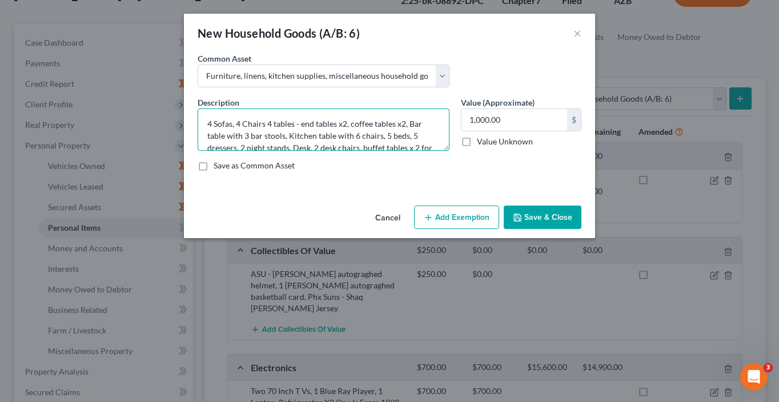
scroll to position [14, 0]
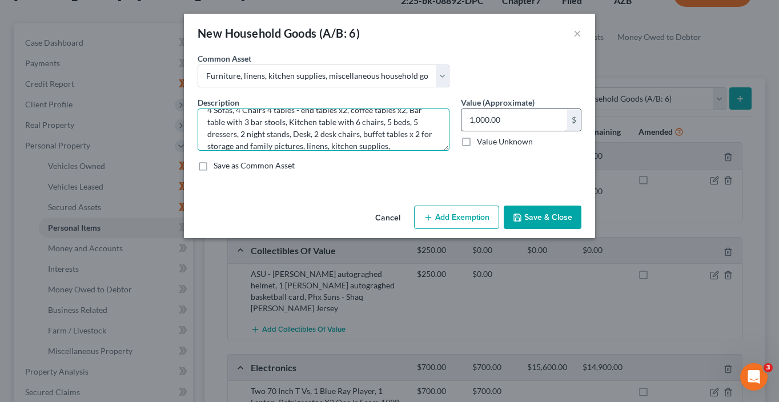
type textarea "4 Sofas, 4 Chairs 4 tables - end tables x2, coffee tables x2, Bar table with 3 …"
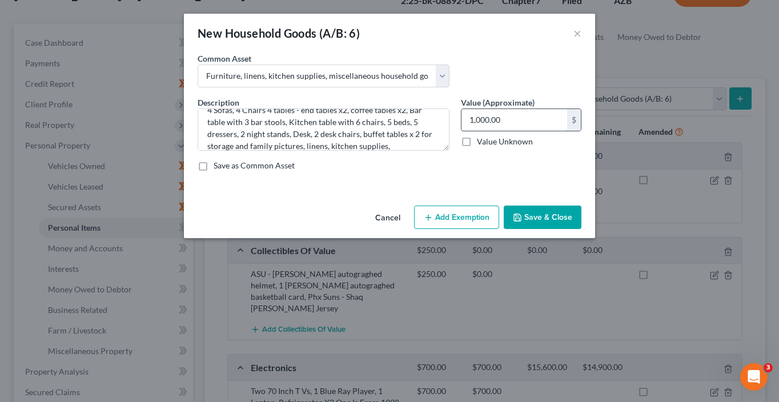
click at [525, 123] on input "1,000.00" at bounding box center [514, 120] width 106 height 22
type input "3,000"
click at [474, 231] on div "Cancel Add Exemption Save & Close" at bounding box center [389, 220] width 411 height 38
click at [470, 223] on button "Add Exemption" at bounding box center [456, 218] width 85 height 24
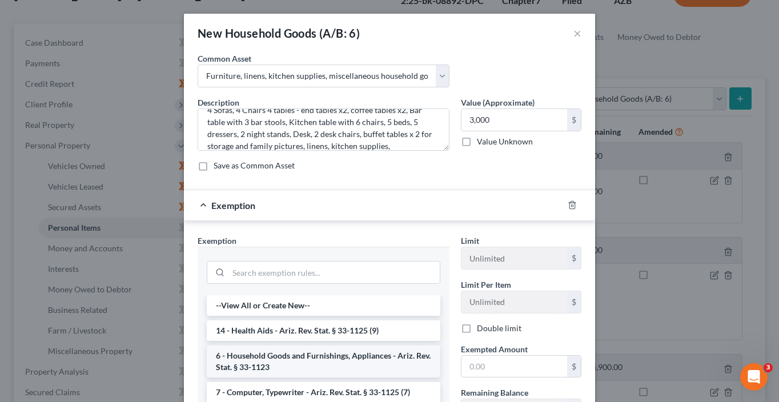
drag, startPoint x: 309, startPoint y: 364, endPoint x: 360, endPoint y: 359, distance: 51.6
click at [309, 363] on li "6 - Household Goods and Furnishings, Appliances - Ariz. Rev. Stat. § 33-1123" at bounding box center [324, 361] width 234 height 32
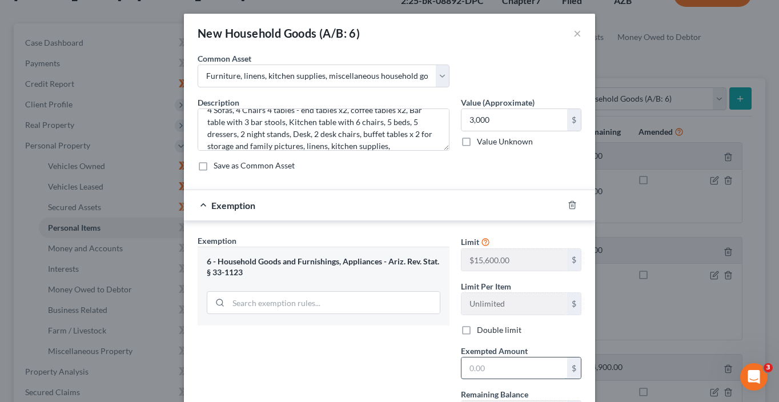
click at [471, 359] on input "text" at bounding box center [514, 368] width 106 height 22
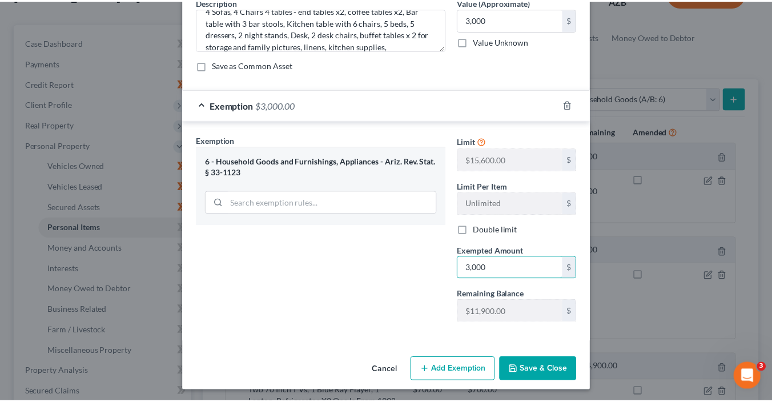
scroll to position [101, 0]
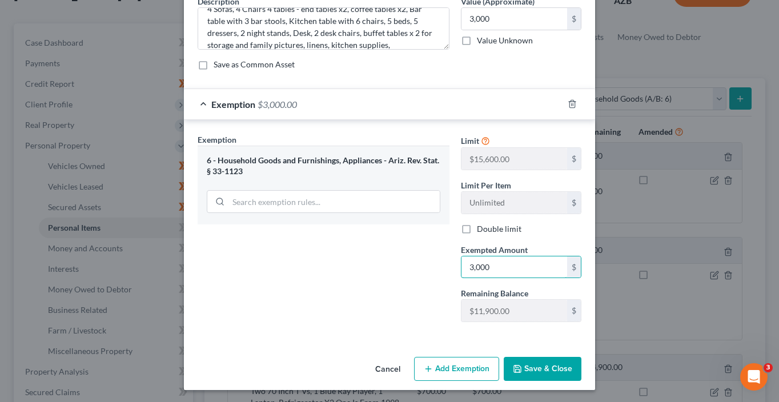
type input "3,000"
click at [542, 374] on button "Save & Close" at bounding box center [543, 369] width 78 height 24
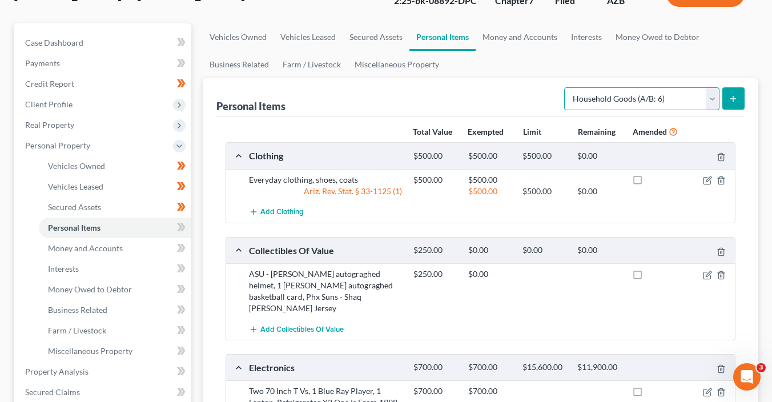
click at [634, 96] on select "Select Item Type Clothing (A/B: 11) Collectibles Of Value (A/B: 8) Electronics …" at bounding box center [641, 98] width 155 height 23
select select "sports_and_hobby_equipment"
click at [566, 87] on select "Select Item Type Clothing (A/B: 11) Collectibles Of Value (A/B: 8) Electronics …" at bounding box center [641, 98] width 155 height 23
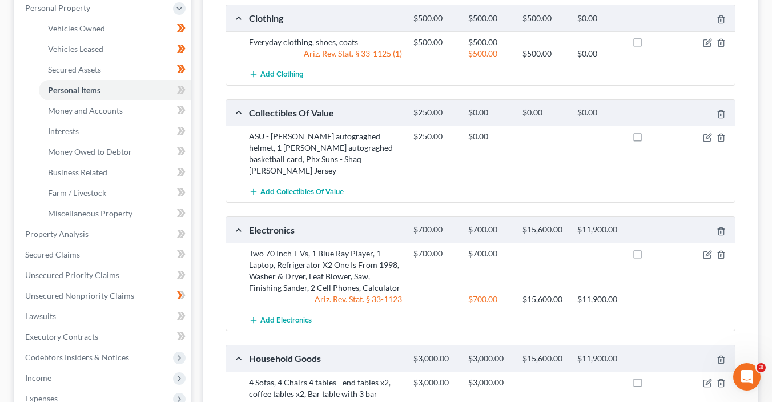
scroll to position [138, 0]
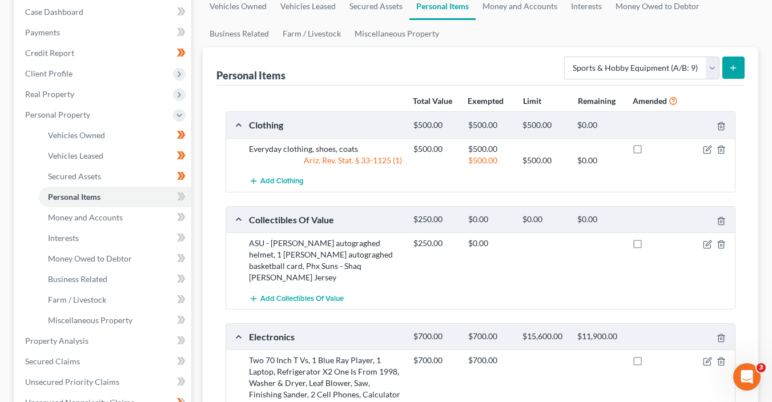
click at [734, 63] on icon "submit" at bounding box center [733, 67] width 9 height 9
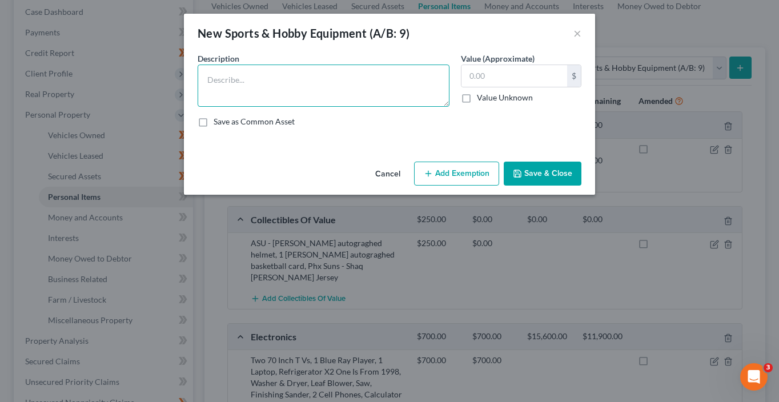
click at [385, 85] on textarea at bounding box center [324, 86] width 252 height 42
paste textarea "1 Set of Golf Clubs (1994) football, 5 basketballs, basketball hoop x2 one for …"
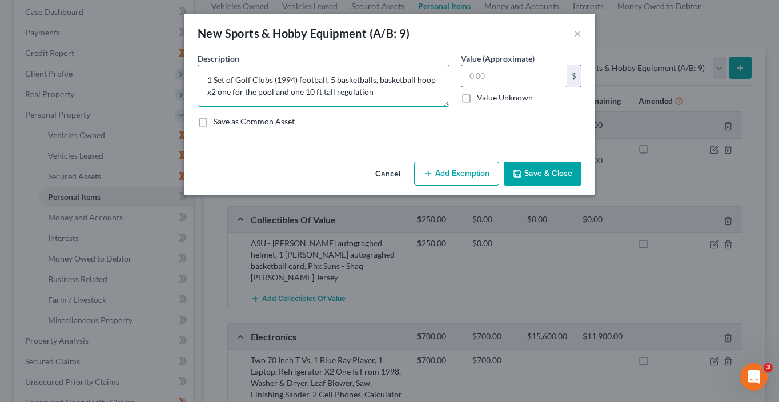
type textarea "1 Set of Golf Clubs (1994) football, 5 basketballs, basketball hoop x2 one for …"
click at [491, 79] on input "text" at bounding box center [514, 76] width 106 height 22
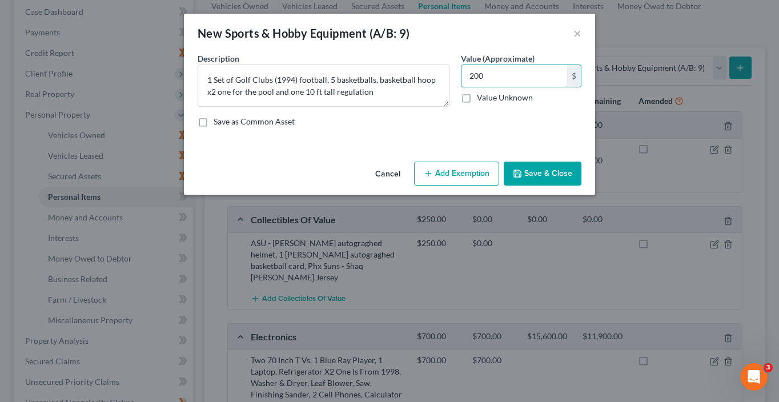
type input "200"
click at [552, 178] on button "Save & Close" at bounding box center [543, 174] width 78 height 24
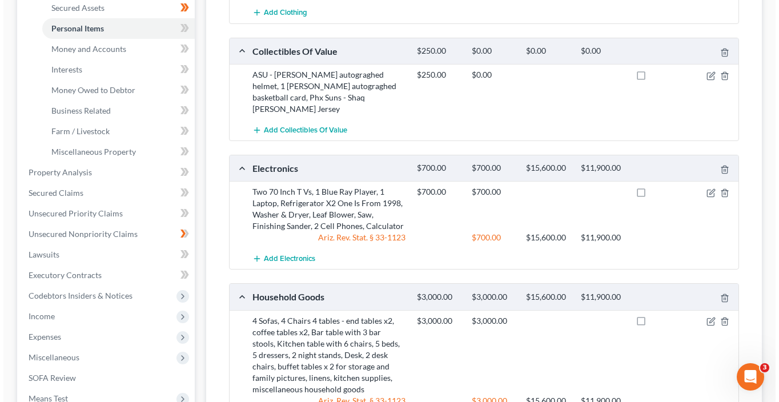
scroll to position [158, 0]
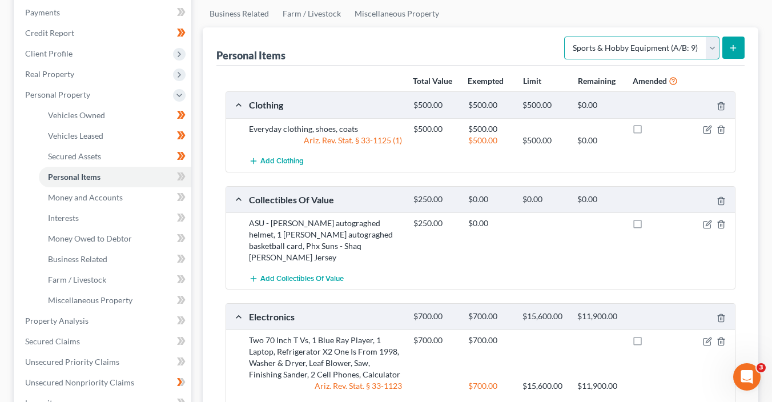
click at [633, 48] on select "Select Item Type Clothing (A/B: 11) Collectibles Of Value (A/B: 8) Electronics …" at bounding box center [641, 48] width 155 height 23
select select "firearms"
click at [566, 37] on select "Select Item Type Clothing (A/B: 11) Collectibles Of Value (A/B: 8) Electronics …" at bounding box center [641, 48] width 155 height 23
click at [733, 51] on button "submit" at bounding box center [733, 48] width 22 height 22
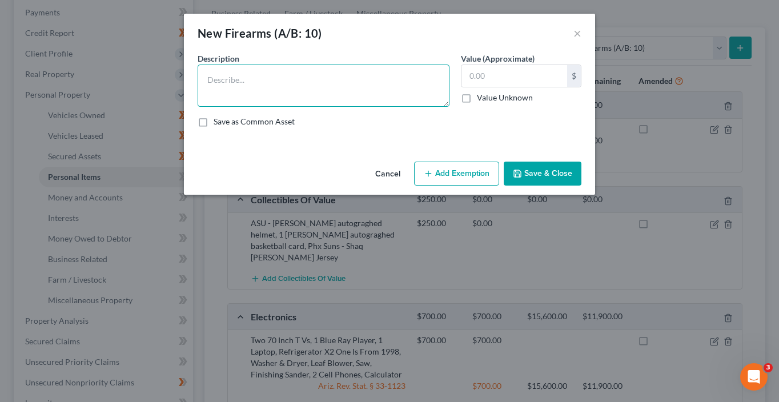
click at [318, 91] on textarea at bounding box center [324, 86] width 252 height 42
paste textarea "1 - 9 mm handgun , 2 boxes of 9mm rounds."
type textarea "1 - 9 mm handgun , 2 boxes of 9mm rounds."
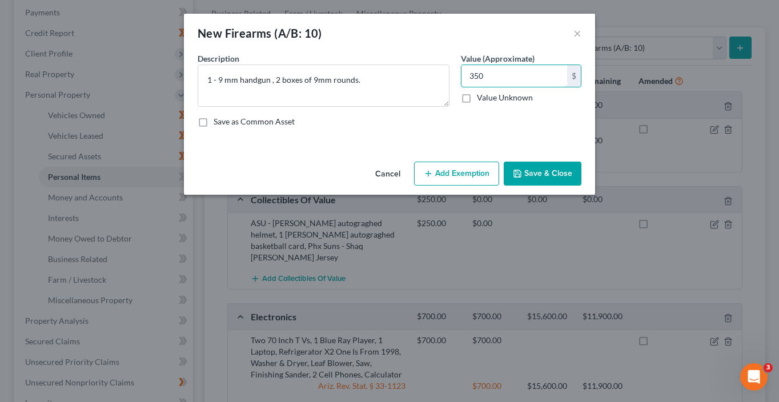
type input "350"
click at [456, 171] on button "Add Exemption" at bounding box center [456, 174] width 85 height 24
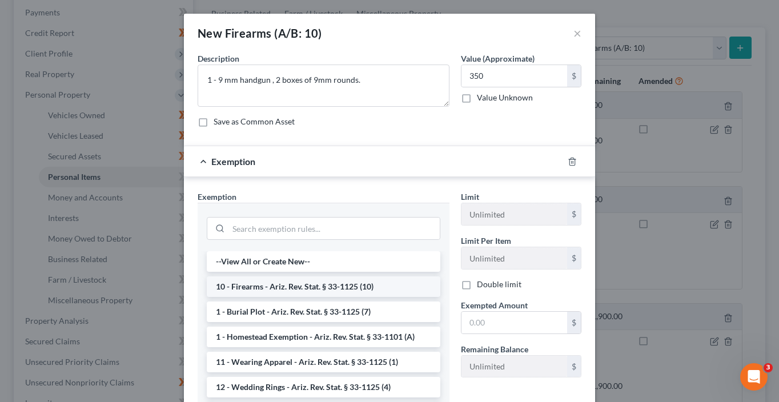
click at [319, 290] on li "10 - Firearms - Ariz. Rev. Stat. § 33-1125 (10)" at bounding box center [324, 286] width 234 height 21
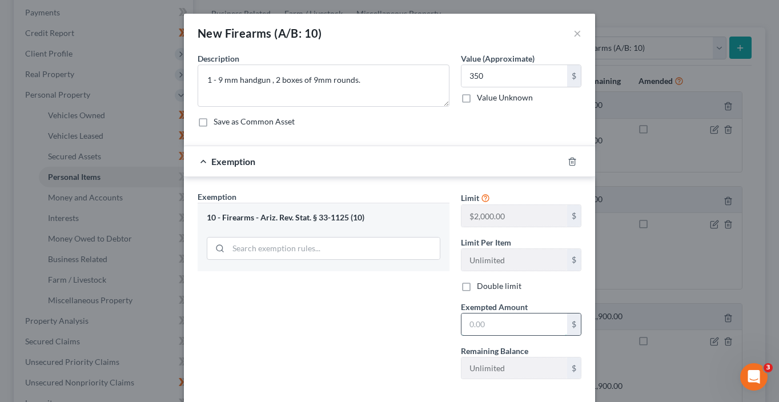
click at [482, 328] on input "text" at bounding box center [514, 324] width 106 height 22
type input "350"
click at [436, 310] on div "Exemption Set must be selected for CA. Exemption * 10 - Firearms - Ariz. Rev. S…" at bounding box center [323, 290] width 263 height 198
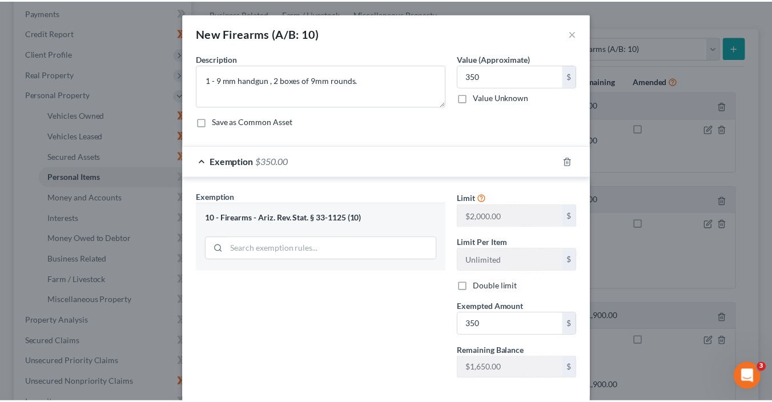
scroll to position [57, 0]
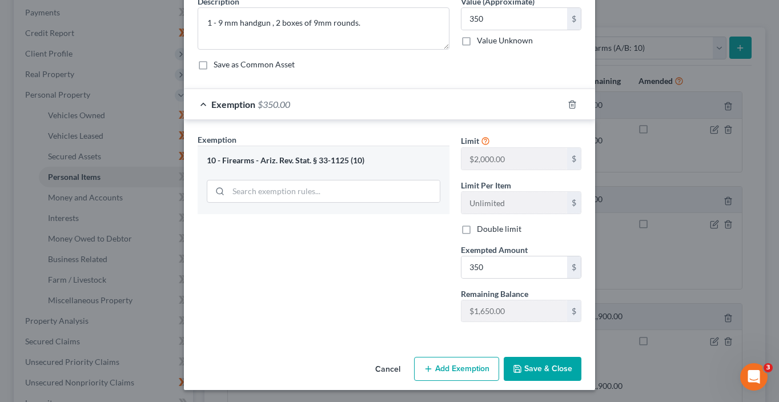
click at [548, 365] on button "Save & Close" at bounding box center [543, 369] width 78 height 24
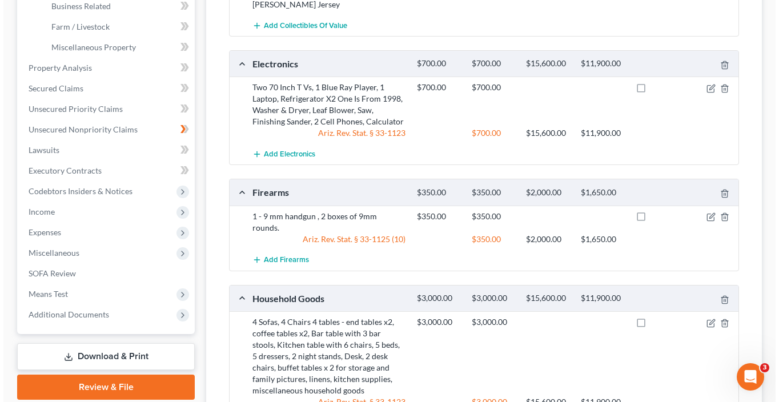
scroll to position [456, 0]
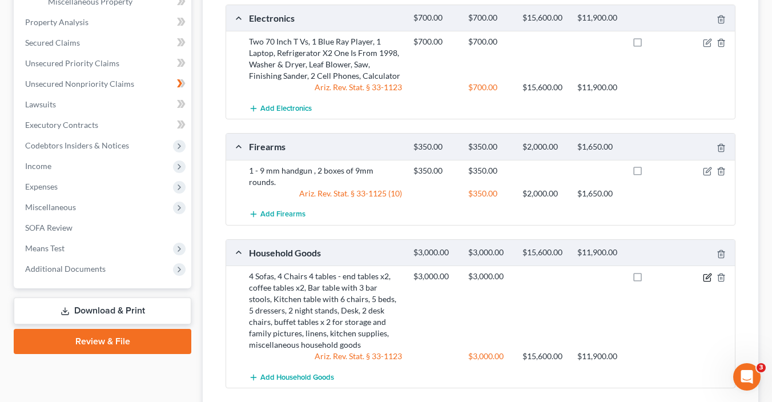
click at [709, 273] on icon "button" at bounding box center [707, 277] width 9 height 9
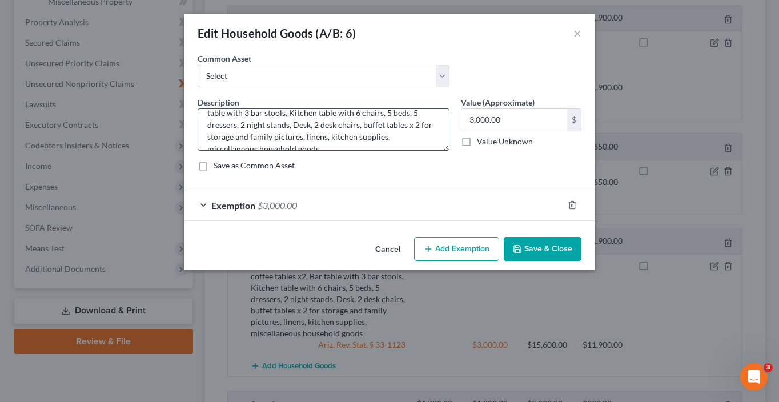
scroll to position [29, 0]
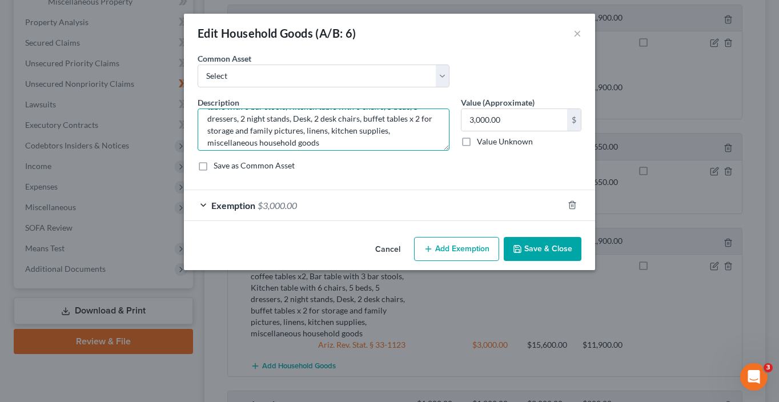
click at [417, 118] on textarea "4 Sofas, 4 Chairs 4 tables - end tables x2, coffee tables x2, Bar table with 3 …" at bounding box center [324, 129] width 252 height 42
type textarea "4 Sofas, 4 Chairs 4 tables - end tables x2, coffee tables x2, Bar table with 3 …"
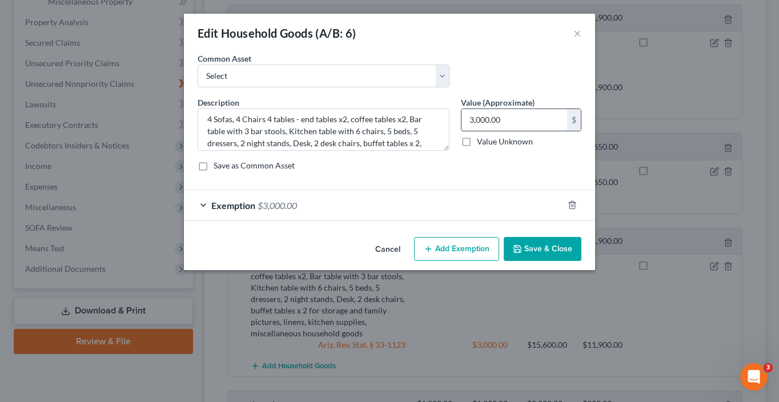
drag, startPoint x: 512, startPoint y: 120, endPoint x: 533, endPoint y: 120, distance: 21.1
click at [533, 120] on input "3,000.00" at bounding box center [514, 120] width 106 height 22
type input "3,800"
click at [424, 210] on div "Exemption $3,000.00" at bounding box center [373, 205] width 379 height 30
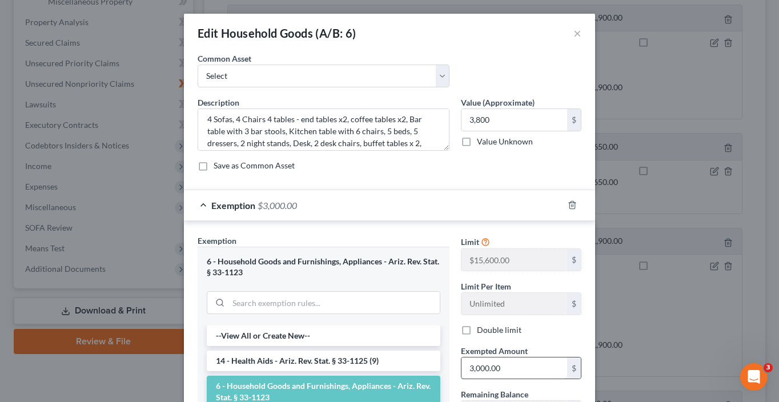
click at [500, 372] on input "3,000.00" at bounding box center [514, 368] width 106 height 22
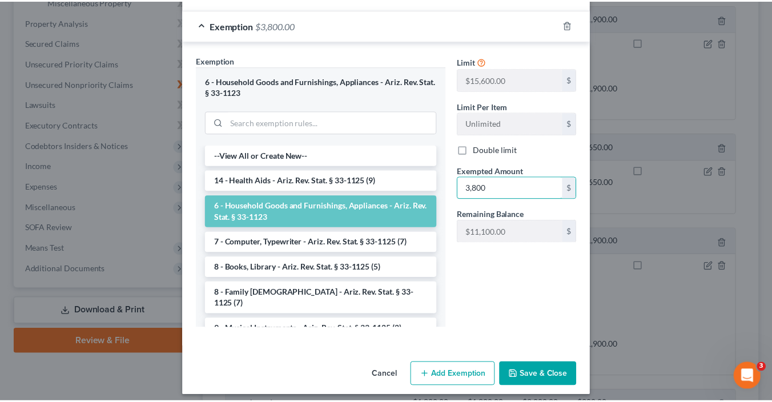
scroll to position [183, 0]
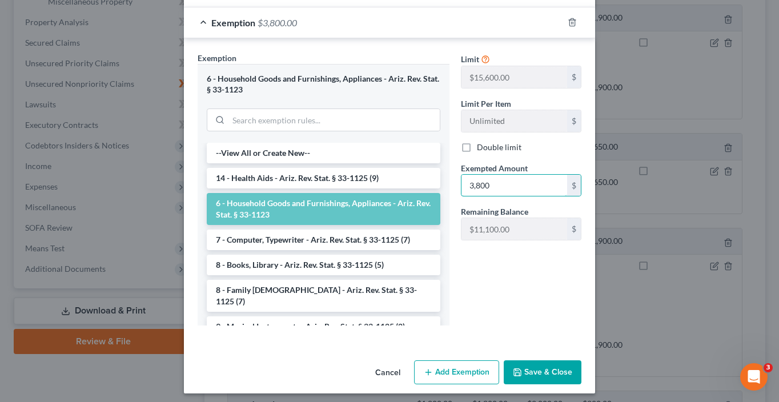
type input "3,800"
click at [542, 372] on button "Save & Close" at bounding box center [543, 372] width 78 height 24
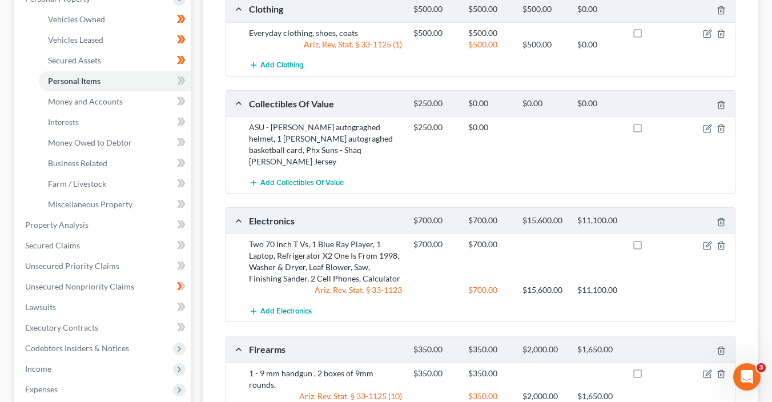
scroll to position [251, 0]
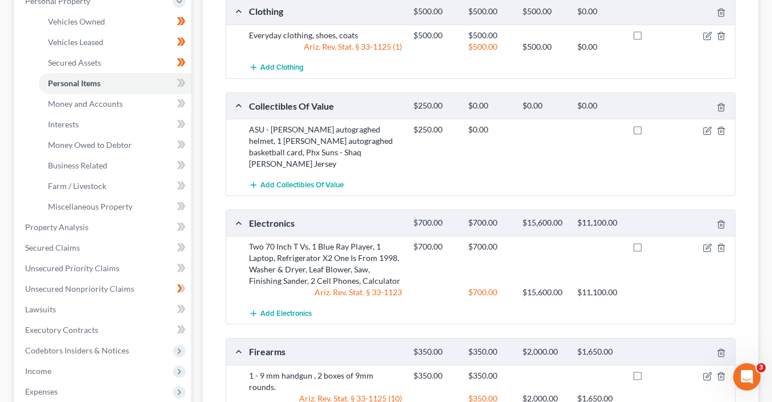
click at [187, 84] on span at bounding box center [181, 84] width 20 height 17
click at [150, 103] on link "Money and Accounts" at bounding box center [115, 104] width 152 height 21
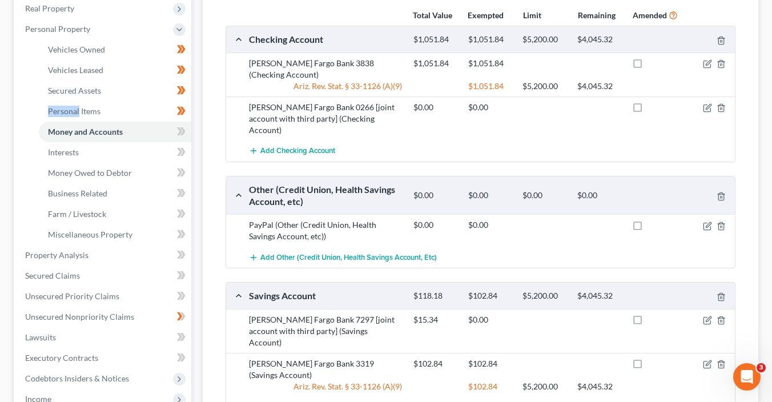
scroll to position [223, 0]
click at [184, 131] on icon at bounding box center [182, 132] width 5 height 8
click at [154, 143] on link "Interests" at bounding box center [115, 153] width 152 height 21
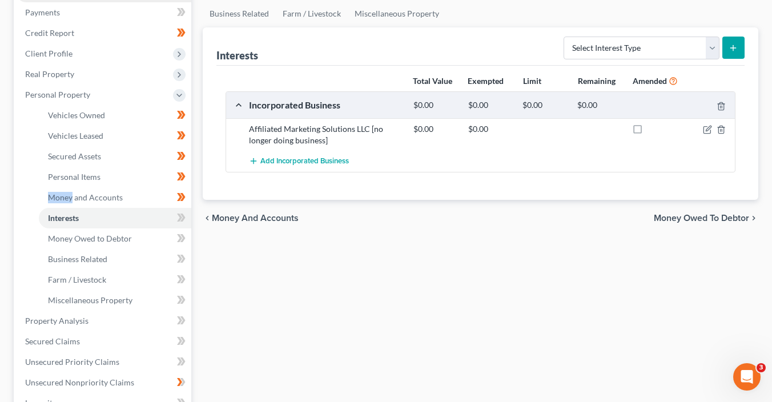
scroll to position [168, 0]
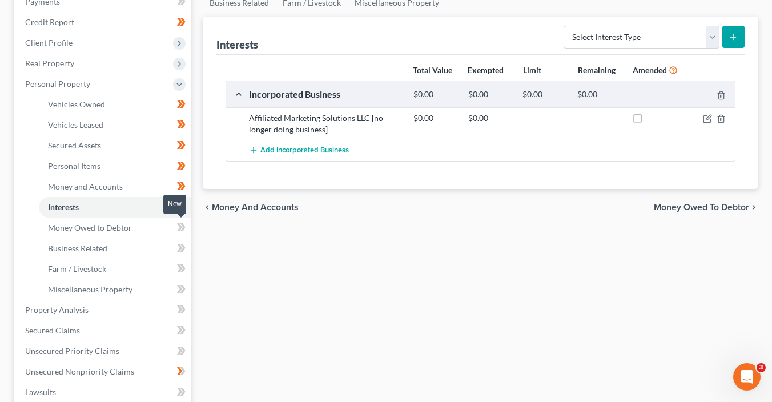
click at [184, 227] on icon at bounding box center [181, 227] width 9 height 14
click at [160, 227] on link "Money Owed to Debtor" at bounding box center [115, 228] width 152 height 21
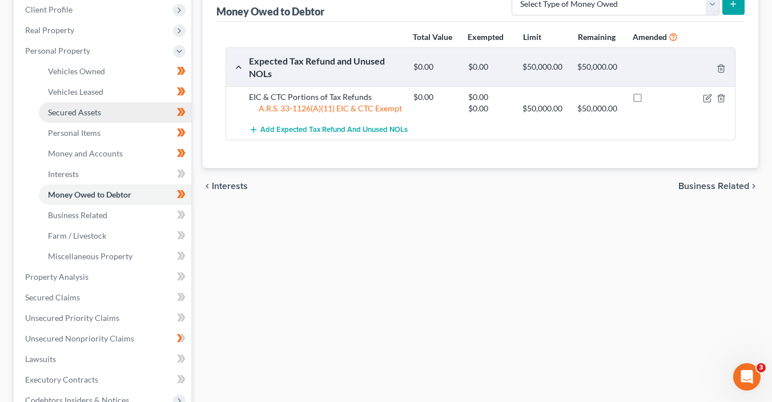
scroll to position [204, 0]
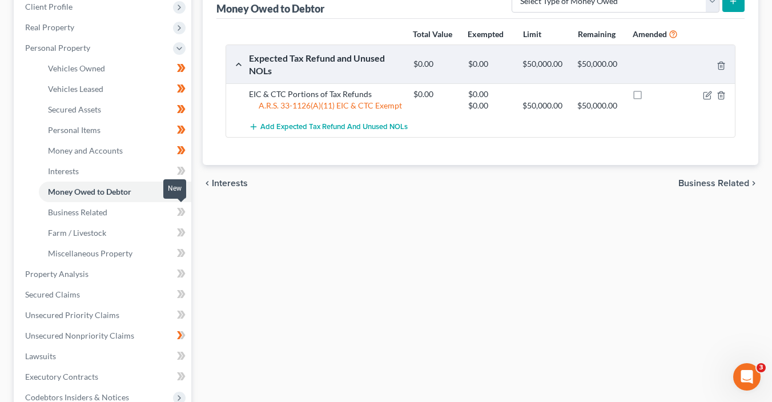
click at [175, 214] on span at bounding box center [181, 213] width 20 height 17
click at [184, 215] on icon at bounding box center [181, 212] width 9 height 14
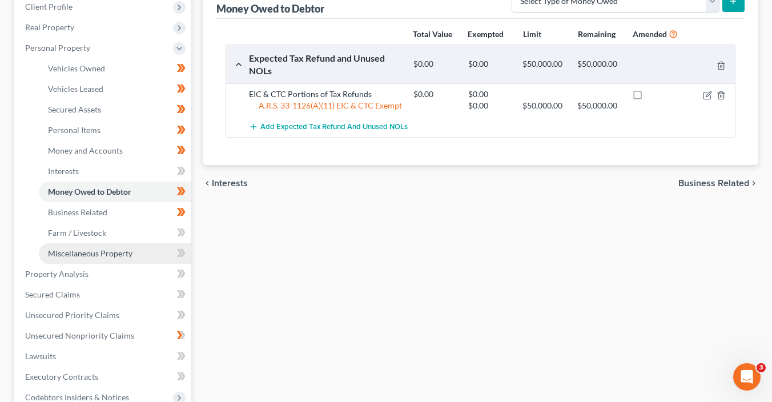
click at [174, 243] on link "Miscellaneous Property" at bounding box center [115, 253] width 152 height 21
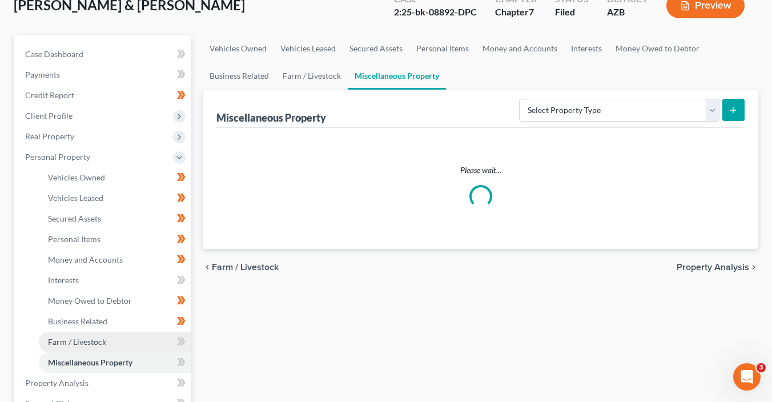
scroll to position [9, 0]
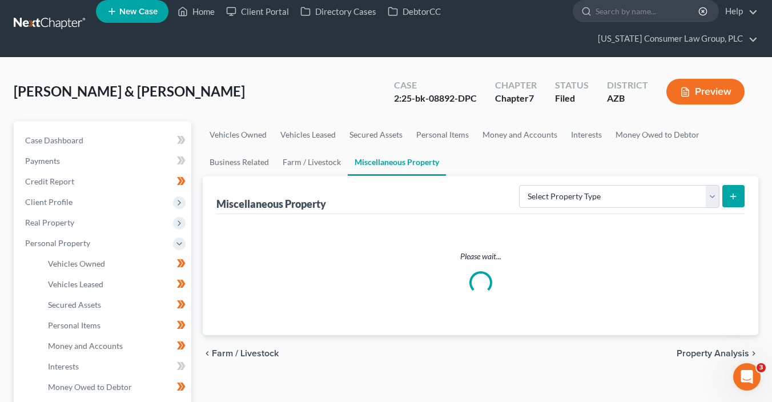
click at [184, 238] on li "Personal Property Vehicles Owned Vehicles Leased Machinery and Vehicles Office …" at bounding box center [103, 346] width 175 height 226
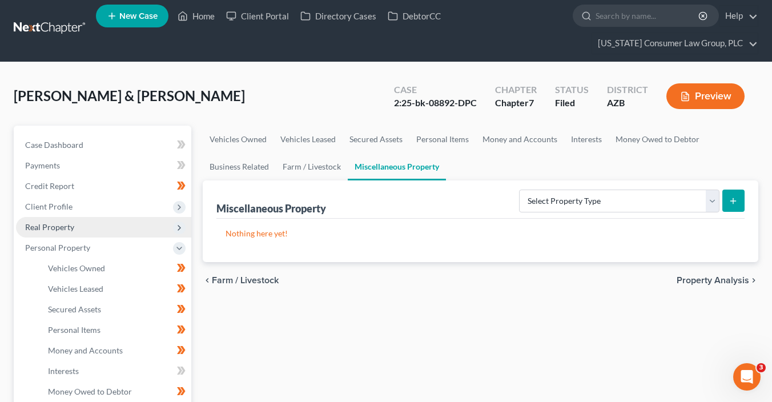
scroll to position [268, 0]
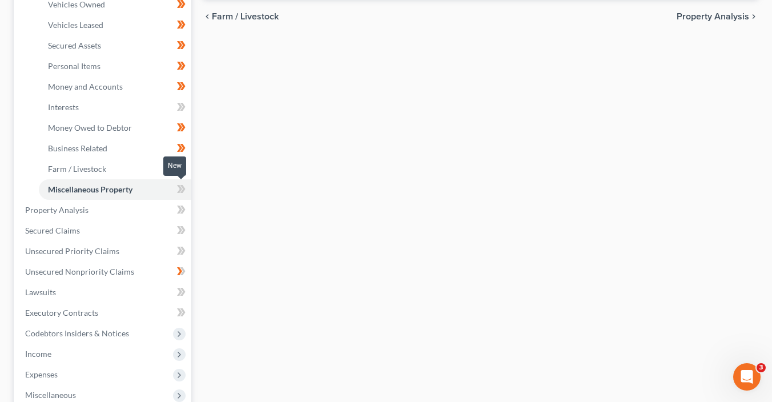
click at [190, 196] on span at bounding box center [181, 190] width 20 height 17
click at [187, 174] on span at bounding box center [181, 170] width 20 height 17
click at [126, 210] on link "Property Analysis" at bounding box center [103, 210] width 175 height 21
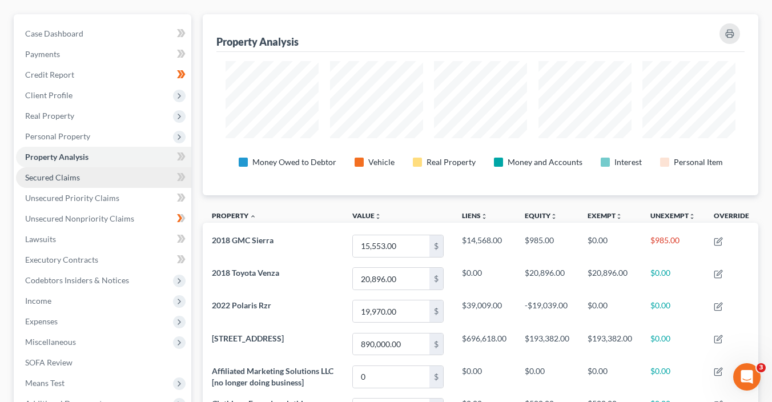
click at [149, 173] on link "Secured Claims" at bounding box center [103, 177] width 175 height 21
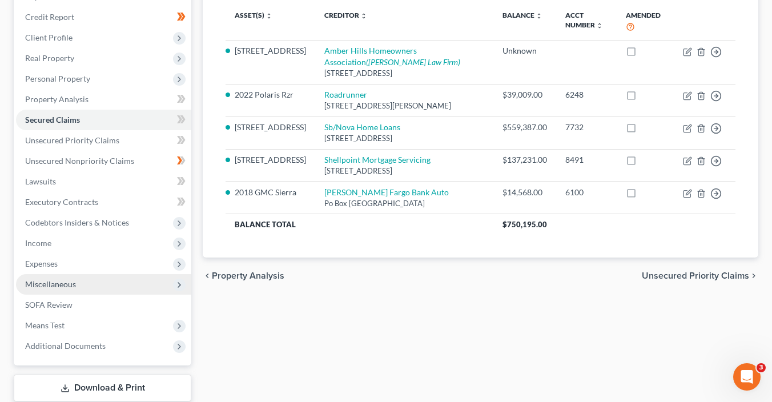
click at [132, 282] on span "Miscellaneous" at bounding box center [103, 284] width 175 height 21
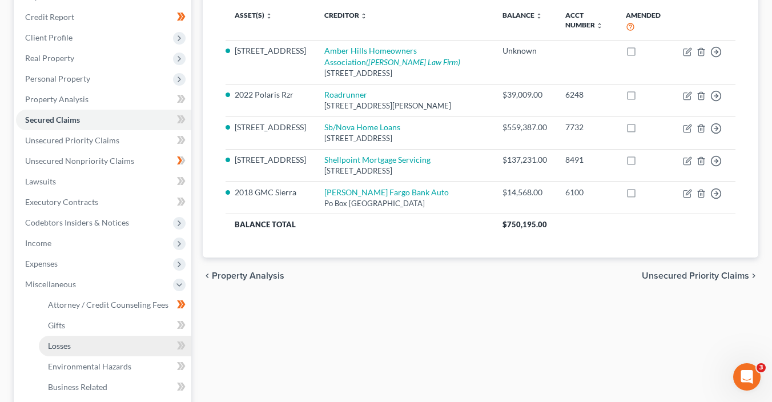
click at [131, 352] on link "Losses" at bounding box center [115, 346] width 152 height 21
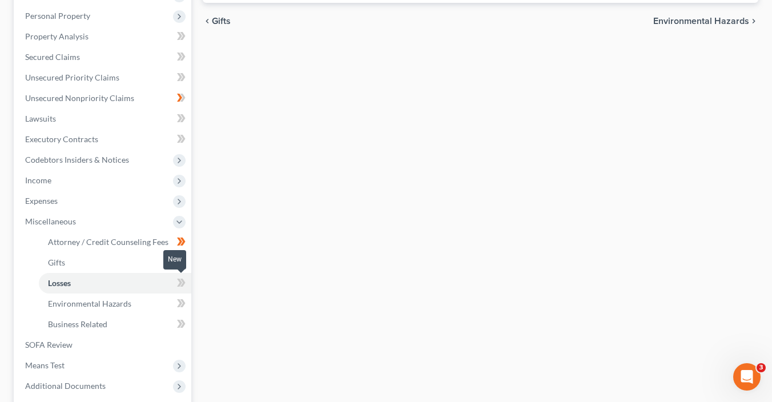
click at [188, 289] on span at bounding box center [181, 284] width 20 height 17
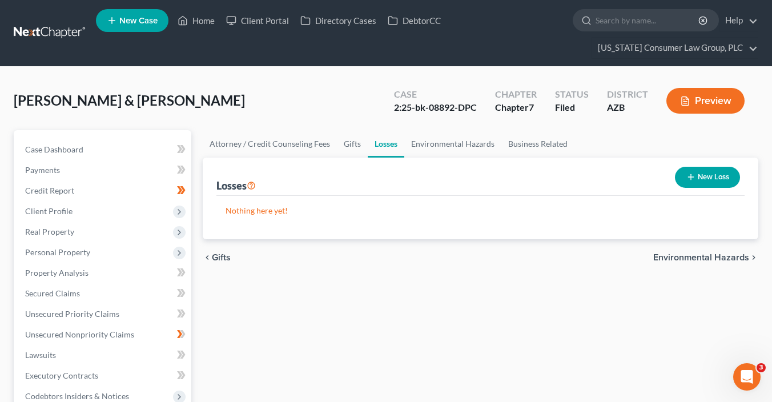
click at [691, 175] on line "button" at bounding box center [691, 177] width 0 height 5
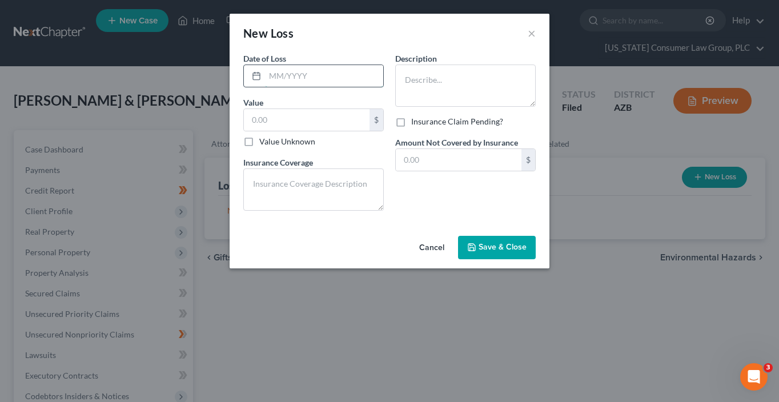
click at [299, 73] on input "text" at bounding box center [324, 76] width 118 height 22
type input "09/2025"
type input "500"
type textarea "None"
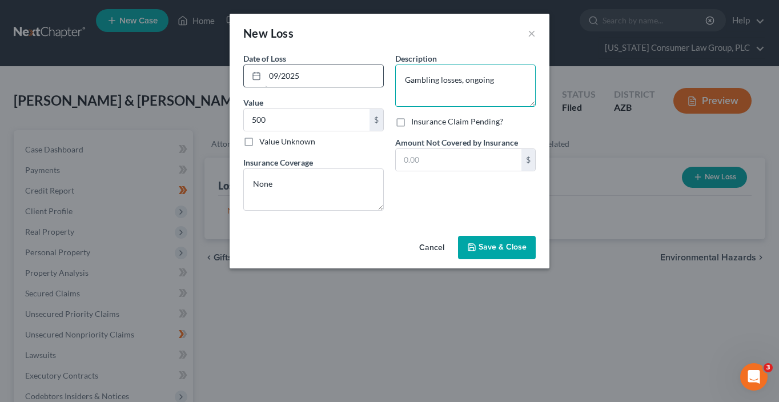
type textarea "Gambling losses, ongoing"
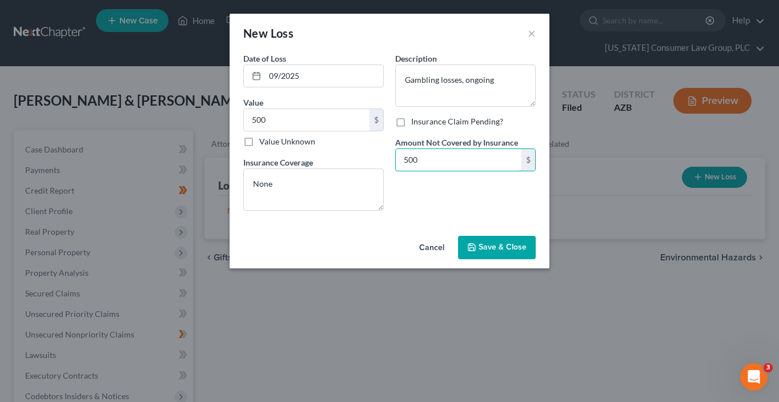
type input "500"
click at [528, 248] on button "Save & Close" at bounding box center [497, 248] width 78 height 24
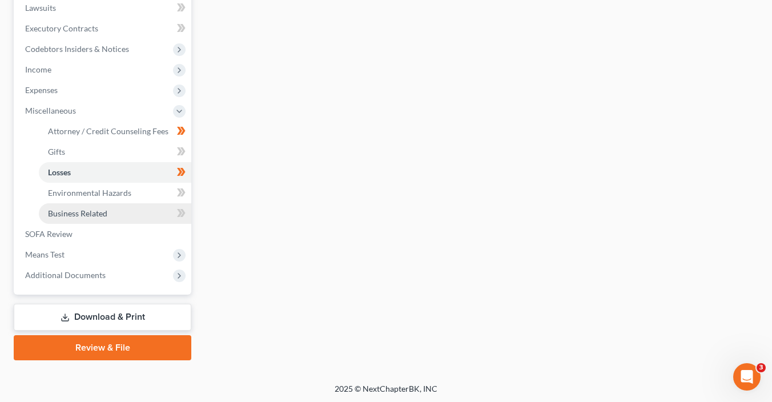
click at [62, 212] on span "Business Related" at bounding box center [77, 213] width 59 height 10
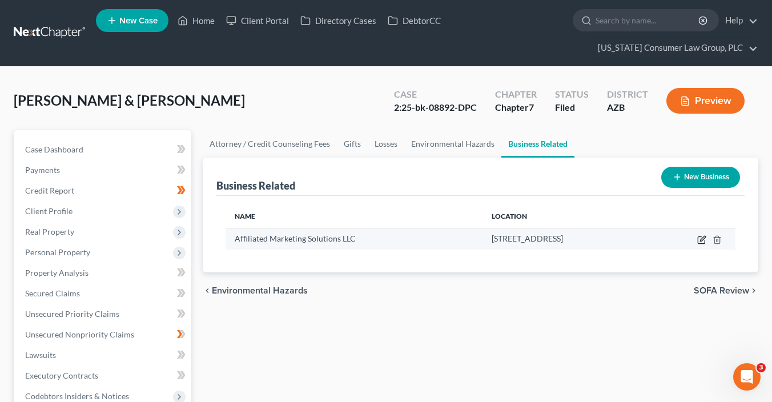
click at [703, 239] on icon "button" at bounding box center [702, 238] width 5 height 5
select select "member"
select select "3"
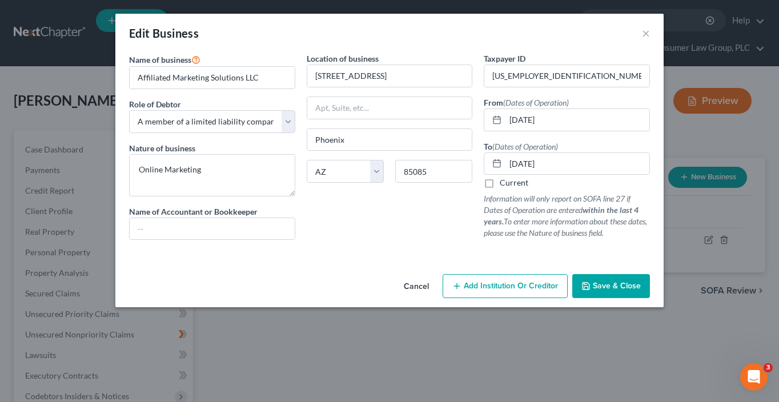
click at [611, 291] on button "Save & Close" at bounding box center [611, 286] width 78 height 24
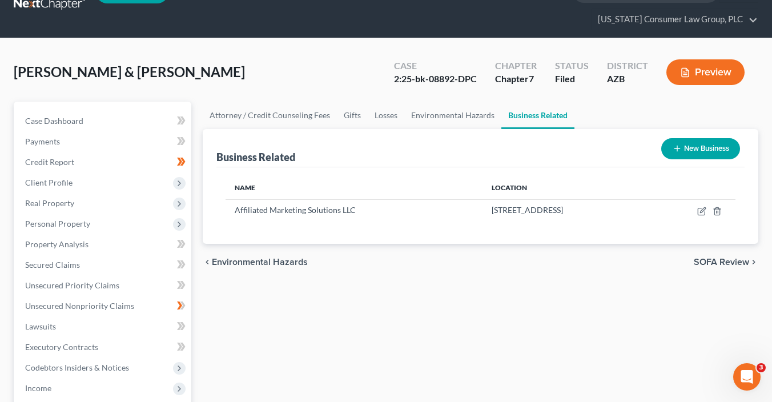
scroll to position [40, 0]
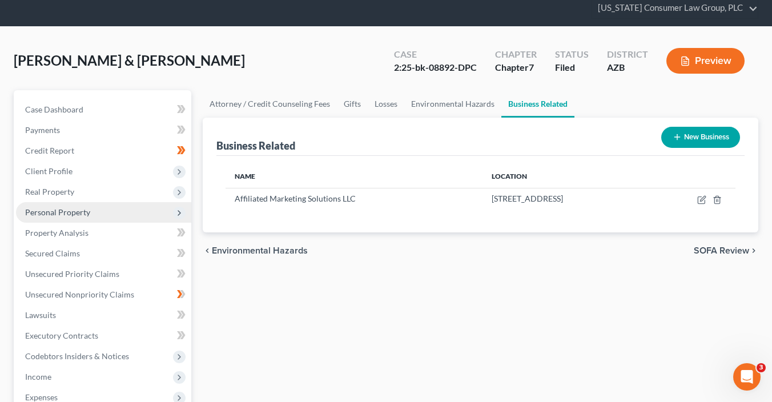
click at [61, 210] on span "Personal Property" at bounding box center [57, 212] width 65 height 10
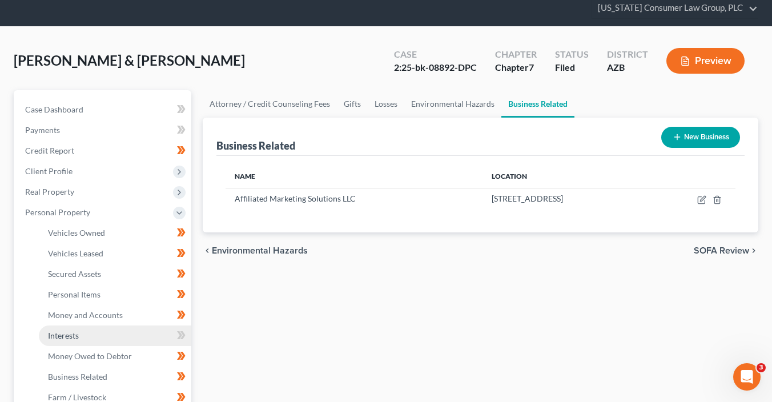
click at [155, 339] on link "Interests" at bounding box center [115, 335] width 152 height 21
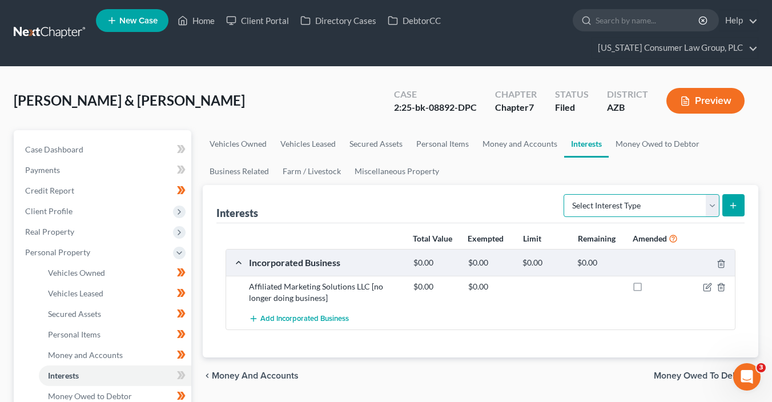
click at [660, 210] on select "Select Interest Type 401K (A/B: 21) Annuity (A/B: 23) Bond (A/B: 18) Education …" at bounding box center [642, 205] width 156 height 23
select select "term_life_insurance"
click at [566, 194] on select "Select Interest Type 401K (A/B: 21) Annuity (A/B: 23) Bond (A/B: 18) Education …" at bounding box center [642, 205] width 156 height 23
click at [727, 206] on button "submit" at bounding box center [733, 205] width 22 height 22
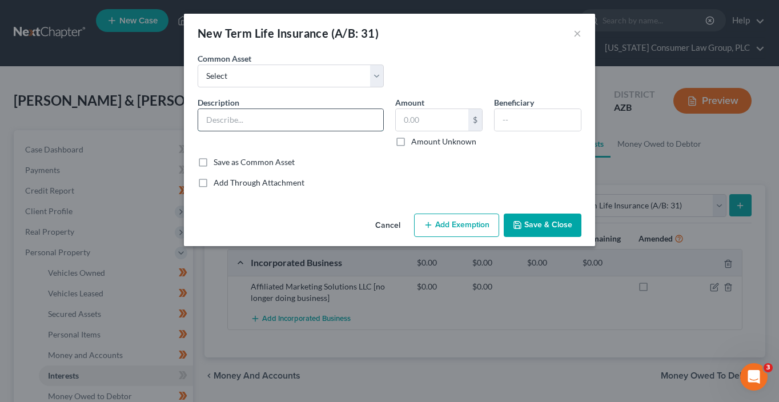
click at [296, 121] on input "text" at bounding box center [290, 120] width 185 height 22
type input "American Family Insurance Policy"
type input "0"
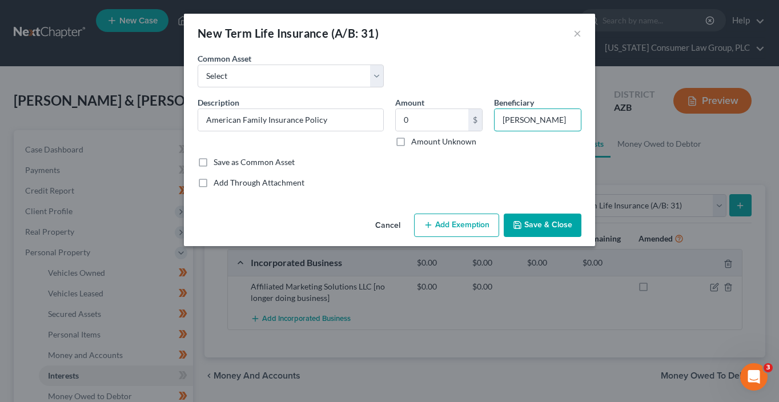
type input "Lisa Wentzel"
click at [532, 218] on button "Save & Close" at bounding box center [543, 226] width 78 height 24
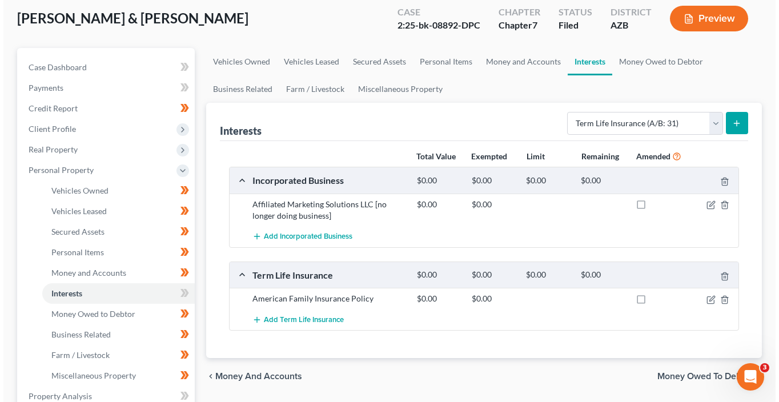
scroll to position [96, 0]
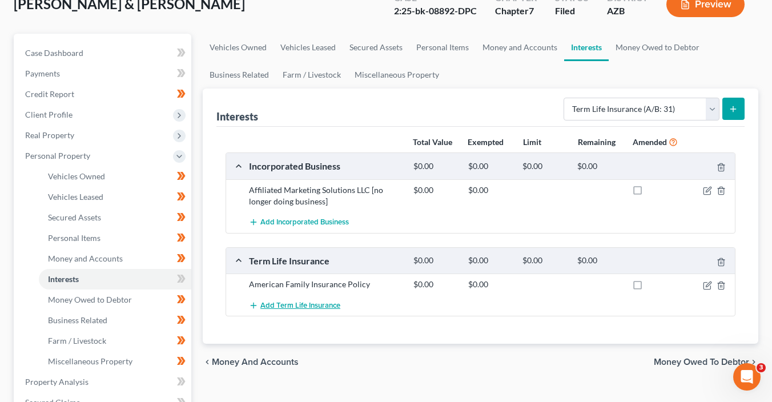
click at [313, 304] on span "Add Term Life Insurance" at bounding box center [300, 305] width 80 height 9
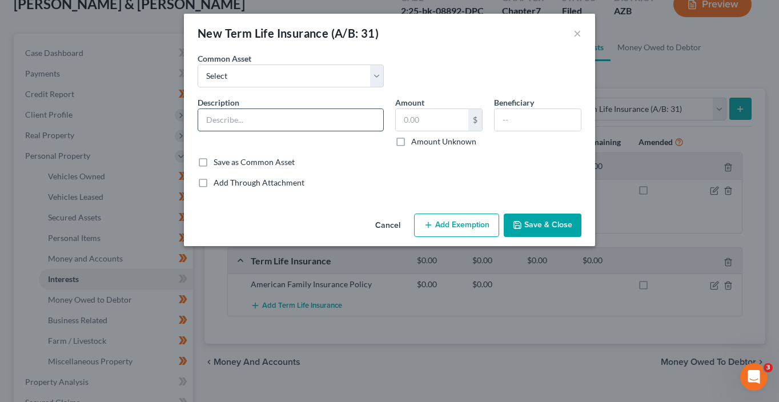
click at [224, 124] on input "text" at bounding box center [290, 120] width 185 height 22
type input "American Family Insurance Policy"
type input "0"
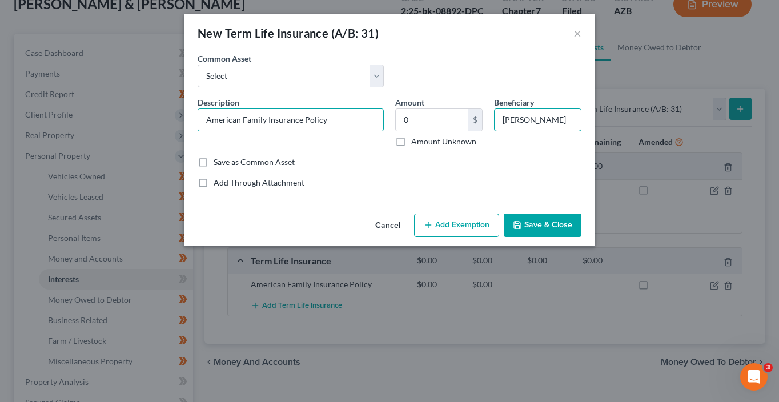
drag, startPoint x: 519, startPoint y: 122, endPoint x: 492, endPoint y: 120, distance: 26.9
click at [492, 120] on div "Beneficiary Lisa Wentzel" at bounding box center [537, 121] width 99 height 51
type input "Greg Wentzel"
click at [471, 236] on button "Add Exemption" at bounding box center [456, 226] width 85 height 24
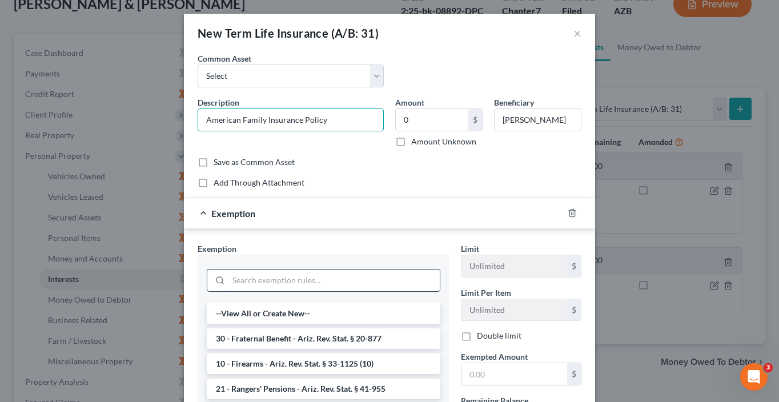
click at [332, 278] on input "search" at bounding box center [333, 281] width 211 height 22
type input "e"
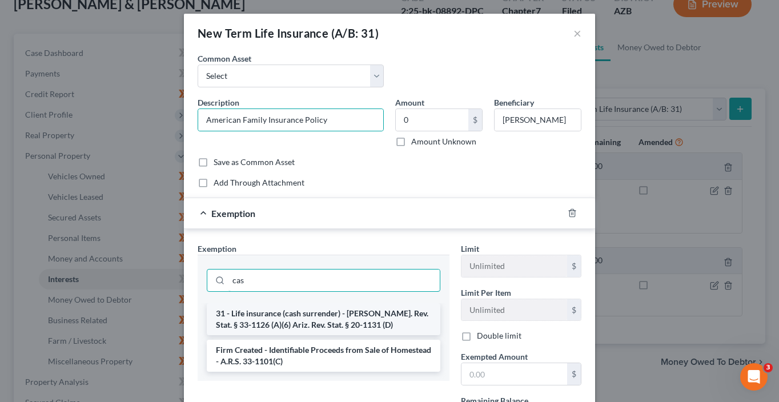
type input "cas"
click at [377, 315] on li "31 - Life insurance (cash surrender) - Ariz. Rev. Stat. § 33-1126 (A)(6) Ariz. …" at bounding box center [324, 319] width 234 height 32
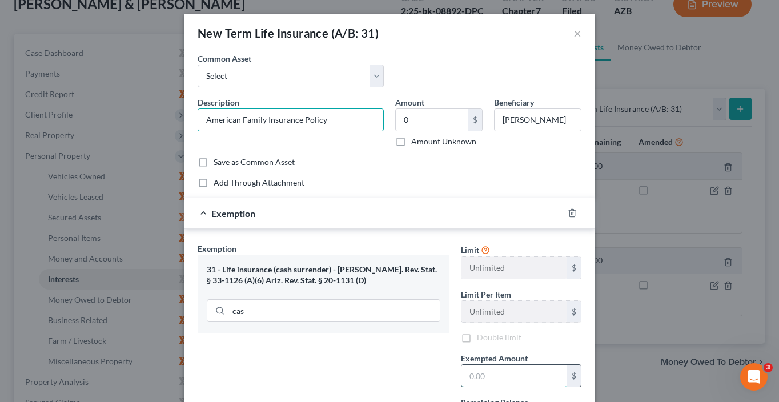
click at [497, 378] on input "text" at bounding box center [514, 376] width 106 height 22
type input "0"
click at [315, 367] on div "Exemption Set must be selected for CA. Exemption * 31 - Life insurance (cash su…" at bounding box center [323, 342] width 263 height 198
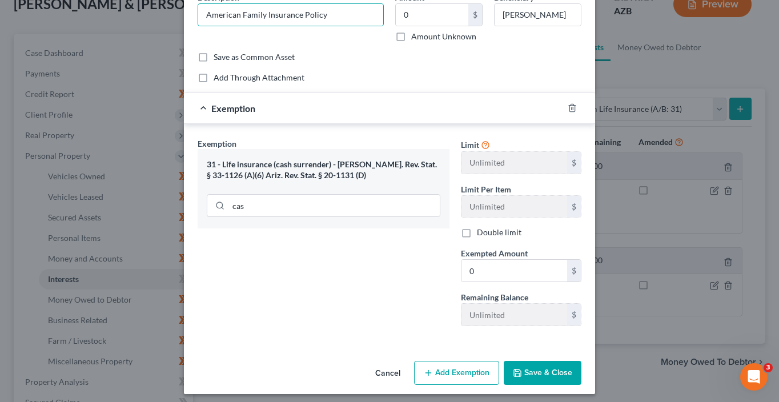
scroll to position [109, 0]
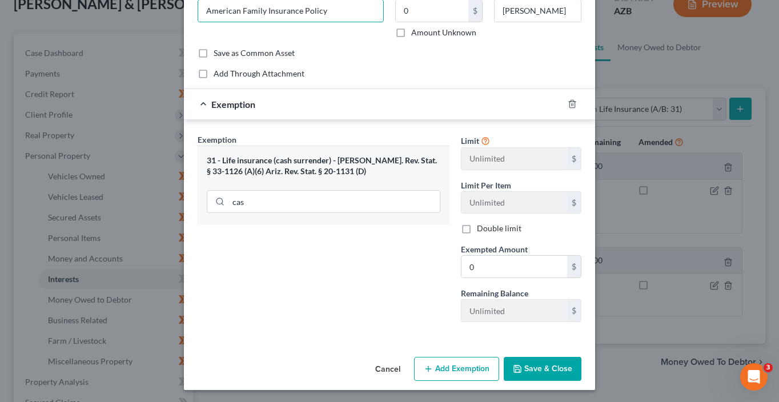
click at [549, 363] on button "Save & Close" at bounding box center [543, 369] width 78 height 24
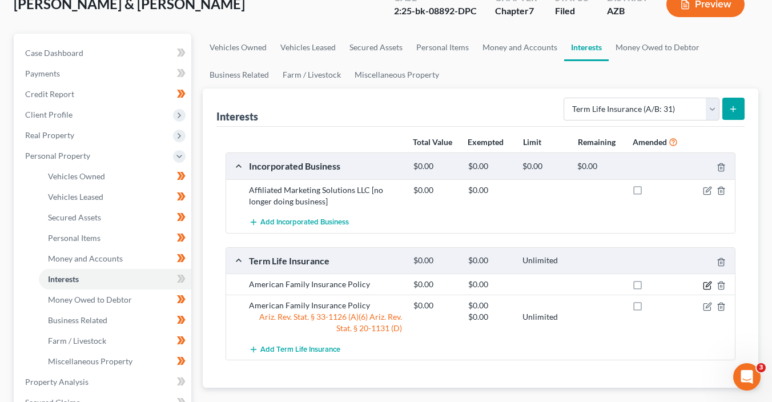
click at [705, 284] on icon "button" at bounding box center [707, 285] width 9 height 9
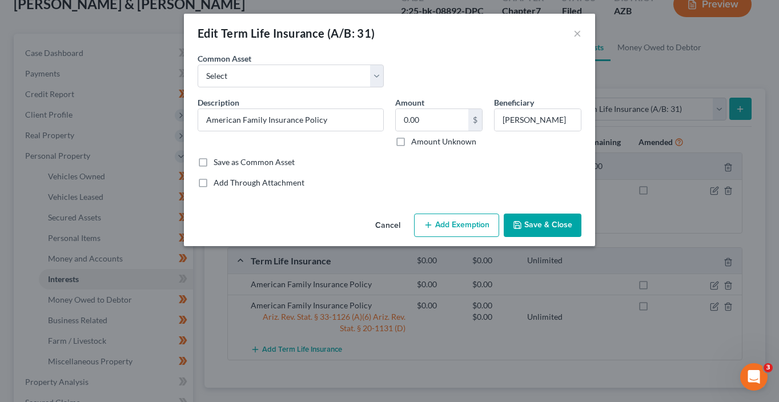
click at [433, 226] on icon "button" at bounding box center [428, 224] width 9 height 9
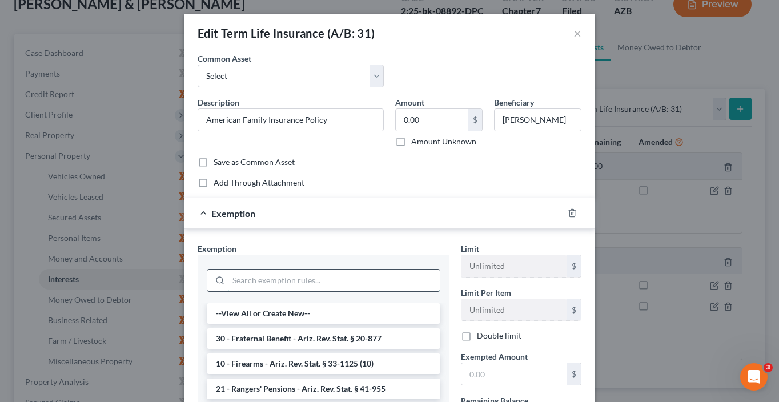
click at [251, 279] on input "search" at bounding box center [333, 281] width 211 height 22
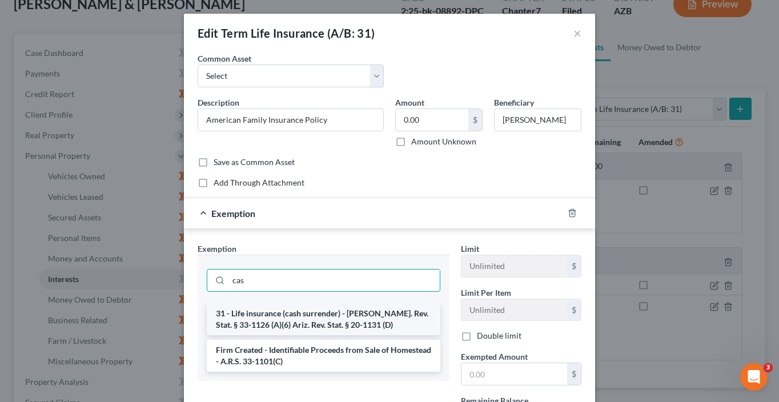
type input "cas"
click at [329, 317] on li "31 - Life insurance (cash surrender) - Ariz. Rev. Stat. § 33-1126 (A)(6) Ariz. …" at bounding box center [324, 319] width 234 height 32
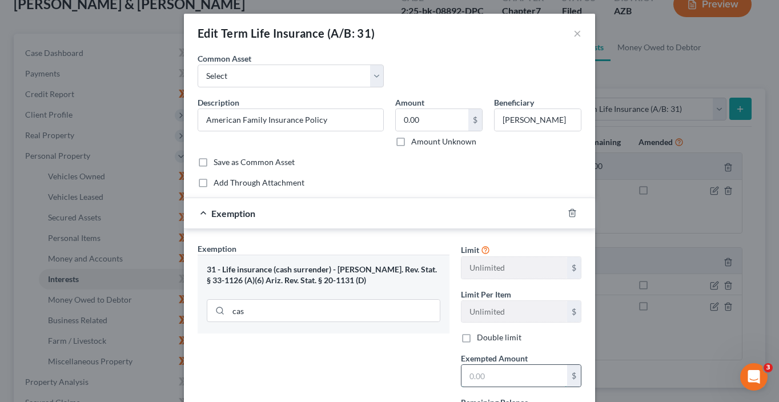
drag, startPoint x: 499, startPoint y: 378, endPoint x: 497, endPoint y: 372, distance: 6.5
click at [498, 373] on input "text" at bounding box center [514, 376] width 106 height 22
type input "0"
click at [410, 382] on div "Exemption Set must be selected for CA. Exemption * 31 - Life insurance (cash su…" at bounding box center [323, 342] width 263 height 198
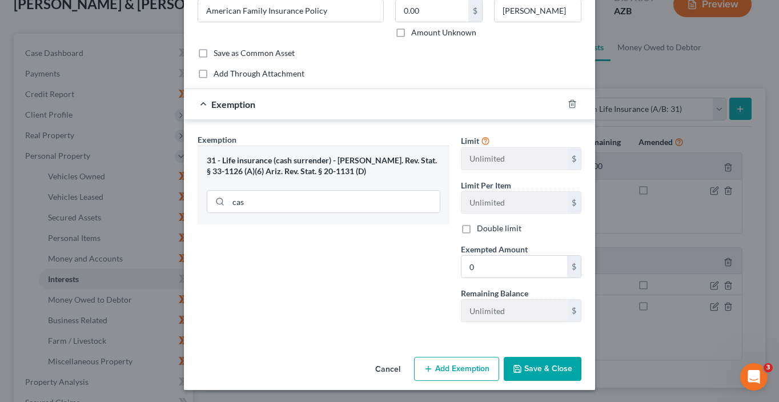
click at [548, 366] on button "Save & Close" at bounding box center [543, 369] width 78 height 24
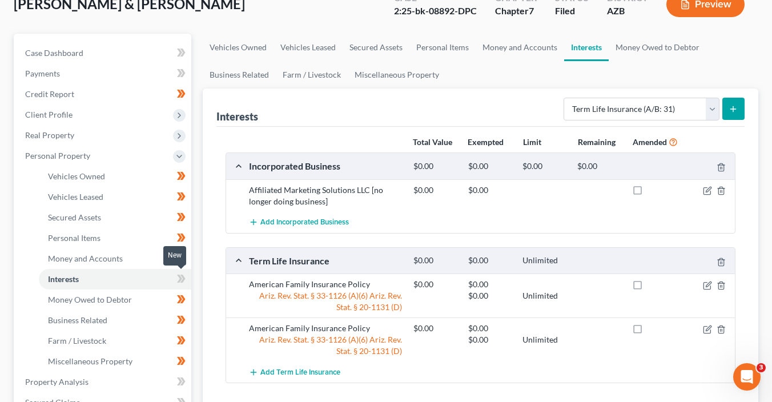
click at [188, 282] on span at bounding box center [181, 280] width 20 height 17
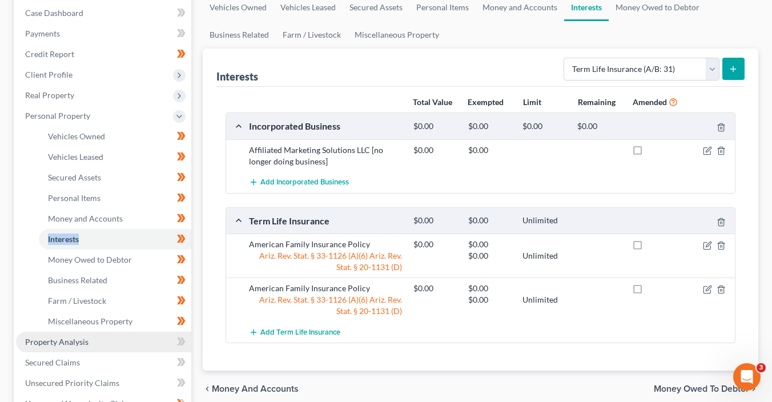
drag, startPoint x: 120, startPoint y: 336, endPoint x: 127, endPoint y: 341, distance: 8.9
click at [120, 336] on link "Property Analysis" at bounding box center [103, 342] width 175 height 21
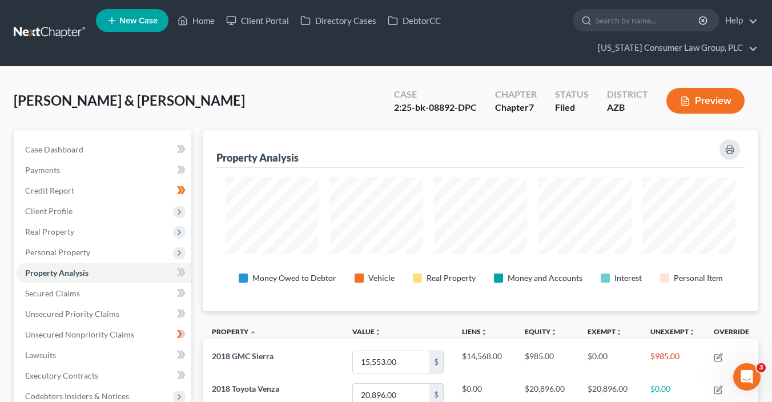
scroll to position [180, 556]
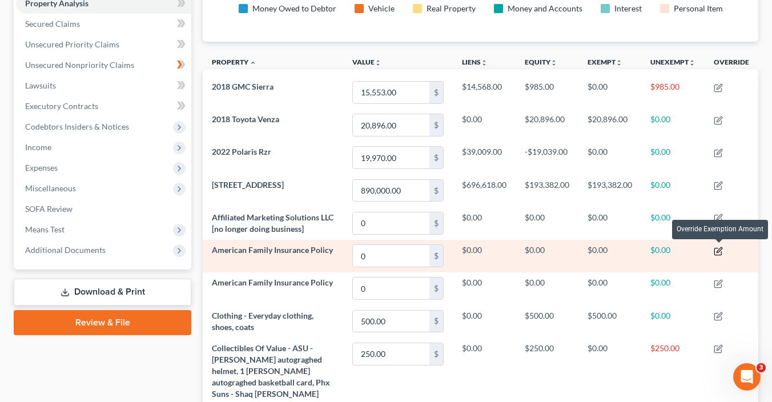
click at [718, 249] on icon "button" at bounding box center [718, 251] width 9 height 9
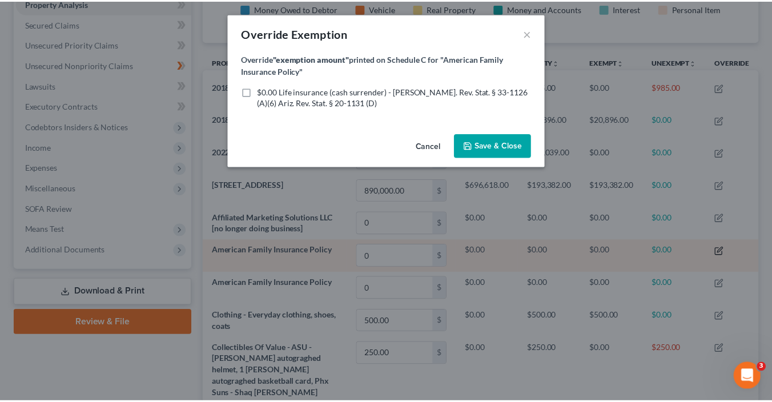
scroll to position [182, 560]
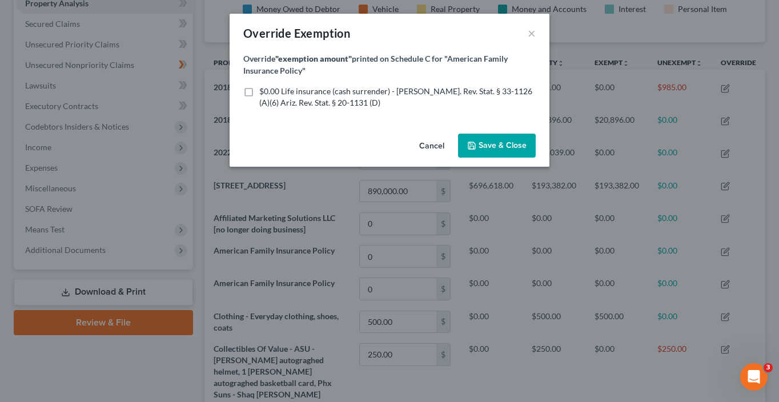
click at [475, 146] on icon "button" at bounding box center [471, 145] width 9 height 9
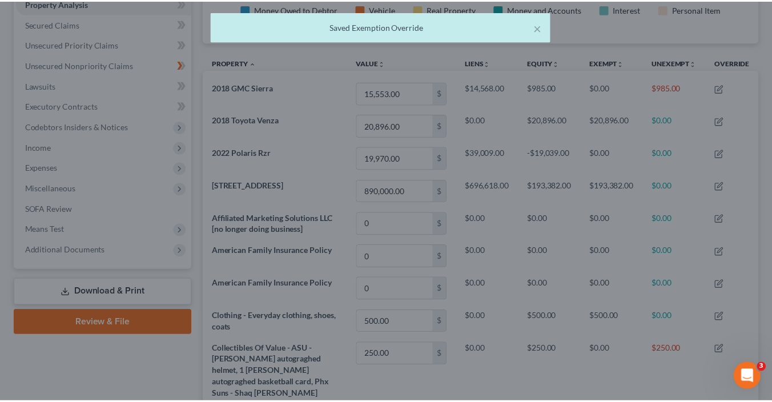
scroll to position [180, 556]
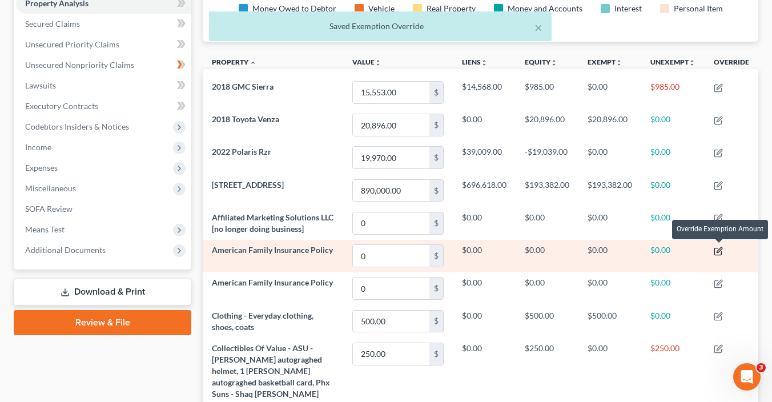
click at [719, 251] on icon "button" at bounding box center [718, 251] width 9 height 9
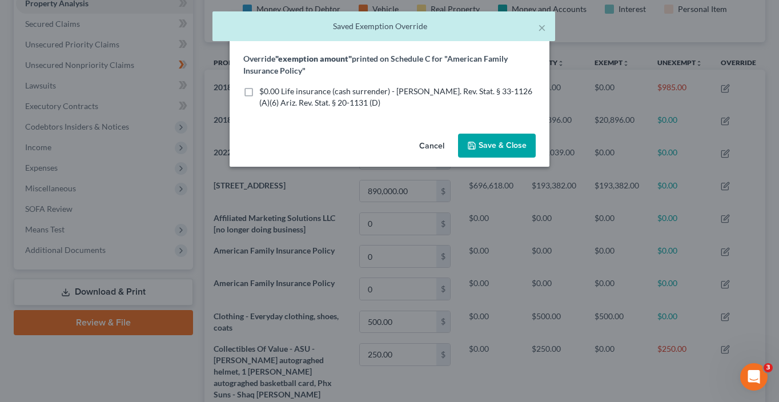
click at [282, 91] on span "$0.00 Life insurance (cash surrender) - Ariz. Rev. Stat. § 33-1126 (A)(6) Ariz.…" at bounding box center [395, 96] width 273 height 21
click at [271, 91] on input "$0.00 Life insurance (cash surrender) - Ariz. Rev. Stat. § 33-1126 (A)(6) Ariz.…" at bounding box center [267, 89] width 7 height 7
checkbox input "true"
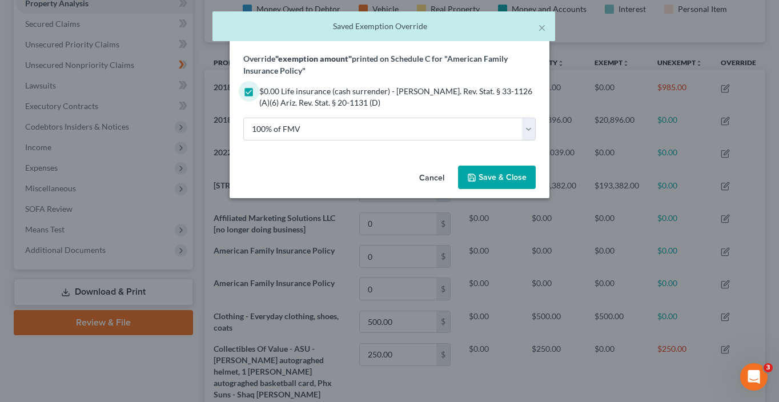
click at [514, 174] on span "Save & Close" at bounding box center [503, 177] width 48 height 10
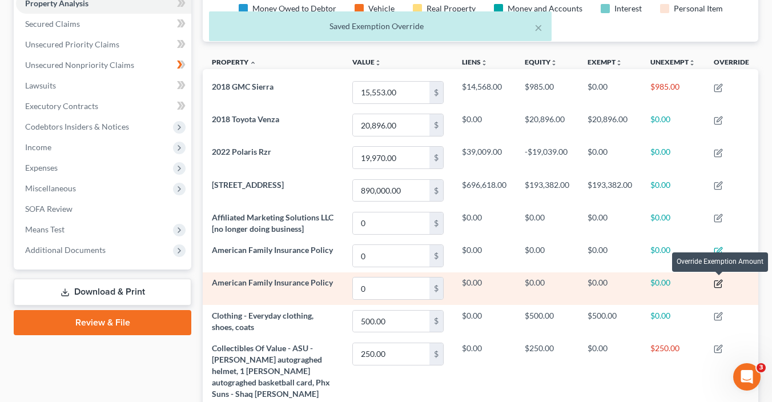
click at [721, 284] on icon "button" at bounding box center [718, 283] width 9 height 9
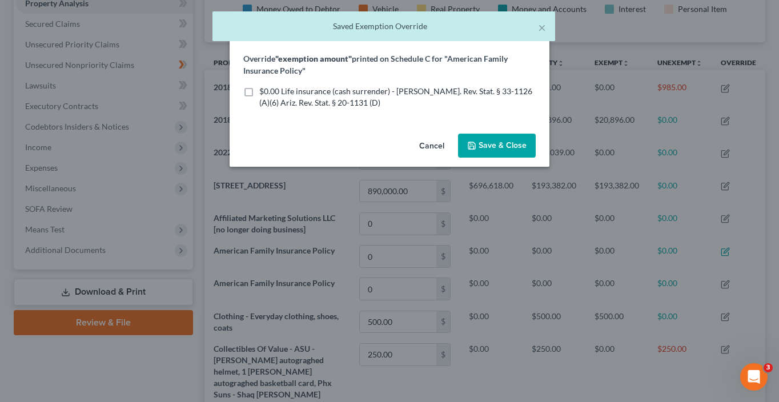
click at [274, 88] on span "$0.00 Life insurance (cash surrender) - Ariz. Rev. Stat. § 33-1126 (A)(6) Ariz.…" at bounding box center [395, 96] width 273 height 21
click at [271, 88] on input "$0.00 Life insurance (cash surrender) - Ariz. Rev. Stat. § 33-1126 (A)(6) Ariz.…" at bounding box center [267, 89] width 7 height 7
checkbox input "true"
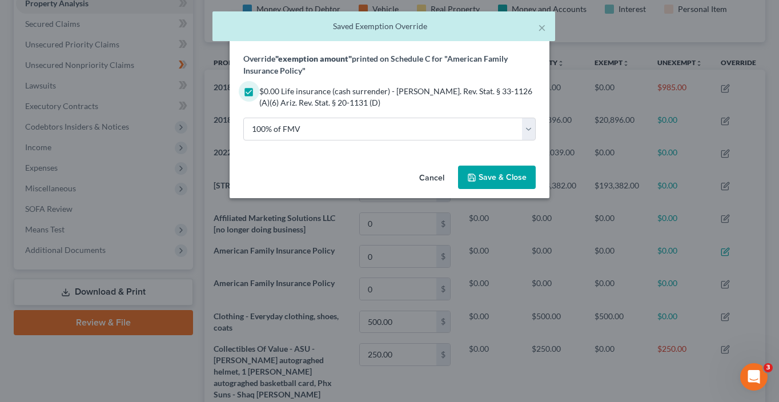
click at [510, 177] on span "Save & Close" at bounding box center [503, 177] width 48 height 10
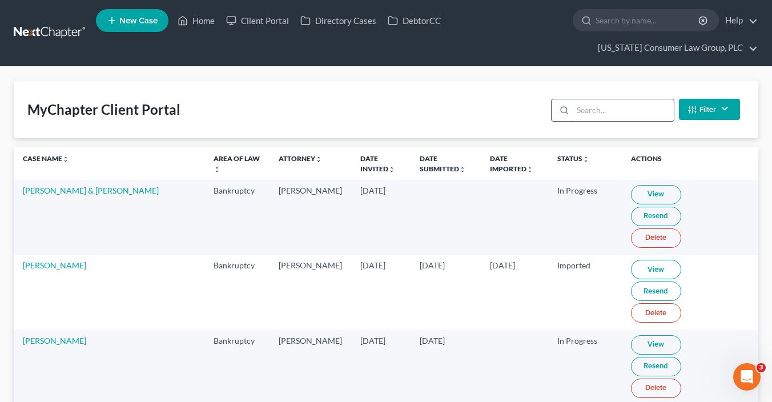
click at [624, 112] on input "search" at bounding box center [623, 110] width 101 height 22
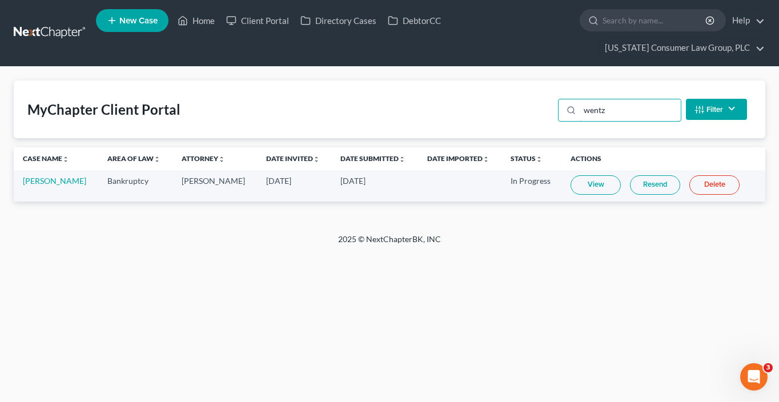
type input "wentz"
click at [579, 185] on link "View" at bounding box center [595, 184] width 50 height 19
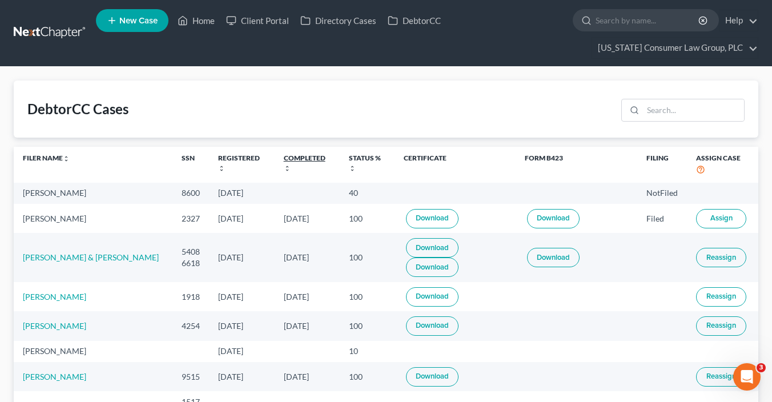
click at [284, 160] on link "Completed unfold_more expand_more expand_less" at bounding box center [305, 163] width 42 height 18
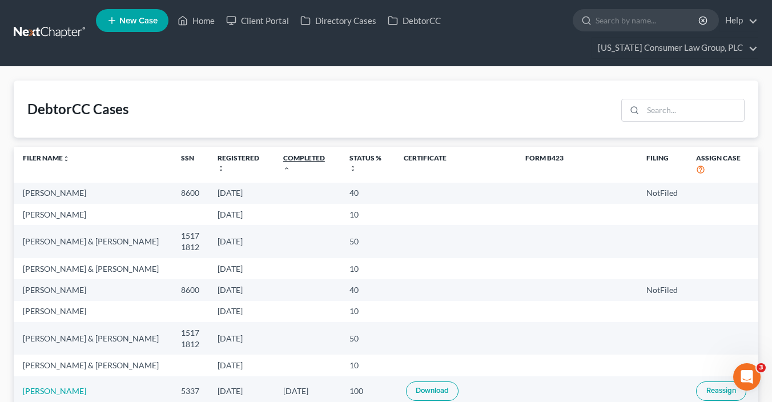
click at [283, 160] on link "Completed unfold_more expand_more expand_less" at bounding box center [304, 163] width 42 height 18
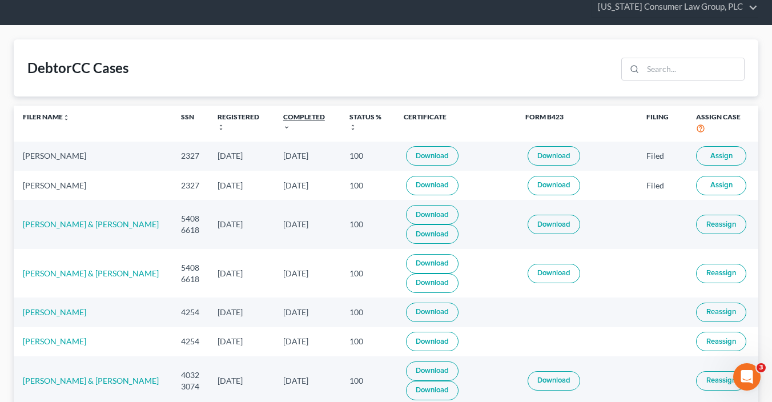
scroll to position [39, 0]
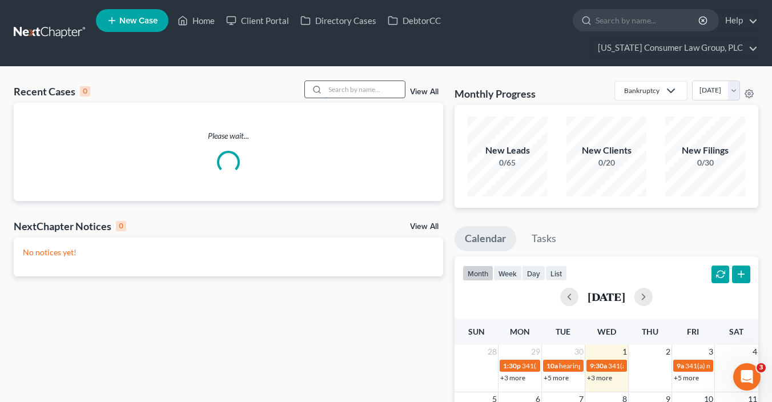
click at [361, 90] on input "search" at bounding box center [365, 89] width 80 height 17
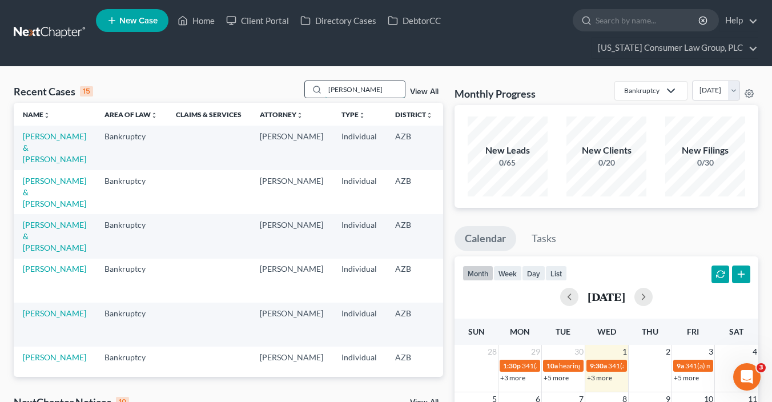
type input "[PERSON_NAME]"
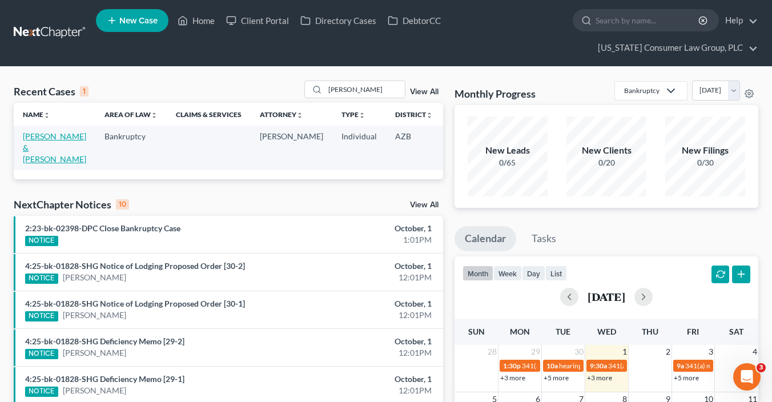
click at [44, 146] on link "Richardson, Marshall & Shannon" at bounding box center [54, 147] width 63 height 33
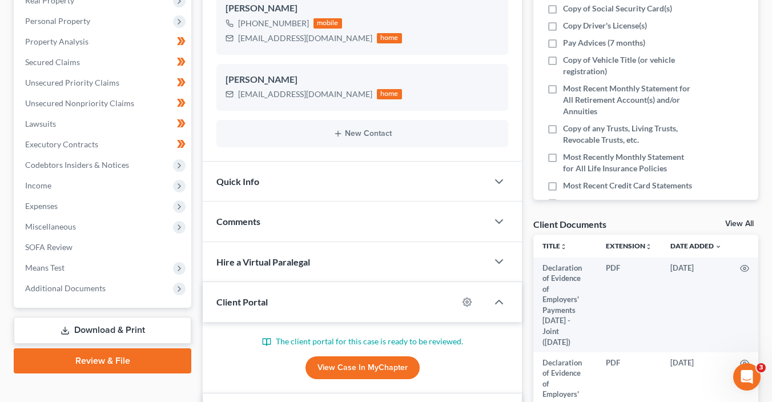
scroll to position [266, 0]
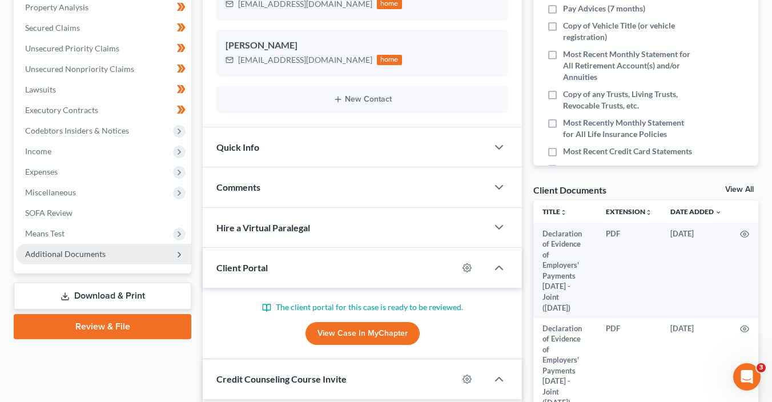
click at [112, 259] on span "Additional Documents" at bounding box center [103, 254] width 175 height 21
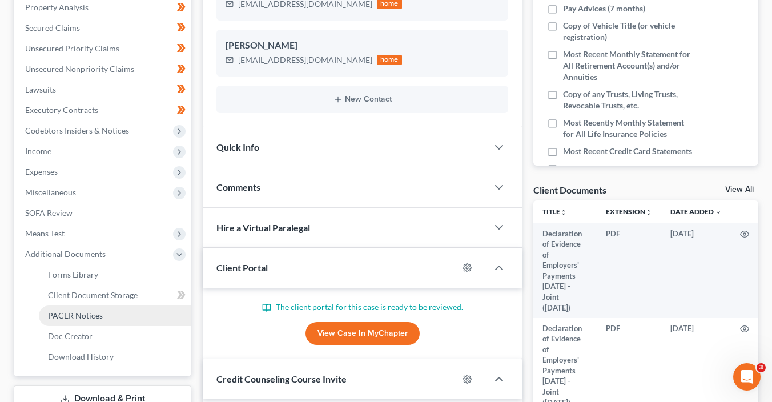
click at [108, 305] on link "PACER Notices" at bounding box center [115, 315] width 152 height 21
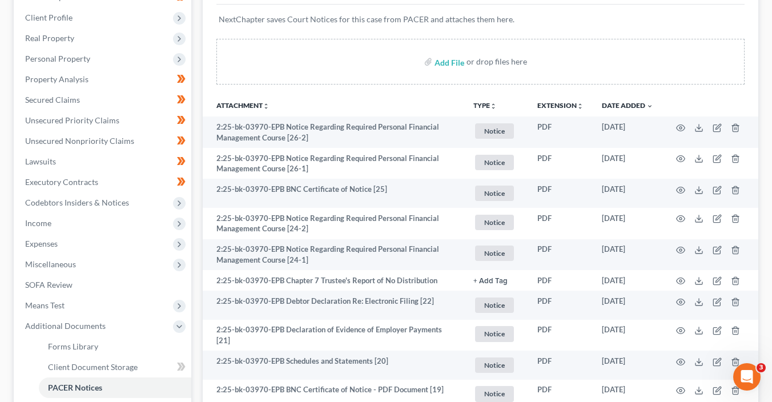
scroll to position [85, 0]
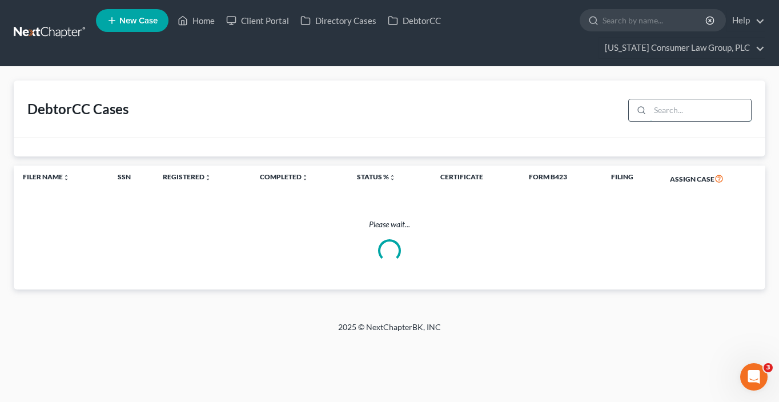
click at [662, 110] on input "search" at bounding box center [700, 110] width 101 height 22
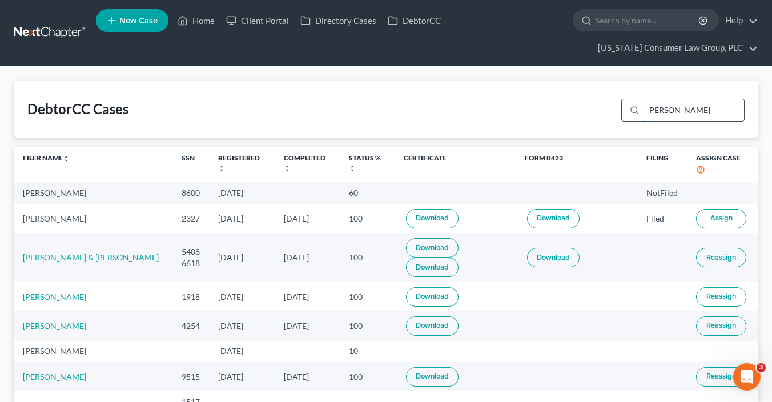
type input "[PERSON_NAME]"
